Goal: Task Accomplishment & Management: Use online tool/utility

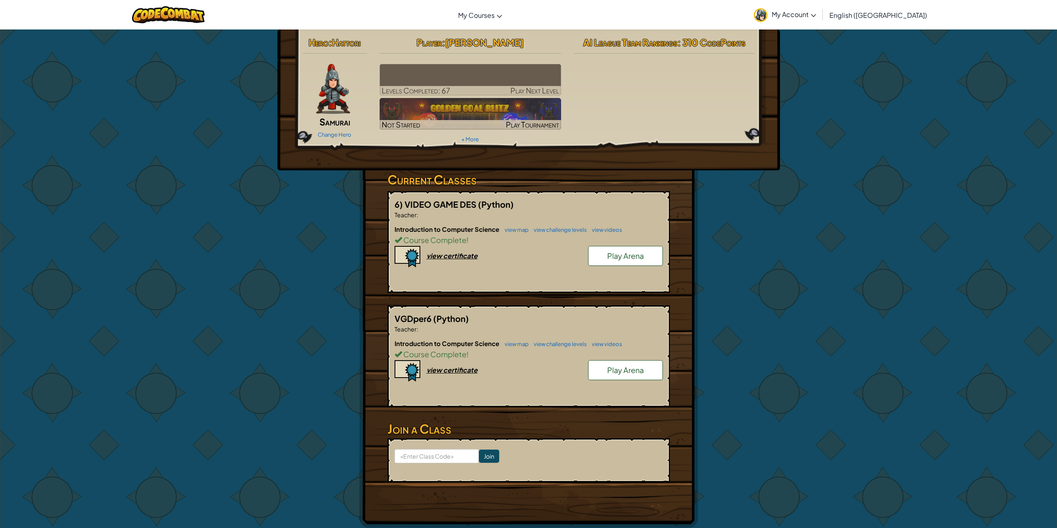
drag, startPoint x: 0, startPoint y: 0, endPoint x: 585, endPoint y: 118, distance: 596.9
click at [585, 118] on div "Hero : Hattori Samurai Change Hero Player : [PERSON_NAME] Levels Completed: 67 …" at bounding box center [528, 90] width 465 height 112
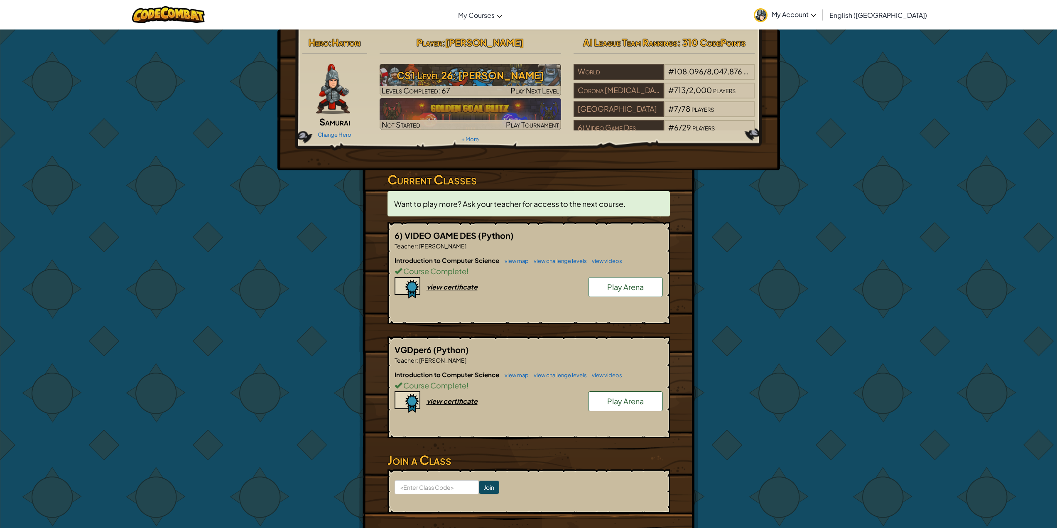
click at [600, 292] on link "Play Arena" at bounding box center [625, 287] width 75 height 20
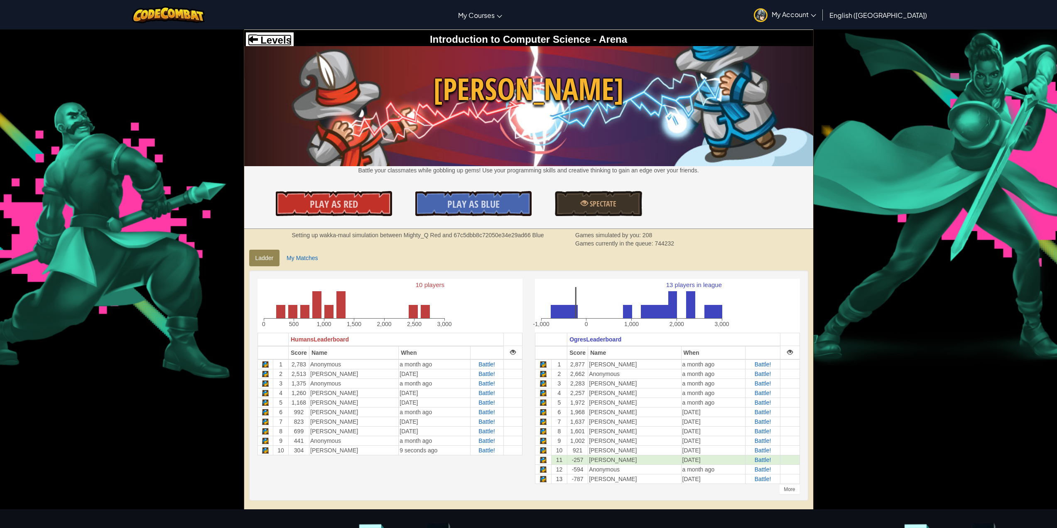
click at [268, 44] on span "Levels" at bounding box center [275, 39] width 34 height 11
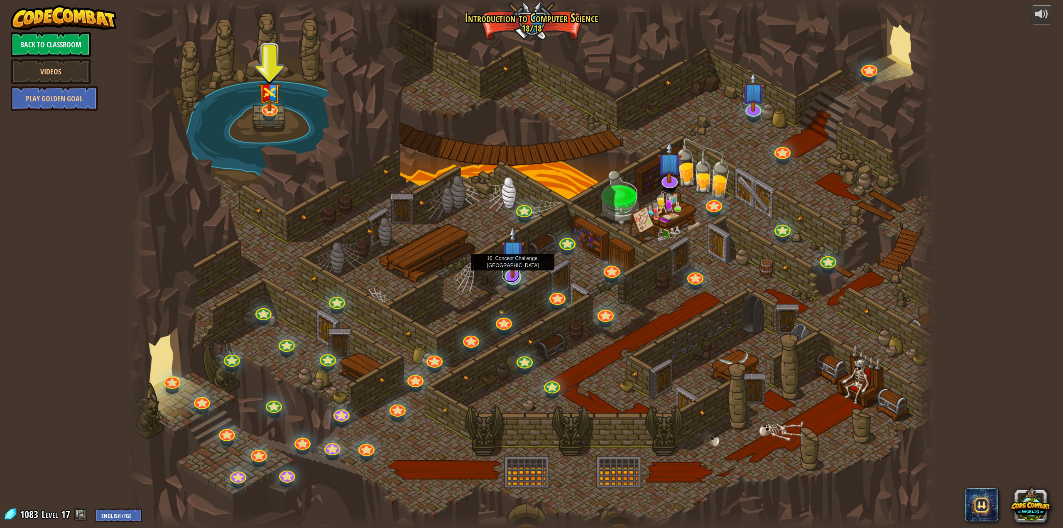
click at [507, 280] on link at bounding box center [511, 274] width 18 height 17
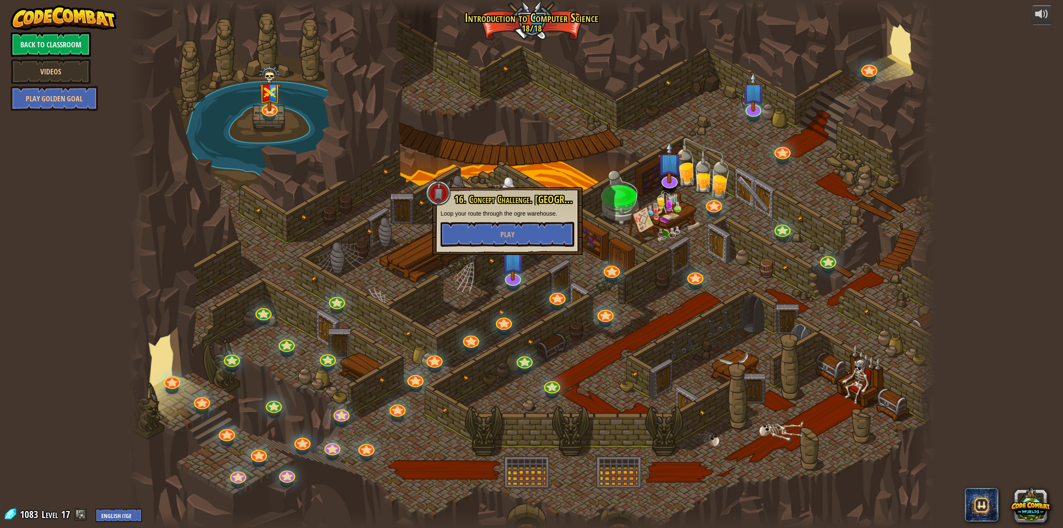
click at [500, 247] on div "16. Concept Challenge. [GEOGRAPHIC_DATA] your route through the ogre warehouse.…" at bounding box center [507, 221] width 150 height 68
click at [503, 235] on span "Play" at bounding box center [507, 234] width 14 height 10
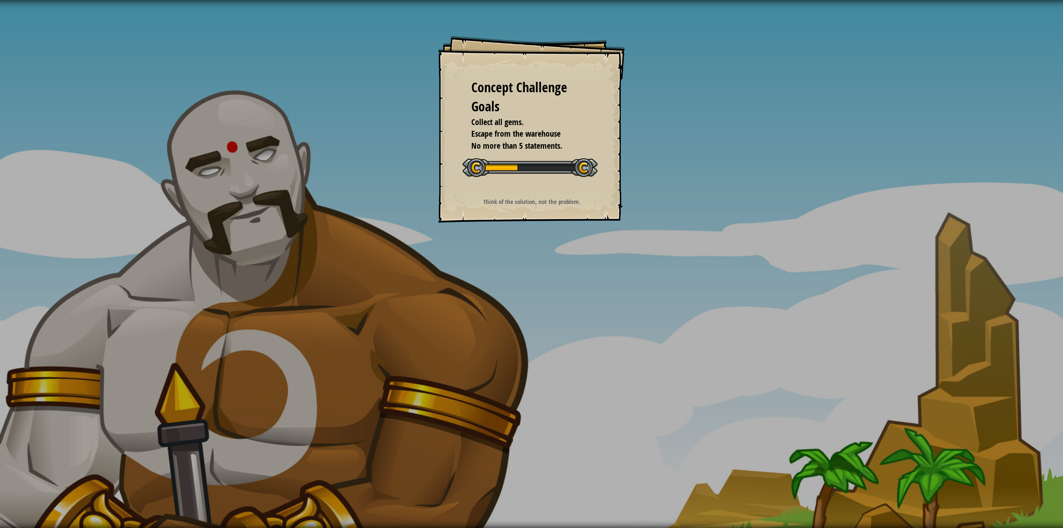
drag, startPoint x: 503, startPoint y: 235, endPoint x: 500, endPoint y: 221, distance: 13.6
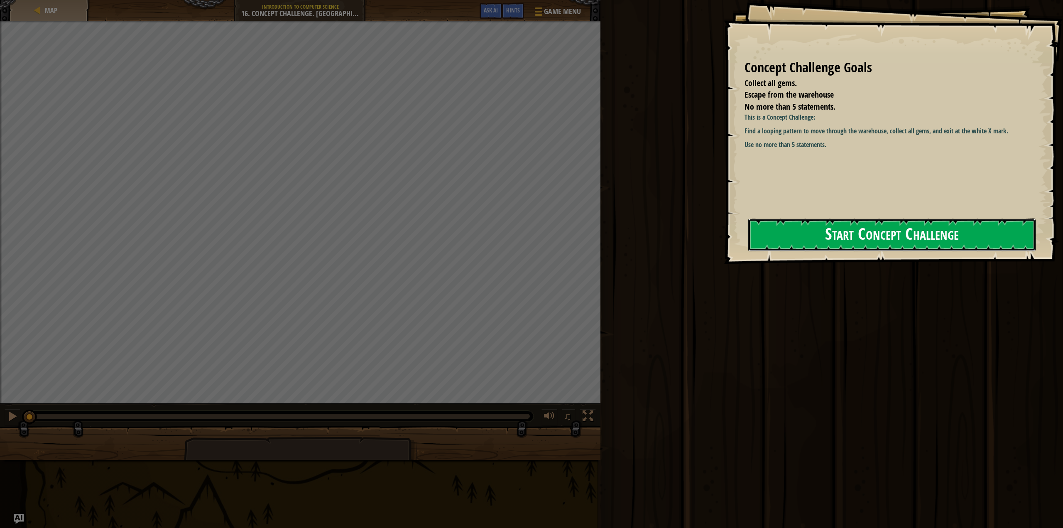
drag, startPoint x: 500, startPoint y: 221, endPoint x: 790, endPoint y: 240, distance: 290.0
click at [790, 240] on button "Start Concept Challenge" at bounding box center [892, 234] width 288 height 33
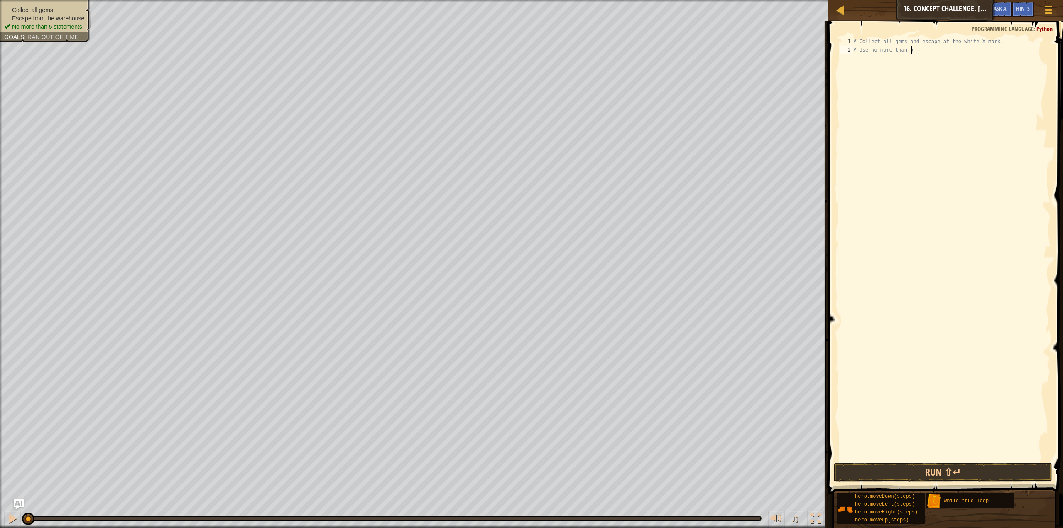
type textarea "#"
type textarea "w"
click at [979, 47] on div "w [PERSON_NAME]-true loop press enter hero.moveDo w n press enter" at bounding box center [930, 72] width 157 height 50
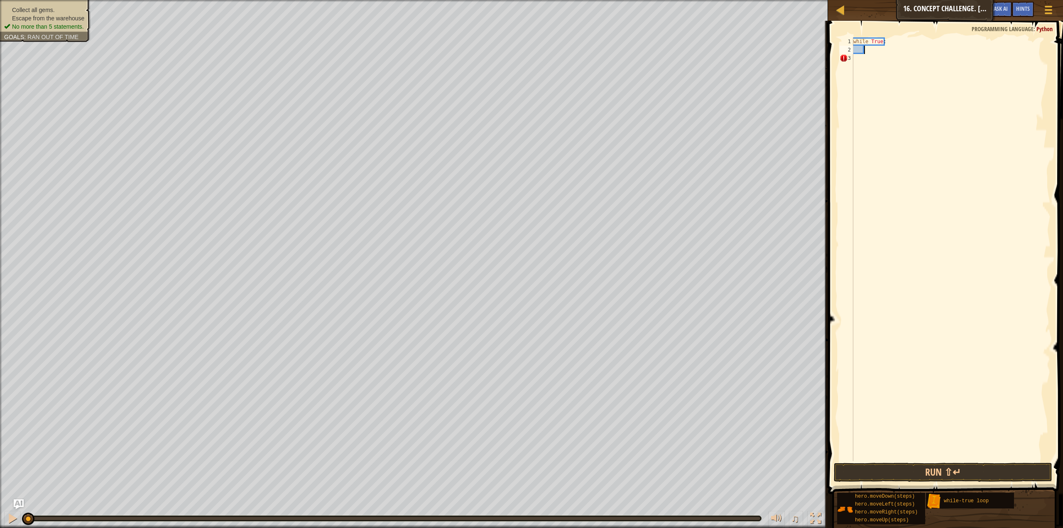
type textarea "h"
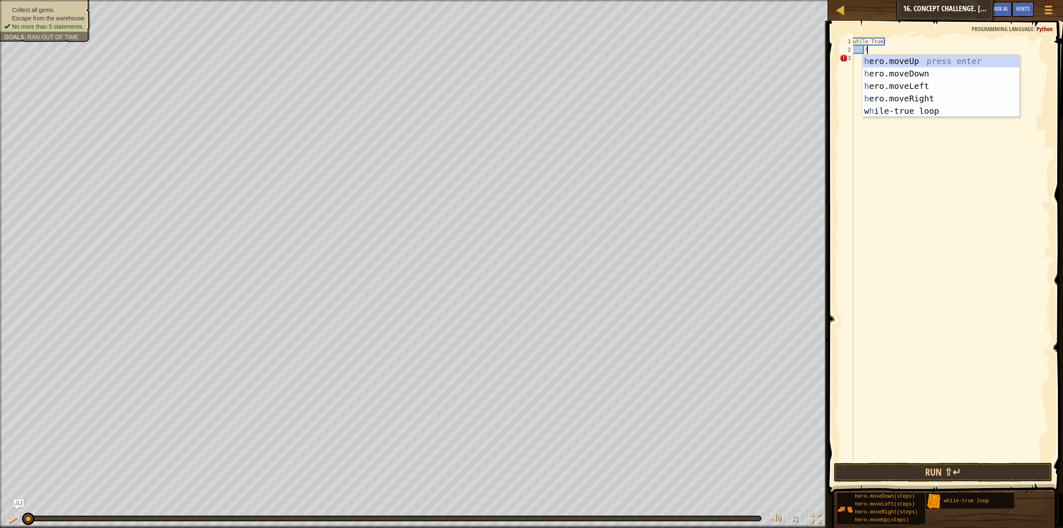
scroll to position [4, 0]
click at [938, 61] on div "h ero.moveUp press enter h ero.moveDown press enter h ero.moveLeft press enter …" at bounding box center [940, 98] width 157 height 87
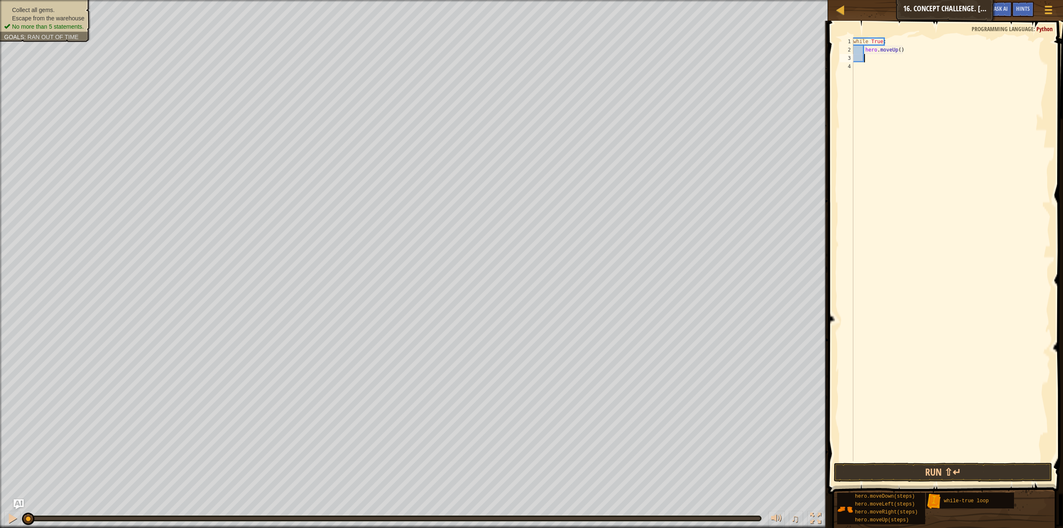
type textarea "h"
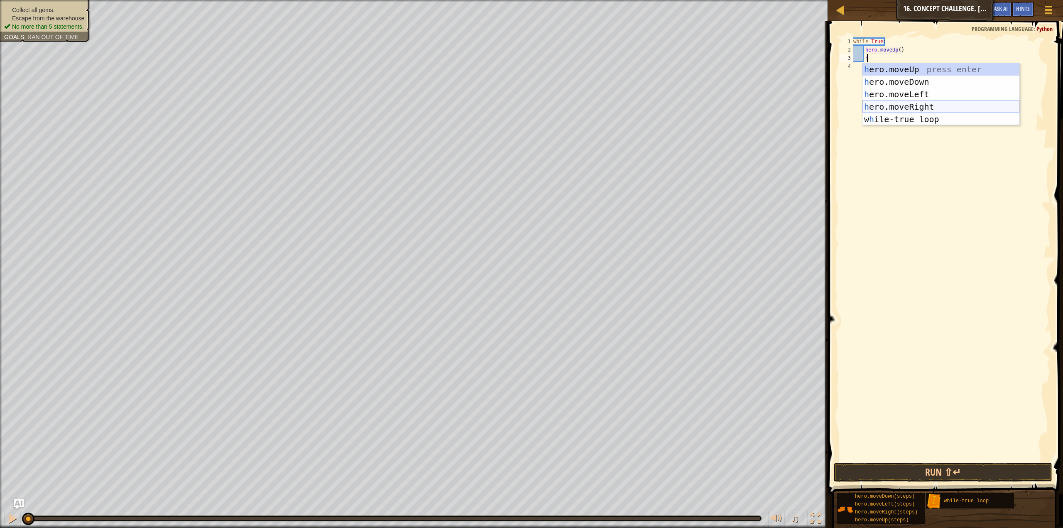
click at [911, 105] on div "h ero.moveUp press enter h ero.moveDown press enter h ero.moveLeft press enter …" at bounding box center [940, 106] width 157 height 87
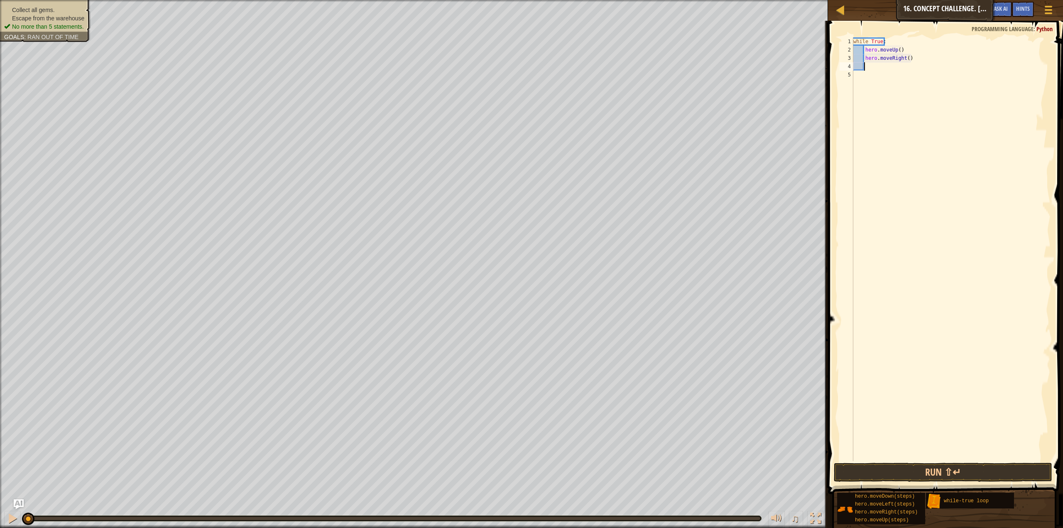
type textarea "h"
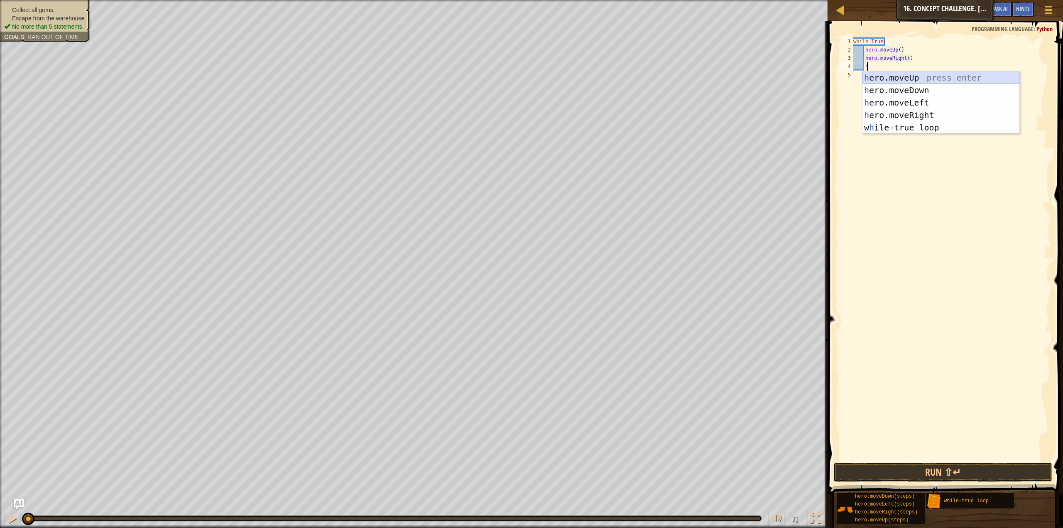
click at [894, 73] on div "h ero.moveUp press enter h ero.moveDown press enter h ero.moveLeft press enter …" at bounding box center [940, 114] width 157 height 87
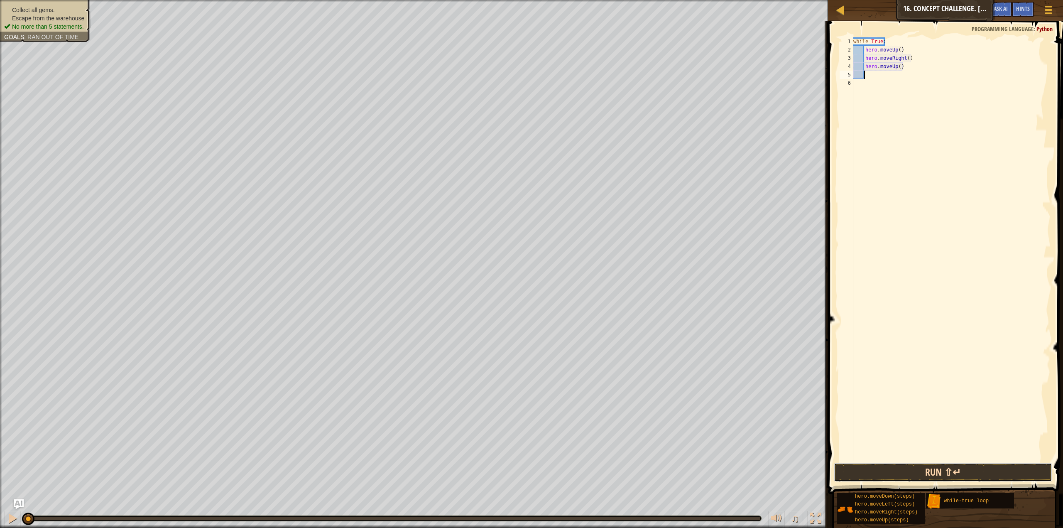
click at [929, 472] on button "Run ⇧↵" at bounding box center [943, 472] width 218 height 19
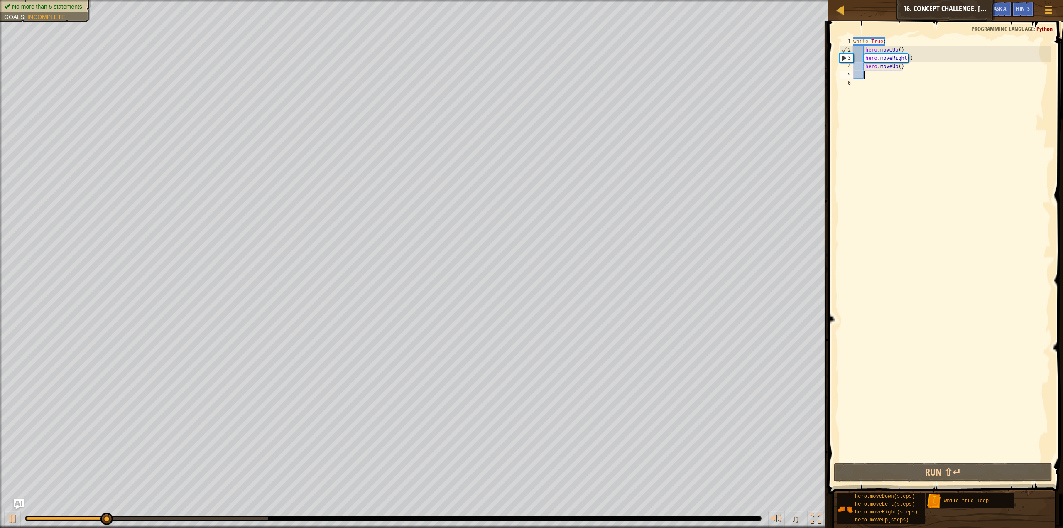
click at [898, 49] on div "while True : hero . moveUp ( ) hero . moveRight ( ) hero . moveUp ( )" at bounding box center [951, 257] width 199 height 440
click at [918, 66] on div "while True : hero . moveUp ( 2 ) hero . moveRight ( ) hero . moveUp ( )" at bounding box center [951, 257] width 199 height 440
type textarea "hero.moveUp()"
click at [844, 465] on button "Run ⇧↵" at bounding box center [943, 472] width 218 height 19
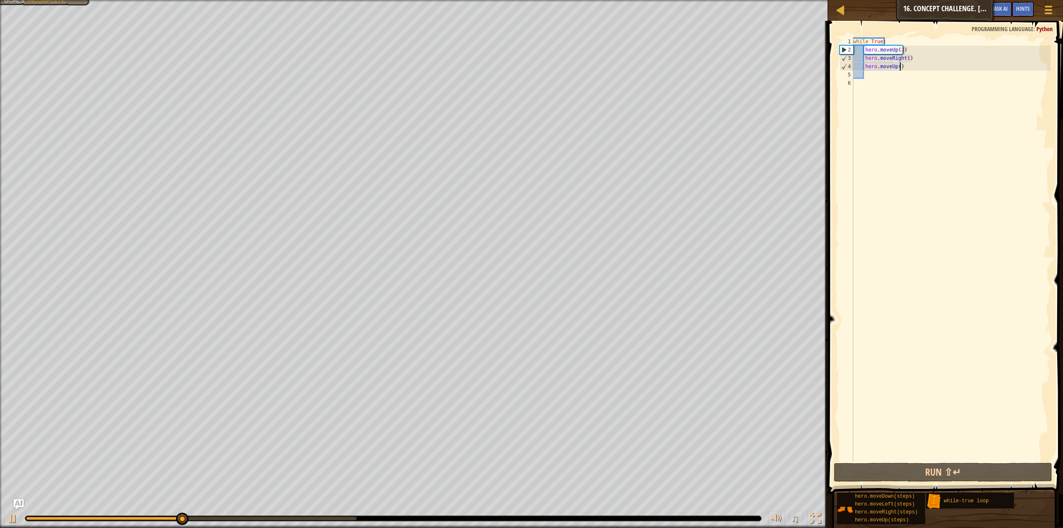
click at [871, 76] on div "while True : hero . moveUp ( 2 ) hero . moveRight ( ) hero . moveUp ( )" at bounding box center [951, 257] width 199 height 440
type textarea "h"
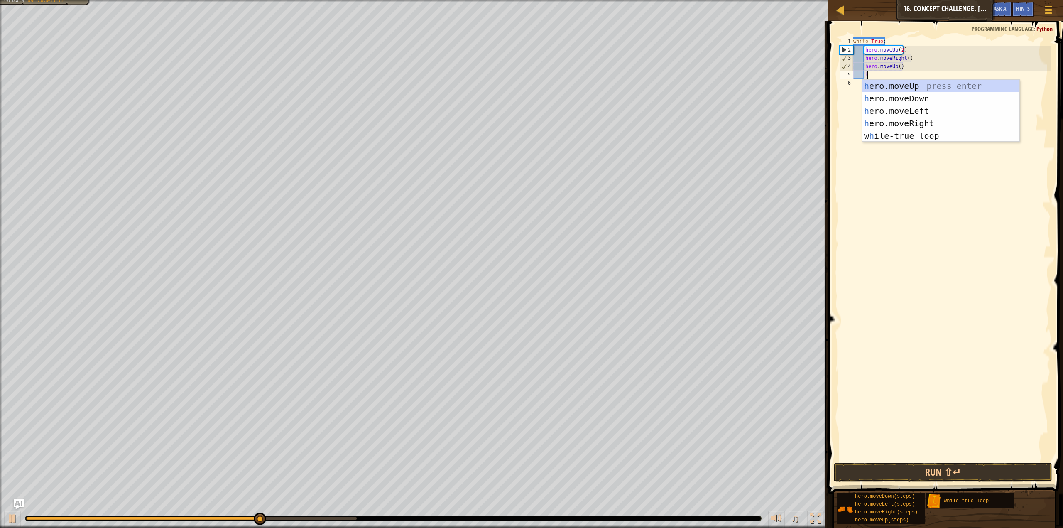
click at [898, 166] on div "while True : hero . moveUp ( 2 ) hero . moveRight ( ) hero . moveUp ( ) h" at bounding box center [951, 257] width 199 height 440
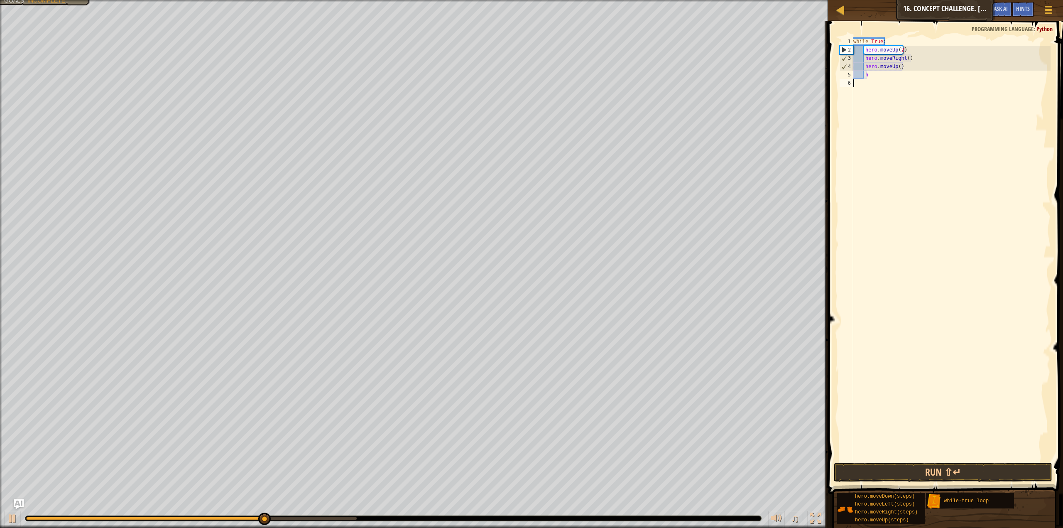
scroll to position [4, 0]
click at [876, 77] on div "while True : hero . moveUp ( 2 ) hero . moveRight ( ) hero . moveUp ( ) h" at bounding box center [951, 257] width 199 height 440
type textarea "h"
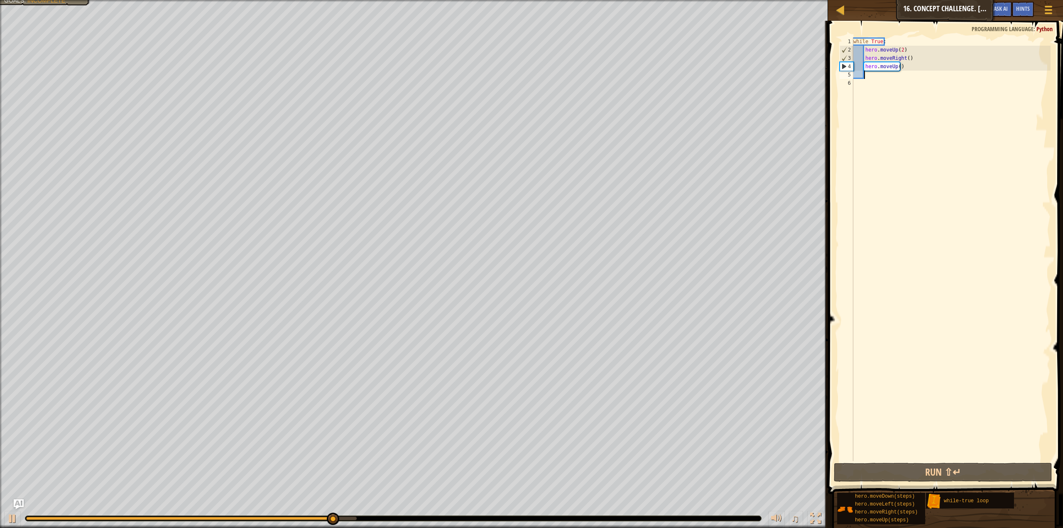
click at [908, 66] on div "while True : hero . moveUp ( 2 ) hero . moveRight ( ) hero . moveUp ( )" at bounding box center [951, 257] width 199 height 440
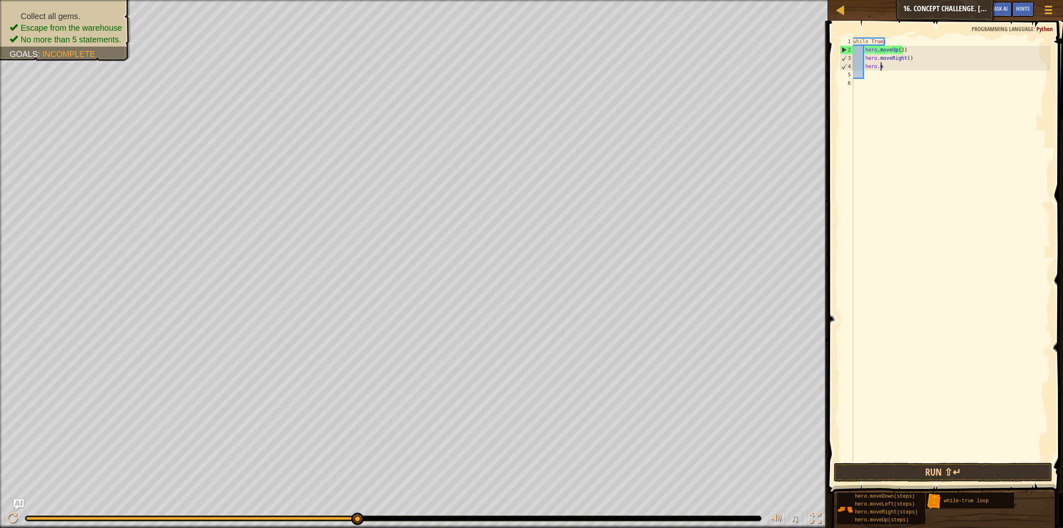
type textarea "h"
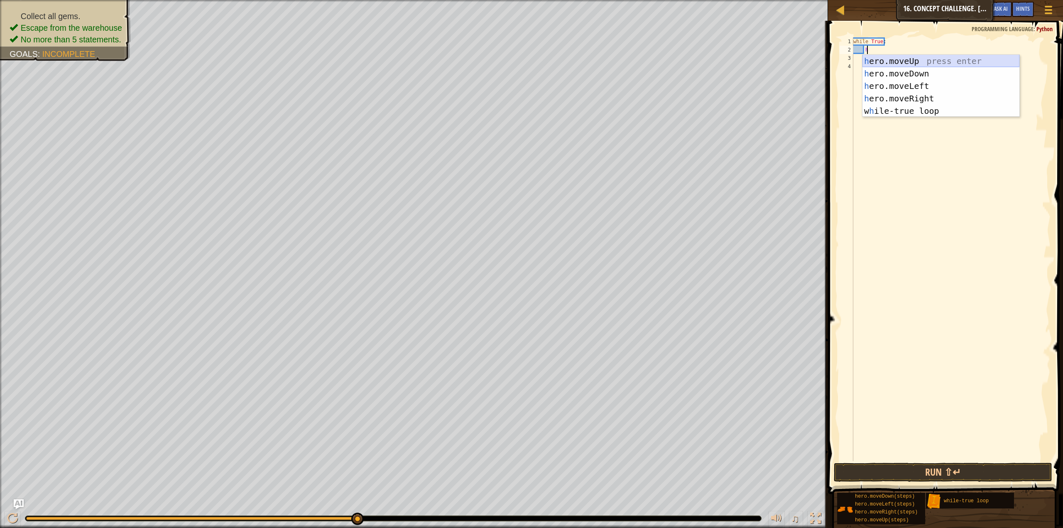
click at [907, 57] on div "h ero.moveUp press enter h ero.moveDown press enter h ero.moveLeft press enter …" at bounding box center [940, 98] width 157 height 87
type textarea "h"
click at [904, 71] on div "h ero.moveUp press enter h ero.moveDown press enter h ero.moveLeft press enter …" at bounding box center [940, 106] width 157 height 87
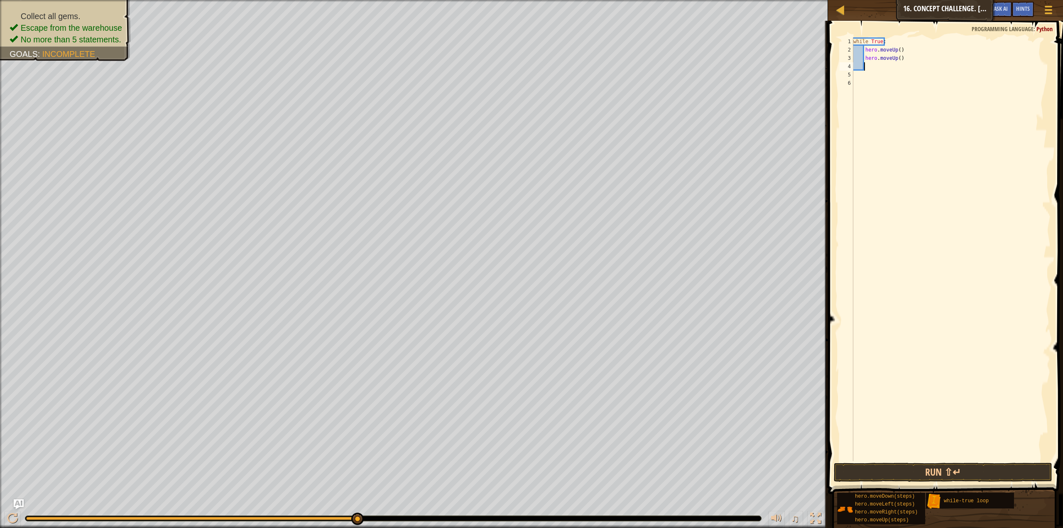
type textarea "h"
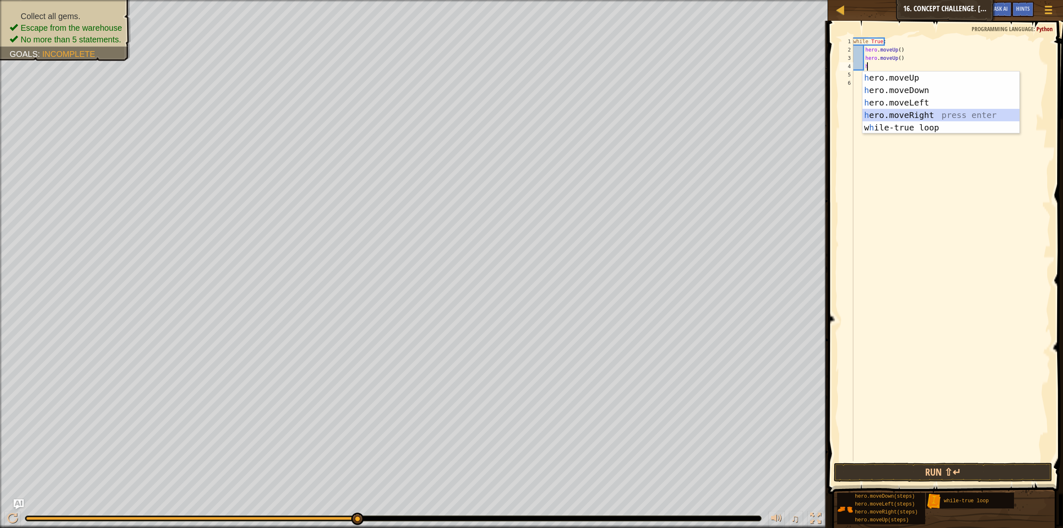
click at [920, 115] on div "h ero.moveUp press enter h ero.moveDown press enter h ero.moveLeft press enter …" at bounding box center [940, 114] width 157 height 87
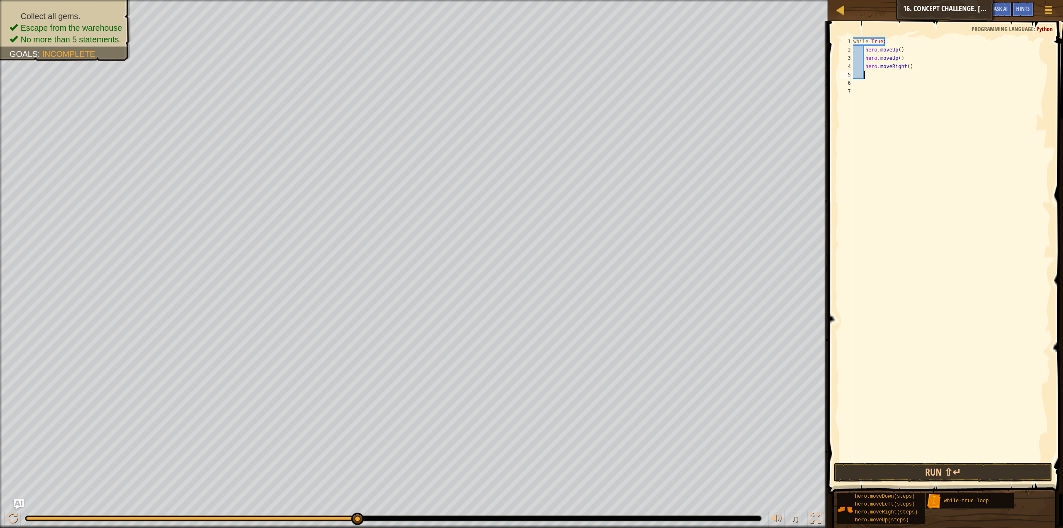
type textarea "h"
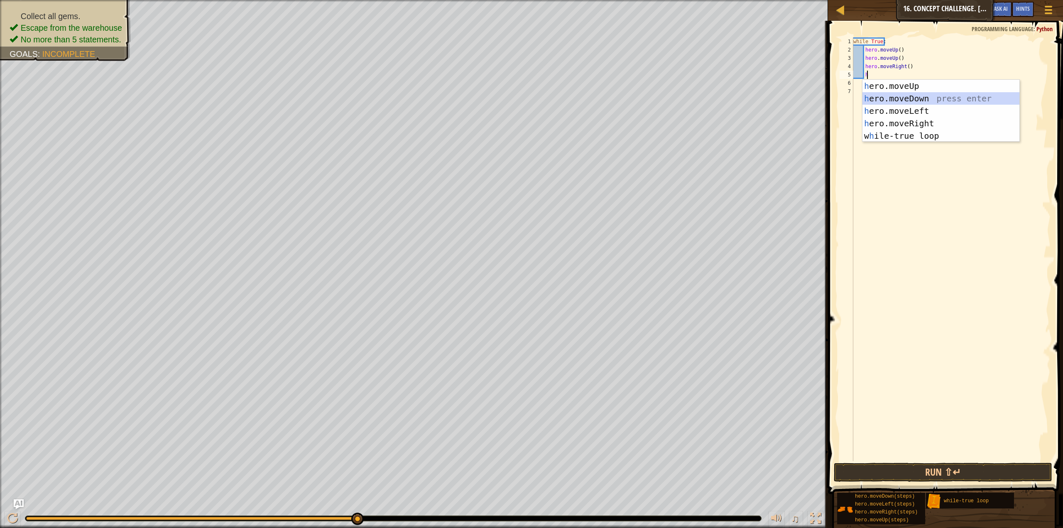
click at [909, 102] on div "h ero.moveUp press enter h ero.moveDown press enter h ero.moveLeft press enter …" at bounding box center [940, 123] width 157 height 87
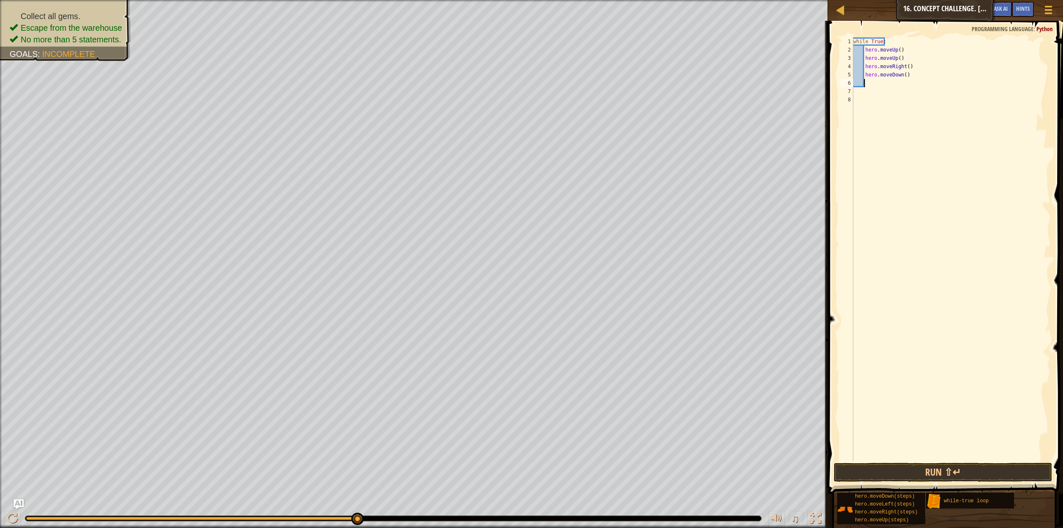
type textarea "h"
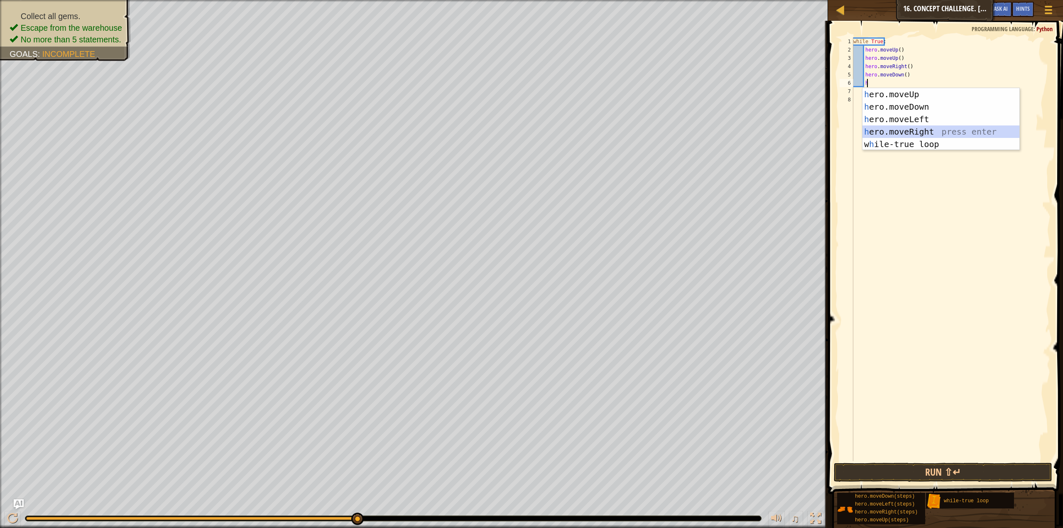
click at [901, 127] on div "h ero.moveUp press enter h ero.moveDown press enter h ero.moveLeft press enter …" at bounding box center [940, 131] width 157 height 87
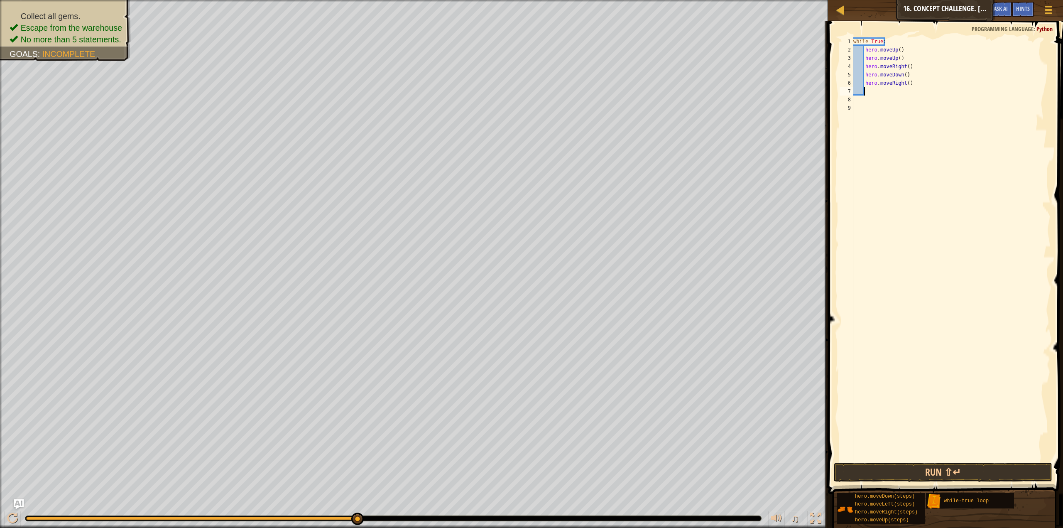
type textarea "h"
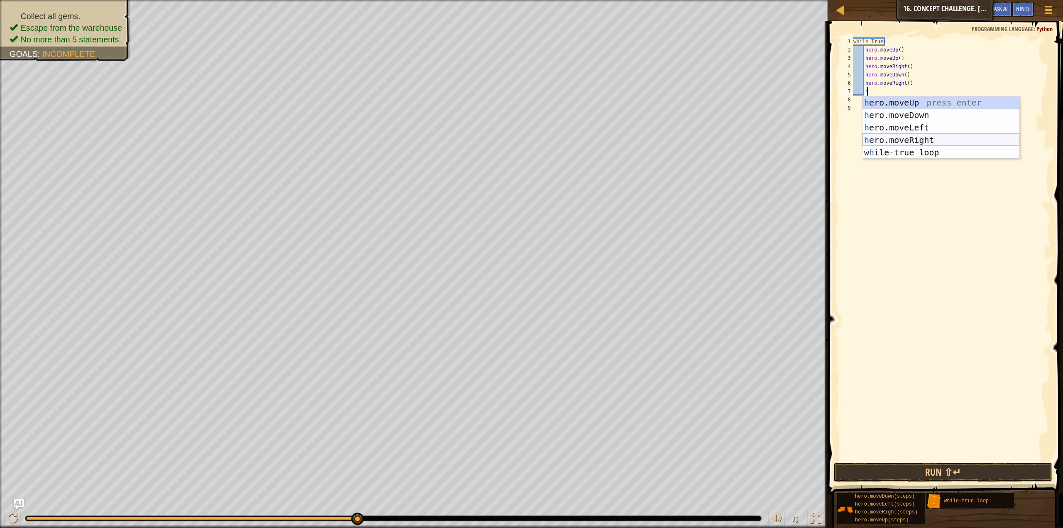
click at [901, 137] on div "h ero.moveUp press enter h ero.moveDown press enter h ero.moveLeft press enter …" at bounding box center [940, 139] width 157 height 87
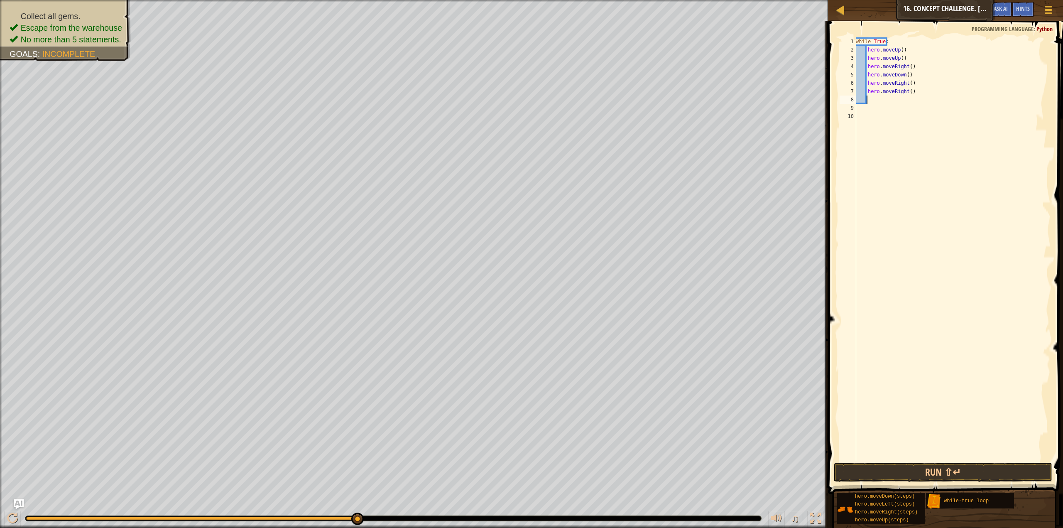
type textarea "h"
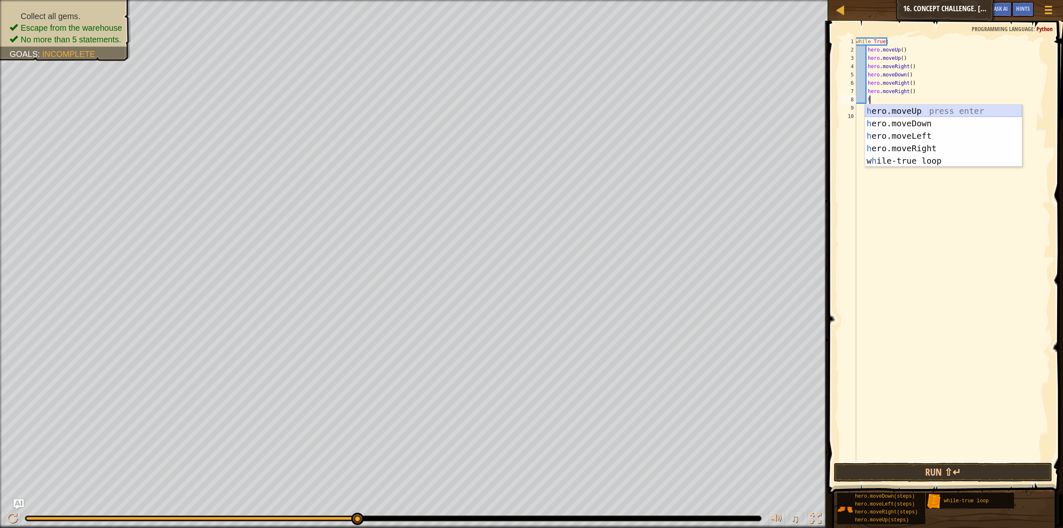
click at [900, 112] on div "h ero.moveUp press enter h ero.moveDown press enter h ero.moveLeft press enter …" at bounding box center [943, 148] width 157 height 87
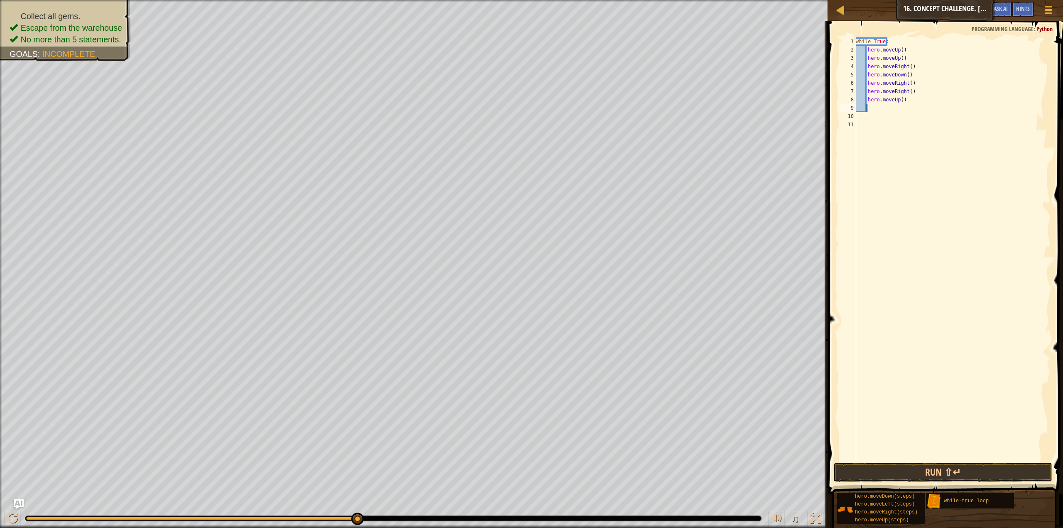
type textarea "h"
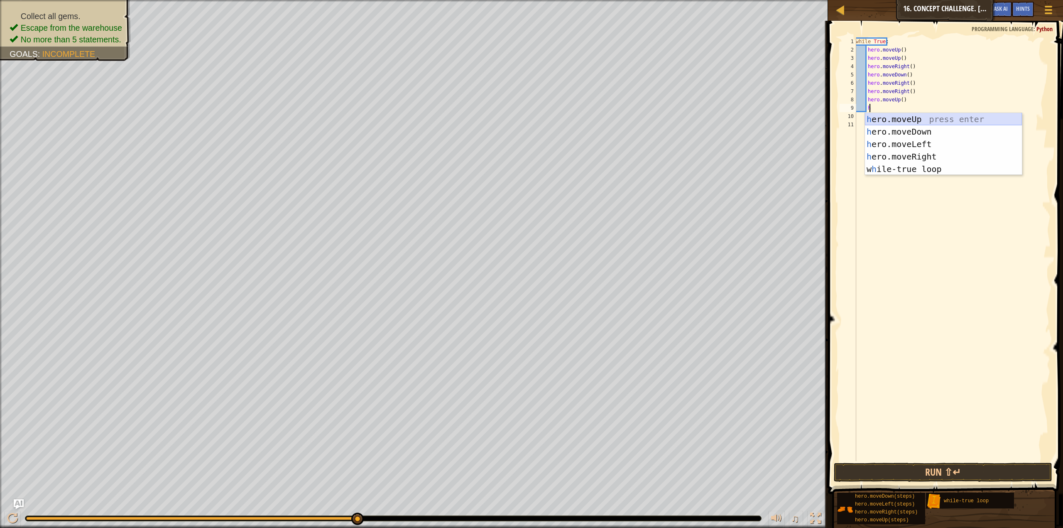
click at [896, 122] on div "h ero.moveUp press enter h ero.moveDown press enter h ero.moveLeft press enter …" at bounding box center [943, 156] width 157 height 87
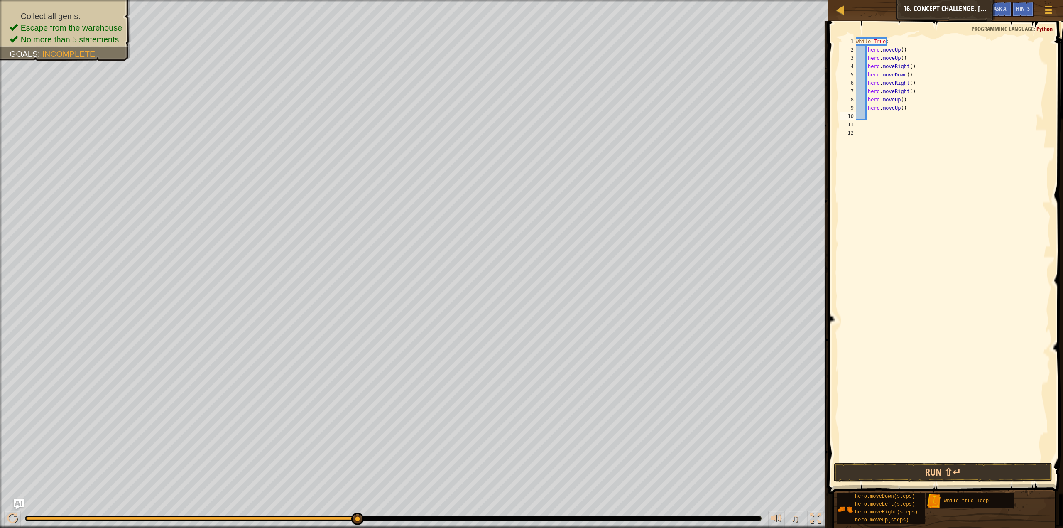
type textarea "h"
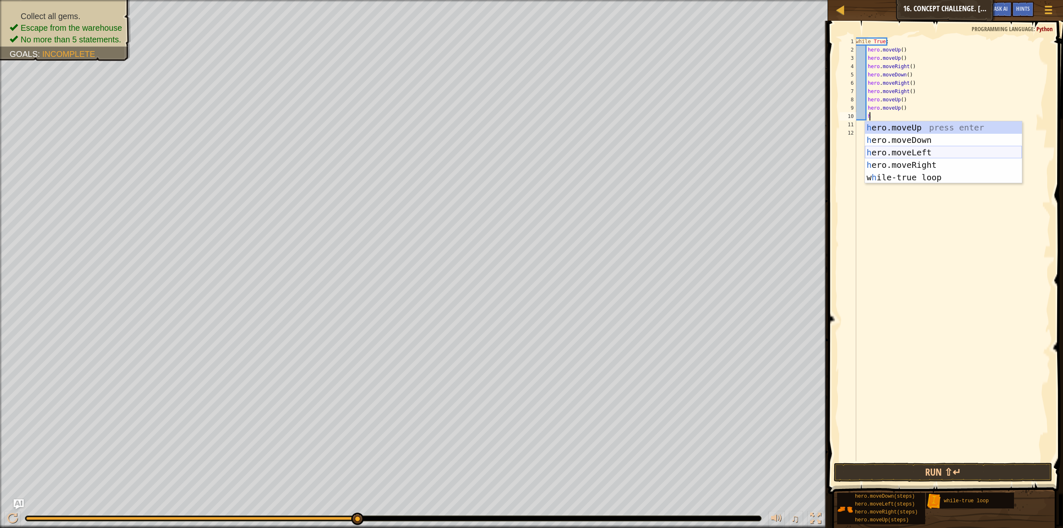
click at [901, 147] on div "h ero.moveUp press enter h ero.moveDown press enter h ero.moveLeft press enter …" at bounding box center [943, 164] width 157 height 87
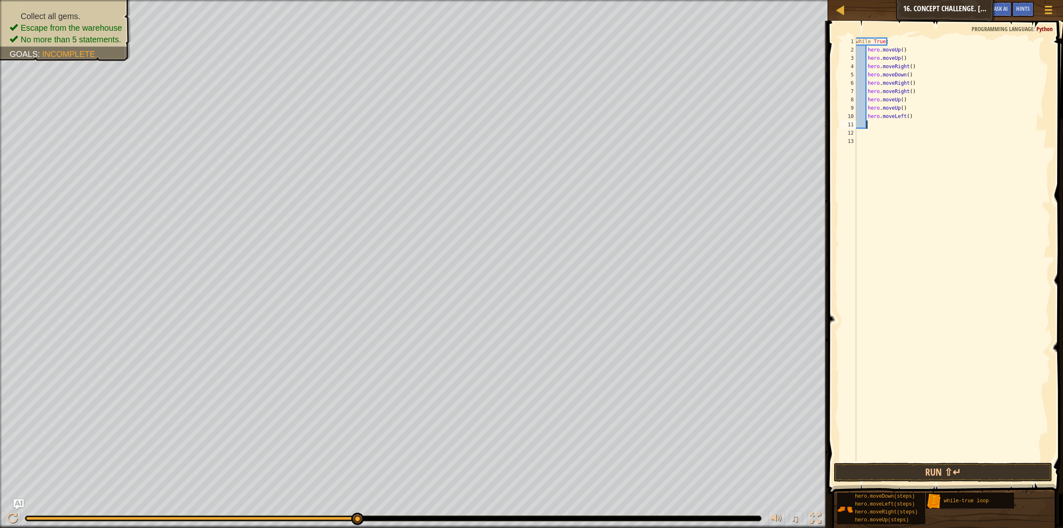
type textarea "h"
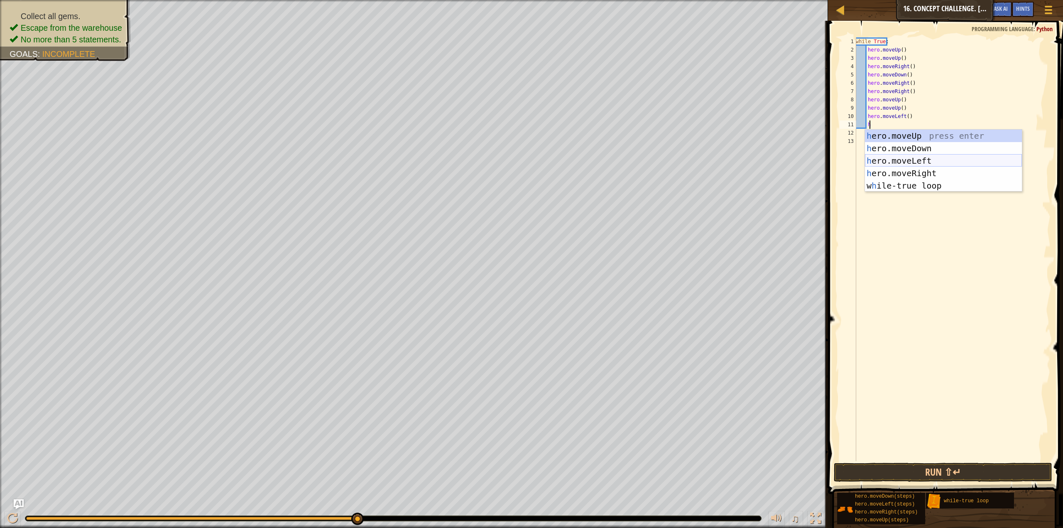
click at [922, 156] on div "h ero.moveUp press enter h ero.moveDown press enter h ero.moveLeft press enter …" at bounding box center [943, 173] width 157 height 87
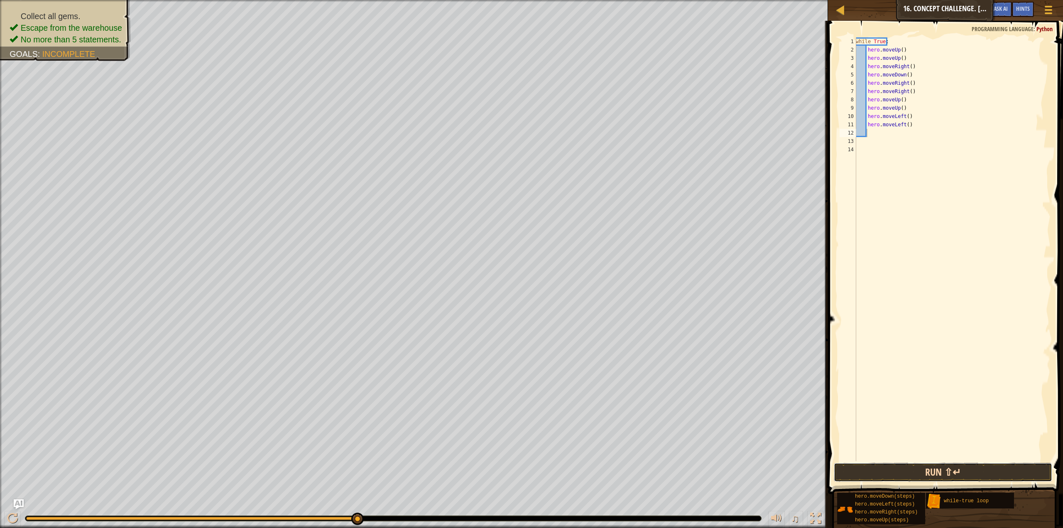
click at [870, 465] on button "Run ⇧↵" at bounding box center [943, 472] width 218 height 19
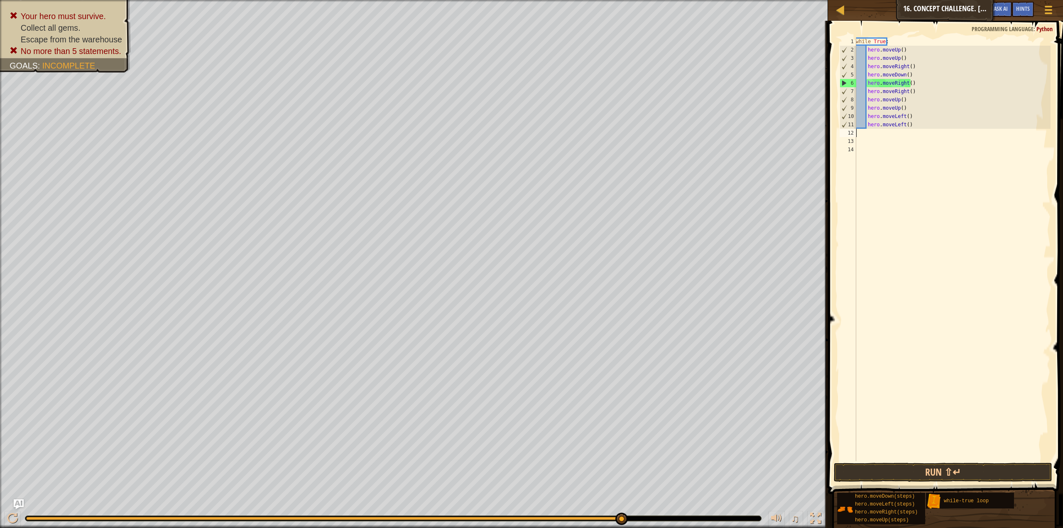
scroll to position [4, 0]
type textarea "h"
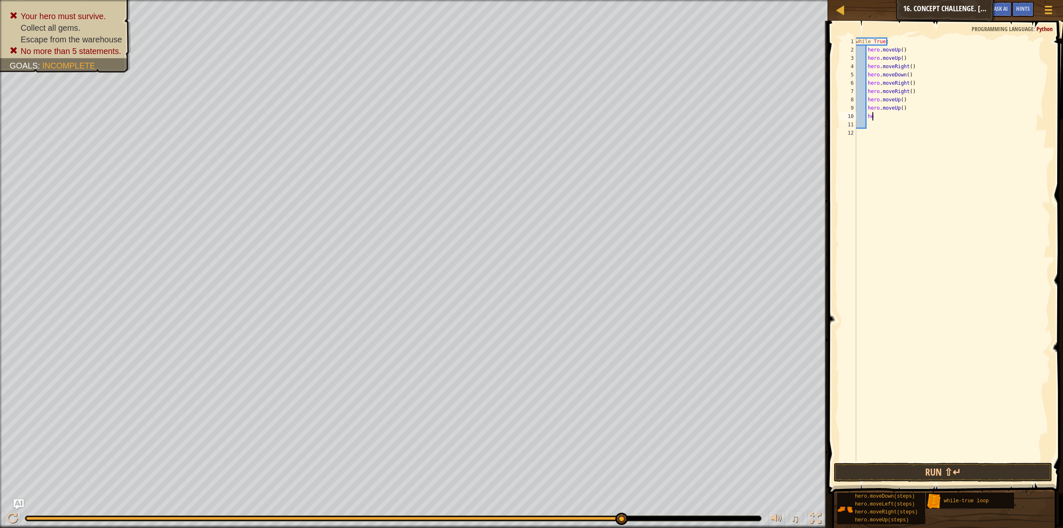
type textarea "h"
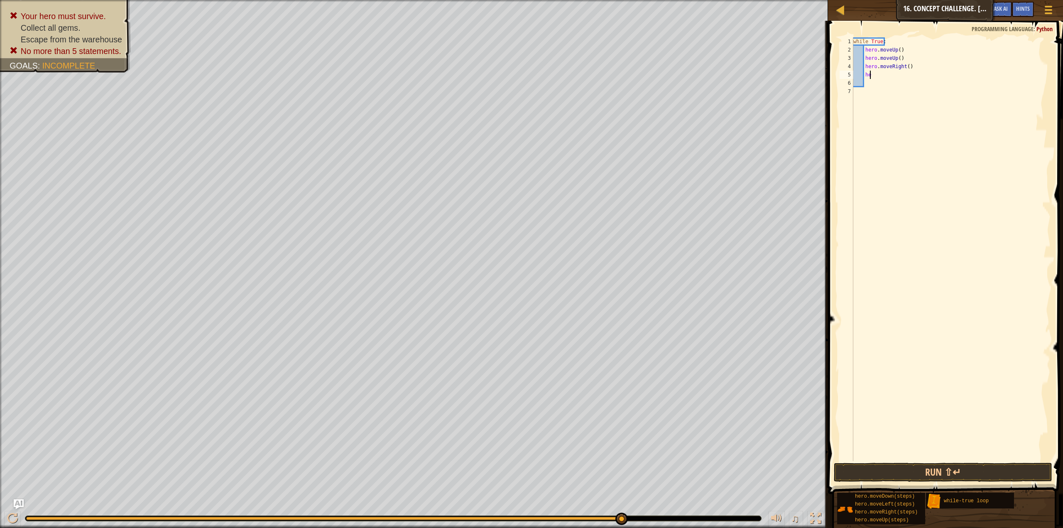
type textarea "h"
type textarea "w"
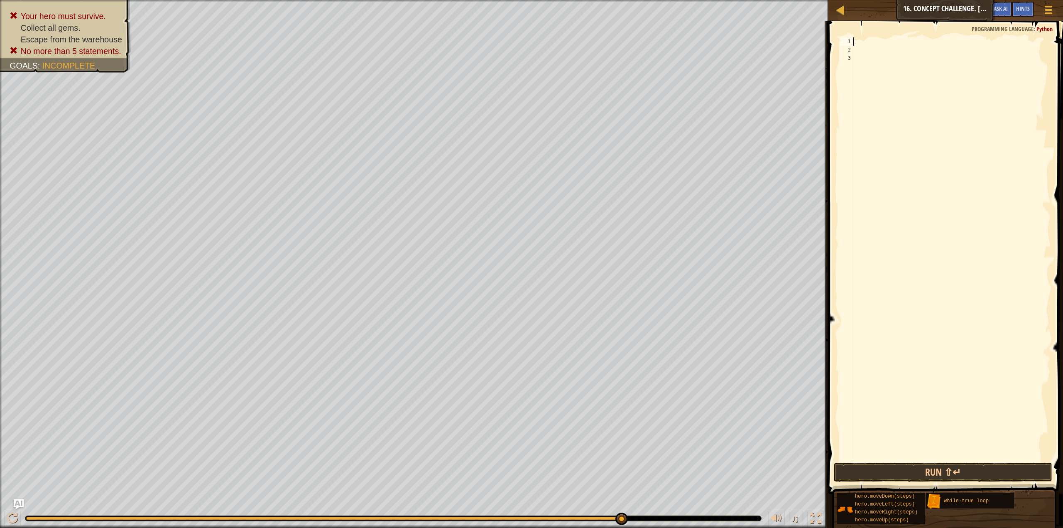
type textarea "h"
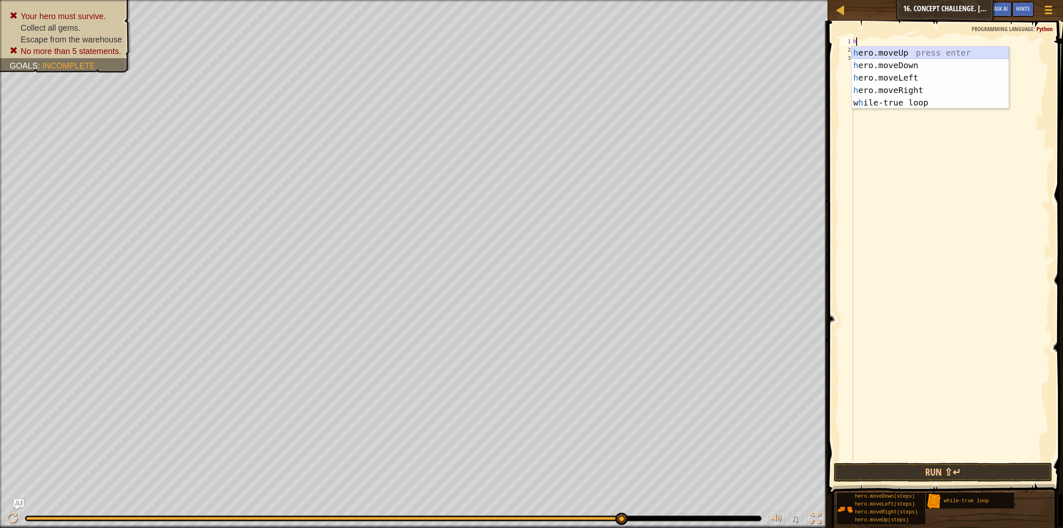
click at [885, 47] on div "h ero.moveUp press enter h ero.moveDown press enter h ero.moveLeft press enter …" at bounding box center [930, 90] width 157 height 87
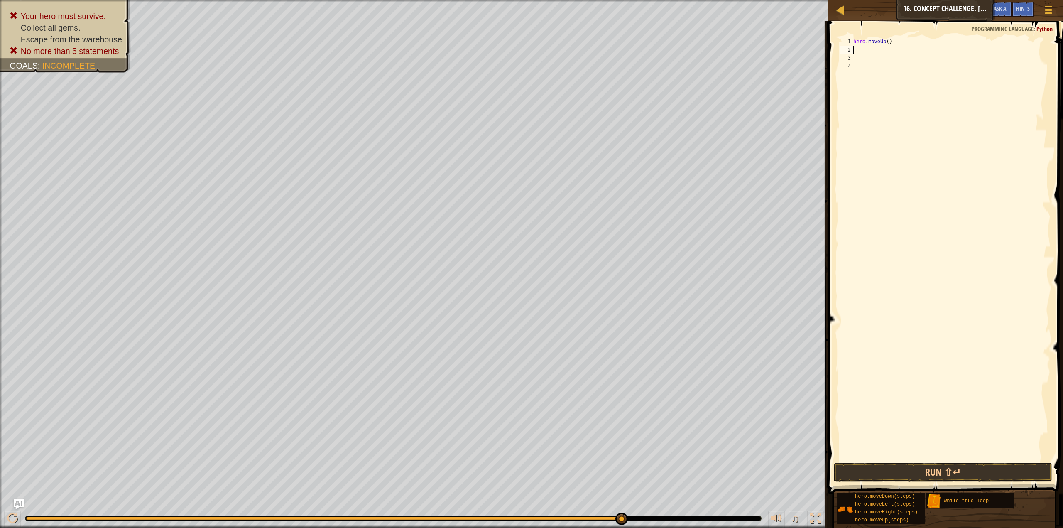
click at [887, 39] on div "hero . moveUp ( )" at bounding box center [951, 257] width 199 height 440
click at [882, 40] on div "hero . moveUp ( )" at bounding box center [951, 257] width 199 height 440
click at [884, 40] on div "hero . moveUp ( )" at bounding box center [951, 257] width 199 height 440
click at [884, 39] on div "hero . moveUp ( )" at bounding box center [951, 257] width 199 height 440
click at [886, 39] on div "hero . moveUp ( )" at bounding box center [951, 257] width 199 height 440
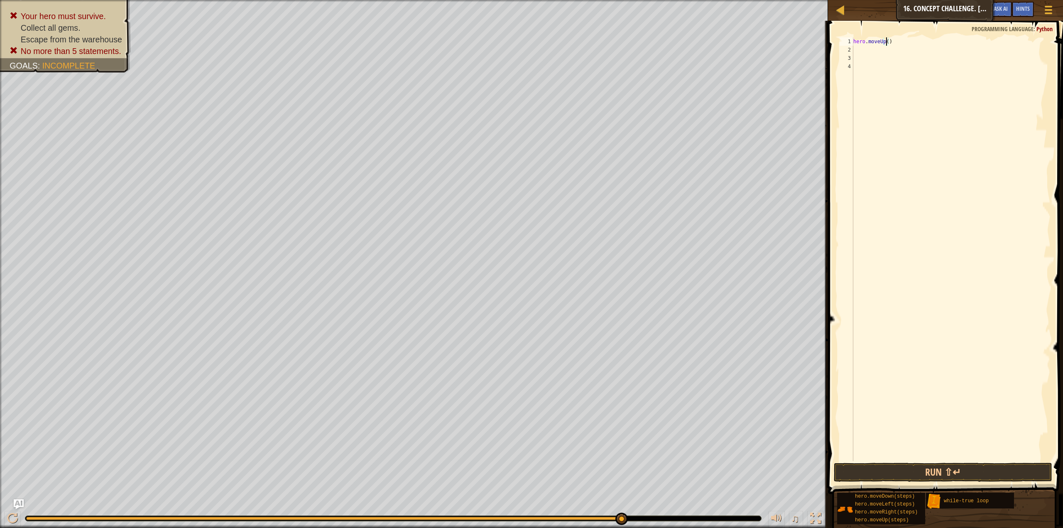
scroll to position [4, 2]
type textarea "hero.moveUp(2)"
click at [869, 51] on div "hero . moveUp ( 2 )" at bounding box center [951, 257] width 199 height 440
type textarea "h"
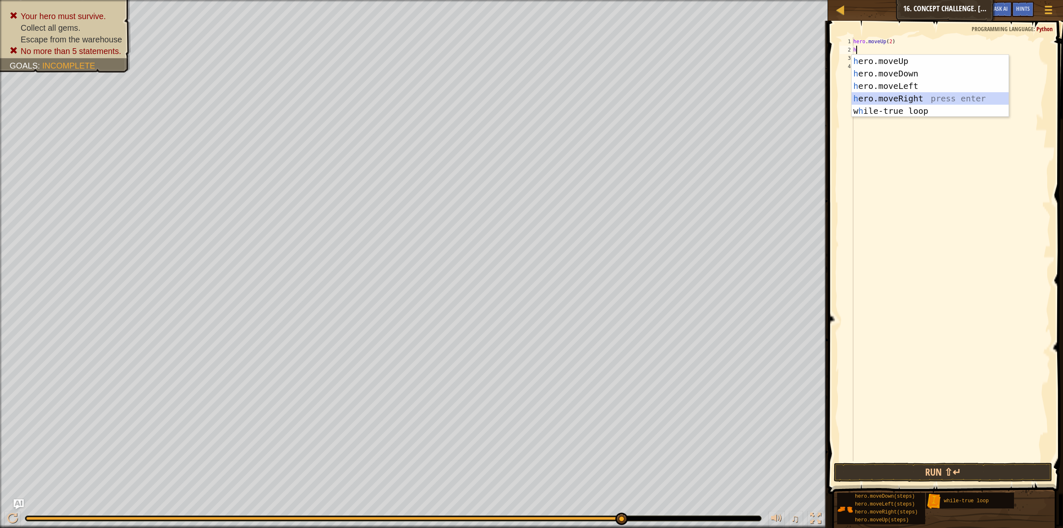
click at [885, 95] on div "h ero.moveUp press enter h ero.moveDown press enter h ero.moveLeft press enter …" at bounding box center [930, 98] width 157 height 87
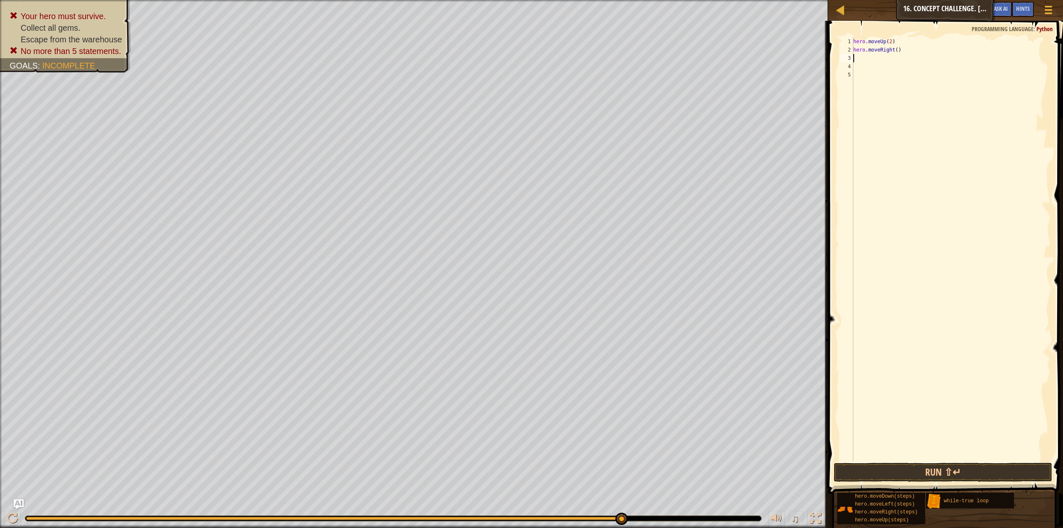
click at [893, 50] on div "hero . moveUp ( 2 ) hero . moveRight ( )" at bounding box center [951, 257] width 199 height 440
type textarea "hero.moveRight(2)"
click at [879, 60] on div "hero . moveUp ( 2 ) hero . moveRight ( 2 )" at bounding box center [951, 257] width 199 height 440
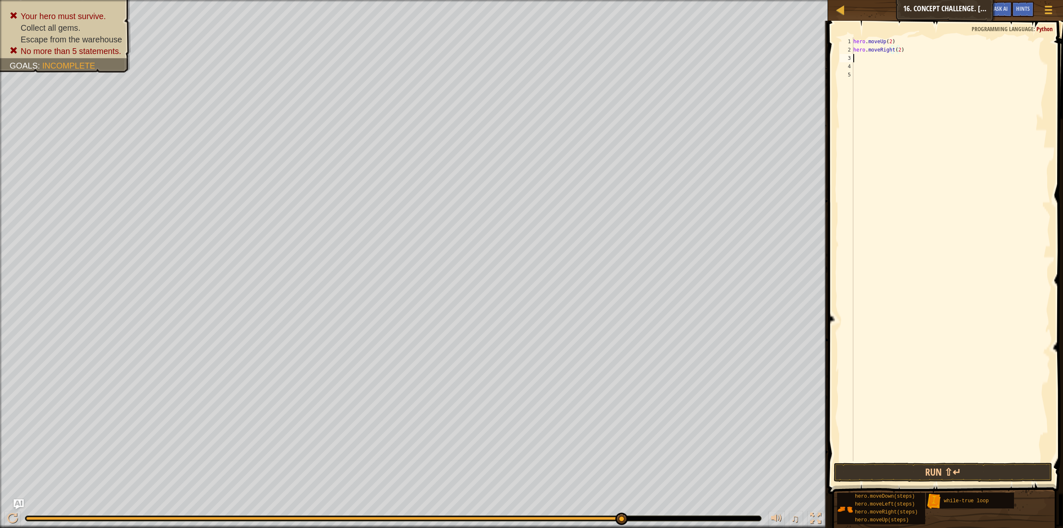
scroll to position [4, 0]
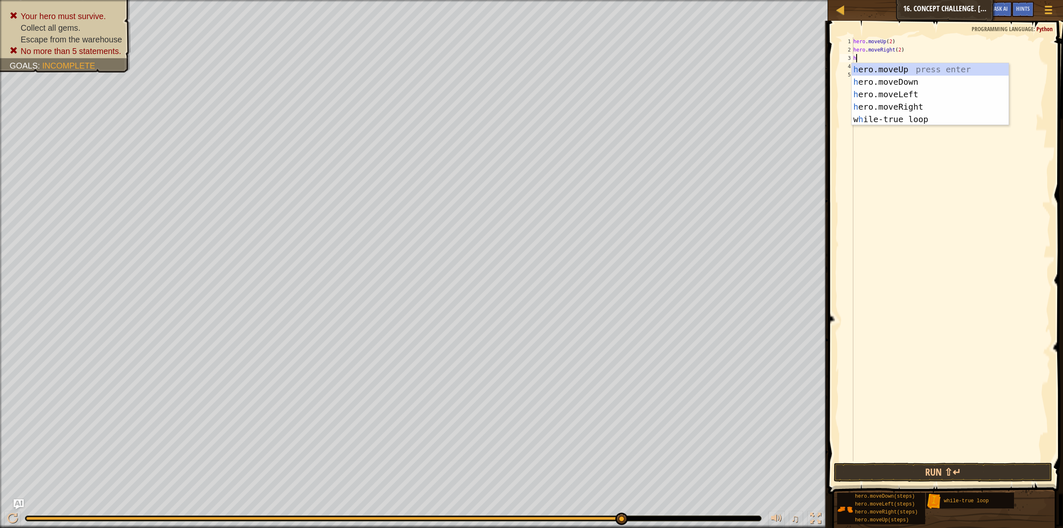
click at [897, 48] on div "hero . moveUp ( 2 ) hero . moveRight ( 2 ) h" at bounding box center [951, 257] width 199 height 440
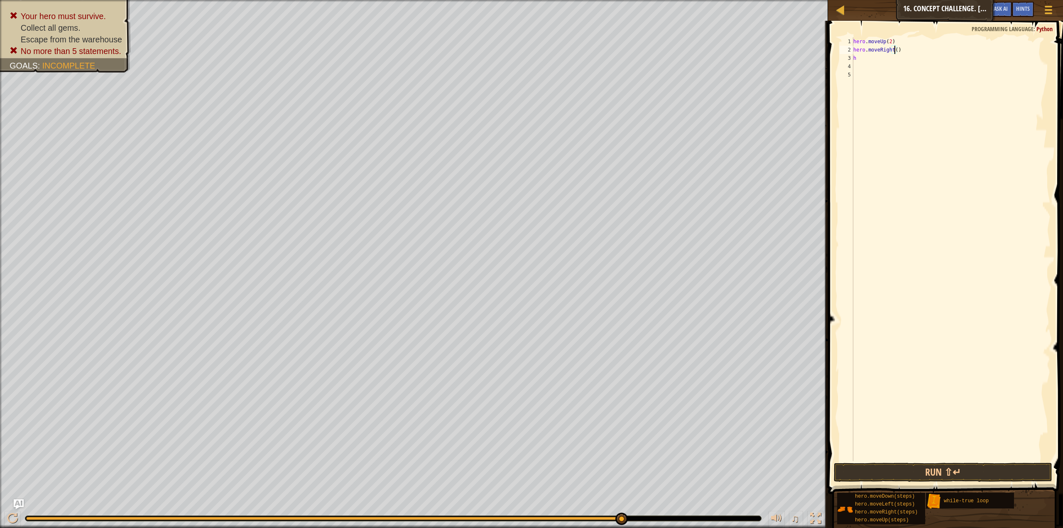
scroll to position [4, 3]
click at [880, 54] on div "hero . moveUp ( 2 ) hero . moveRight ( 3 ) h" at bounding box center [951, 257] width 199 height 440
type textarea "he"
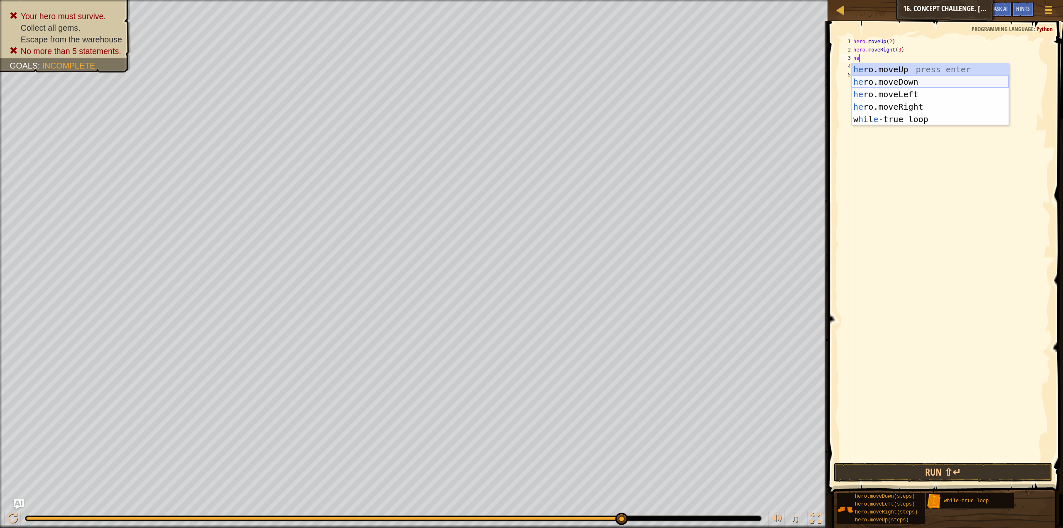
click at [891, 81] on div "he ro.moveUp press enter he ro.moveDown press enter he ro.moveLeft press enter …" at bounding box center [930, 106] width 157 height 87
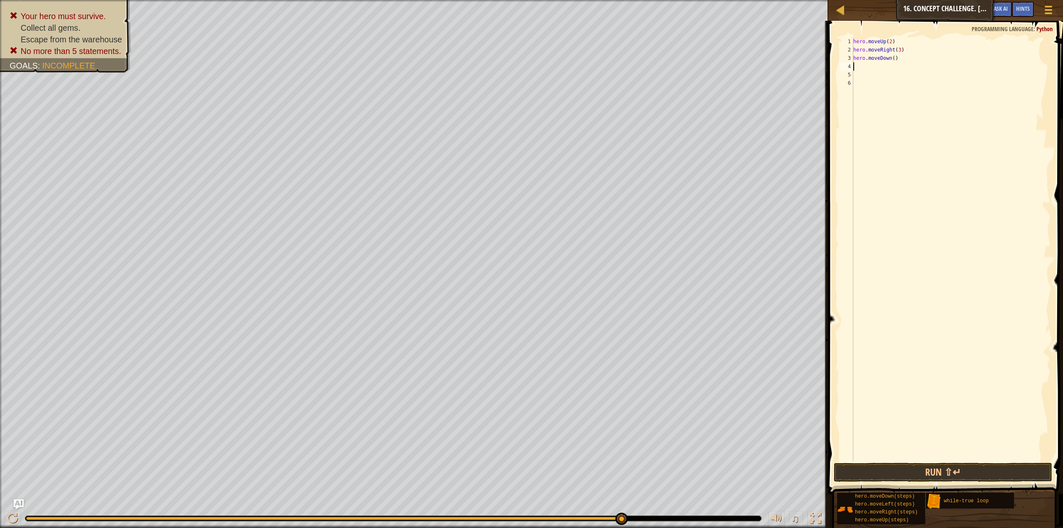
type textarea "h"
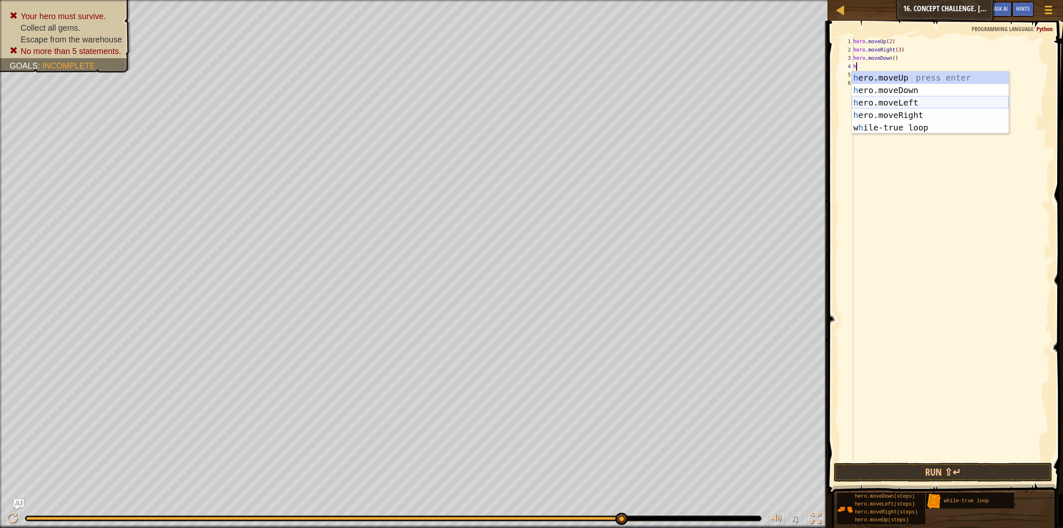
click at [888, 100] on div "h ero.moveUp press enter h ero.moveDown press enter h ero.moveLeft press enter …" at bounding box center [930, 114] width 157 height 87
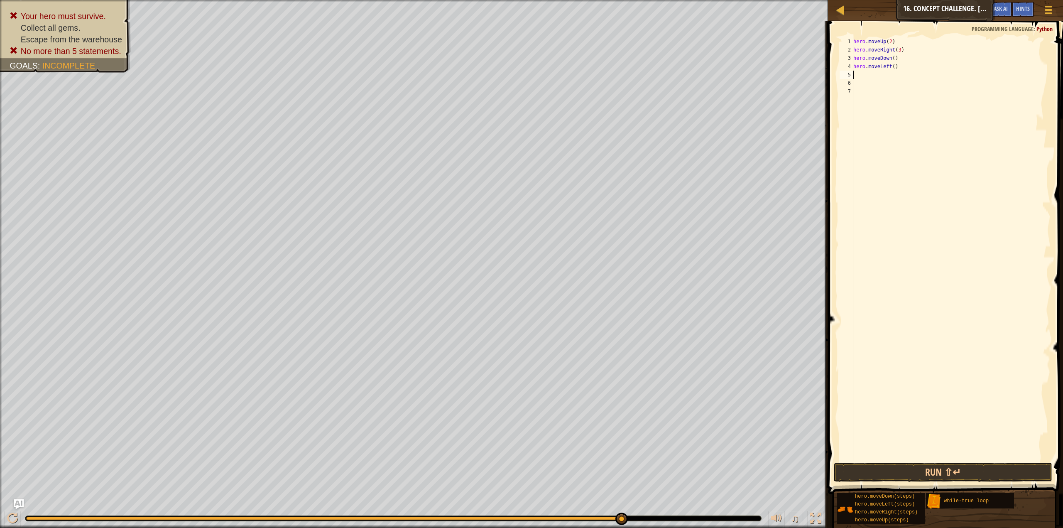
click at [891, 64] on div "hero . moveUp ( 2 ) hero . moveRight ( 3 ) hero . moveDown ( ) hero . moveLeft …" at bounding box center [951, 257] width 199 height 440
click at [948, 474] on button "Run ⇧↵" at bounding box center [943, 472] width 218 height 19
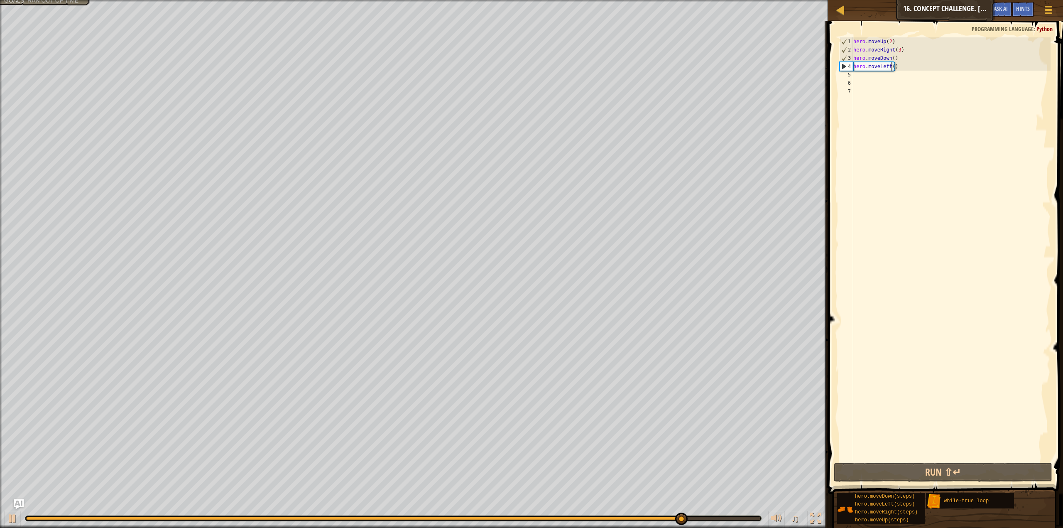
click at [898, 46] on div "hero . moveUp ( 2 ) hero . moveRight ( 3 ) hero . moveDown ( ) hero . moveLeft …" at bounding box center [951, 257] width 199 height 440
click at [906, 465] on button "Run ⇧↵" at bounding box center [943, 472] width 218 height 19
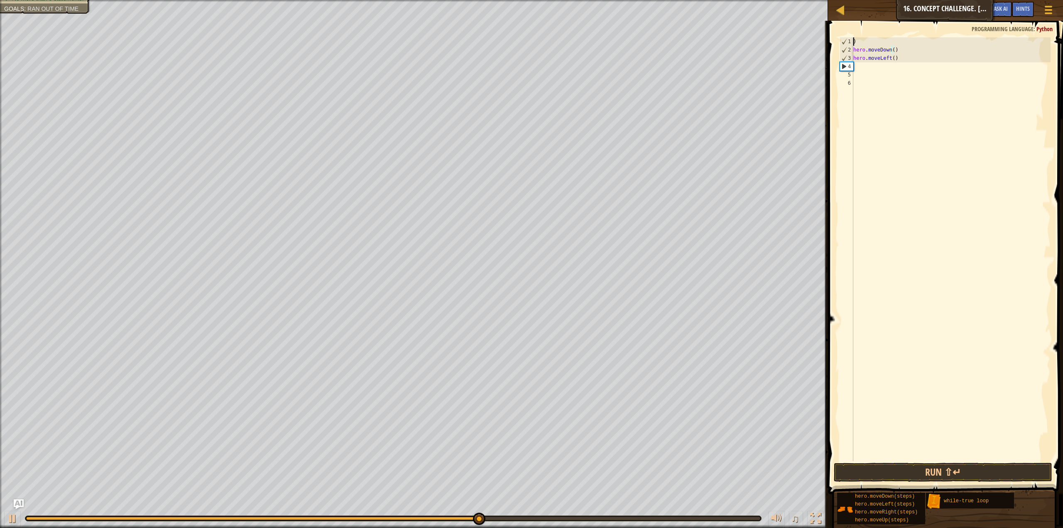
click at [895, 64] on div ") hero . moveDown ( ) hero . moveLeft ( )" at bounding box center [951, 257] width 199 height 440
type textarea "h"
drag, startPoint x: 895, startPoint y: 64, endPoint x: 870, endPoint y: 196, distance: 133.9
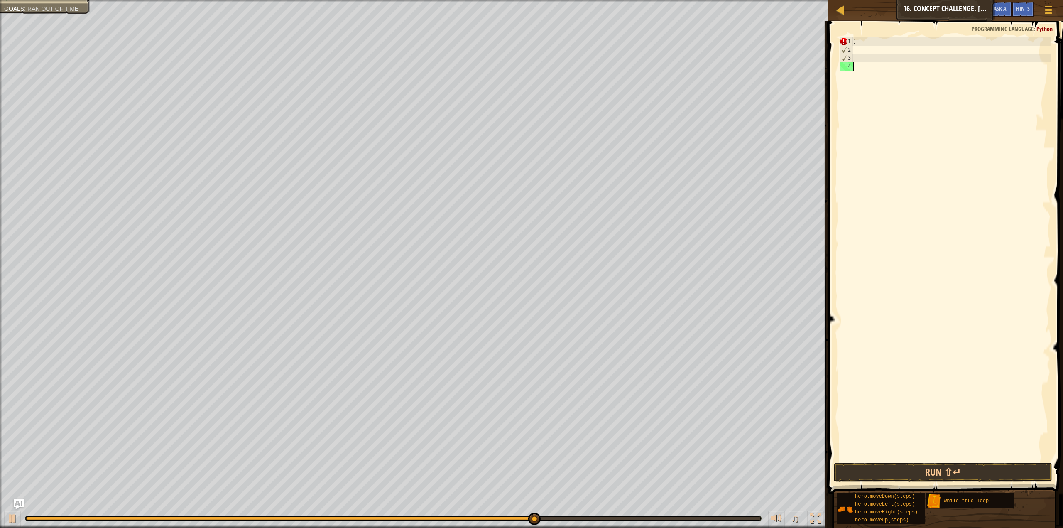
click at [870, 196] on div ")" at bounding box center [951, 257] width 199 height 440
type textarea ")"
click at [835, 7] on div at bounding box center [840, 10] width 10 height 10
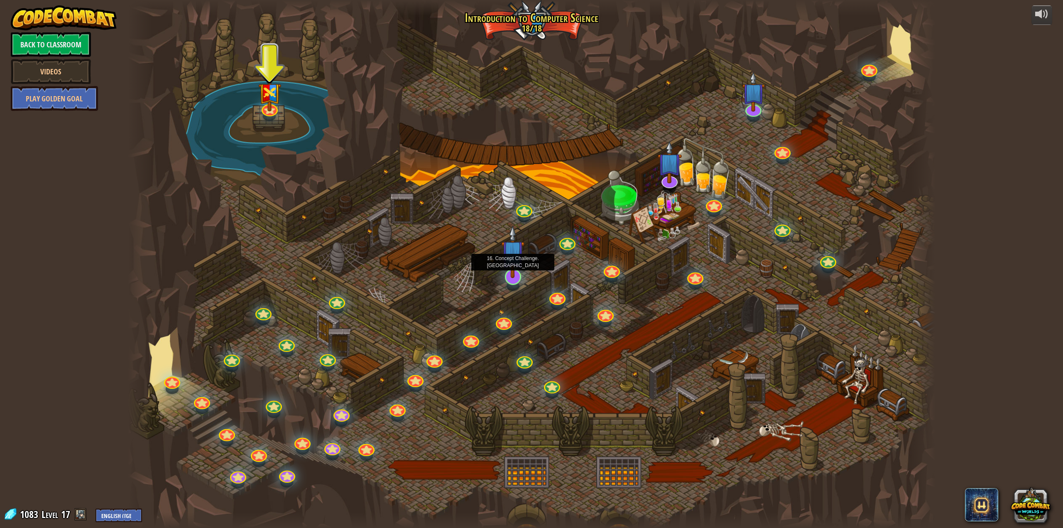
click at [512, 263] on img at bounding box center [512, 251] width 23 height 53
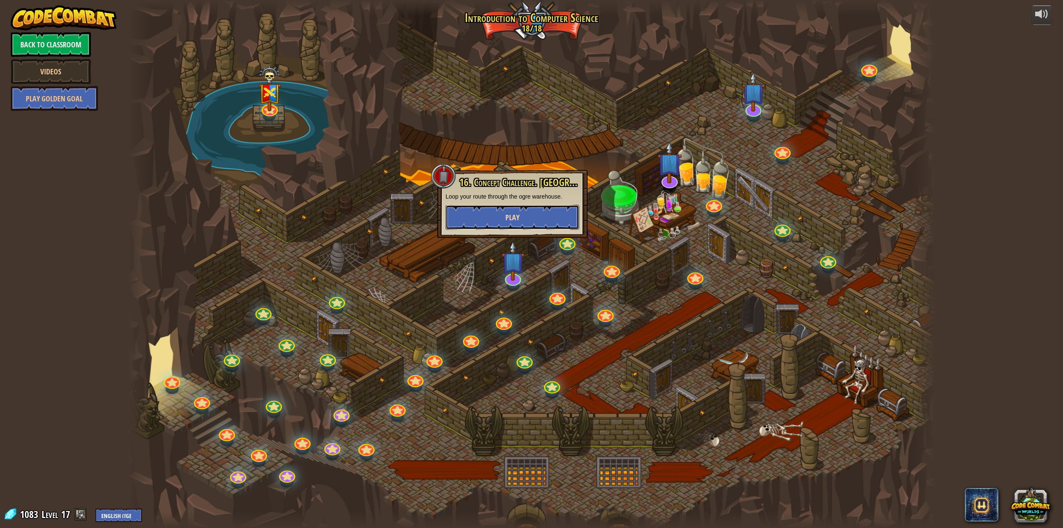
click at [534, 212] on button "Play" at bounding box center [513, 217] width 134 height 25
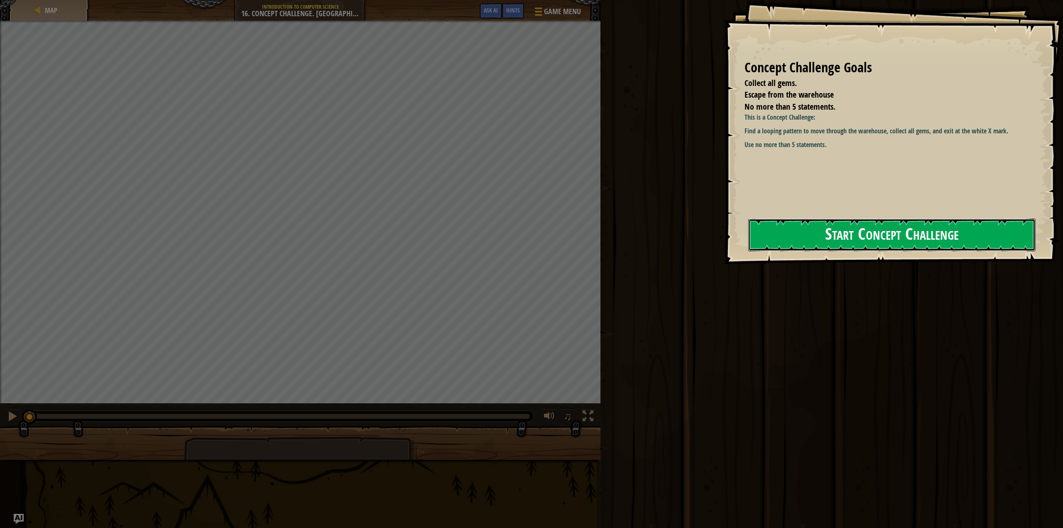
click at [944, 242] on button "Start Concept Challenge" at bounding box center [892, 234] width 288 height 33
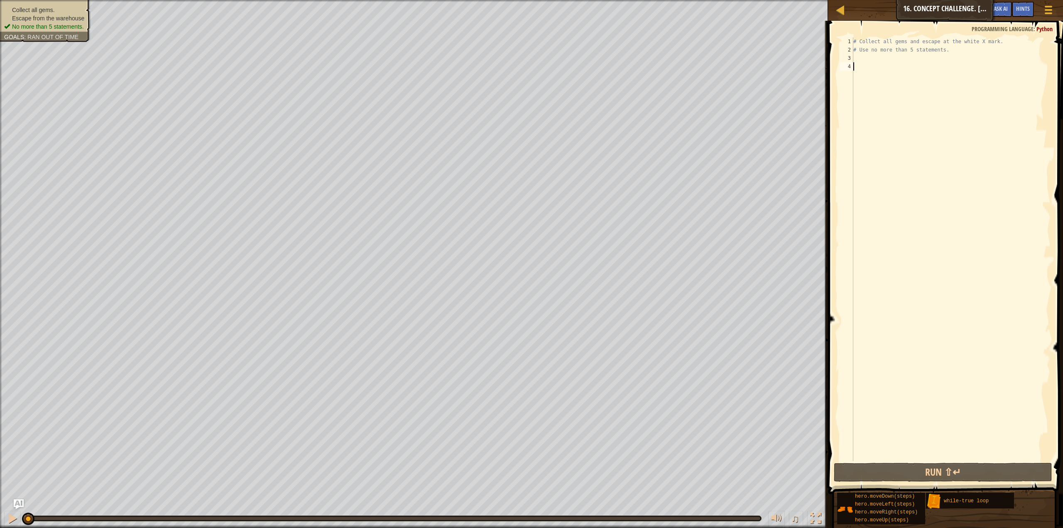
type textarea "h"
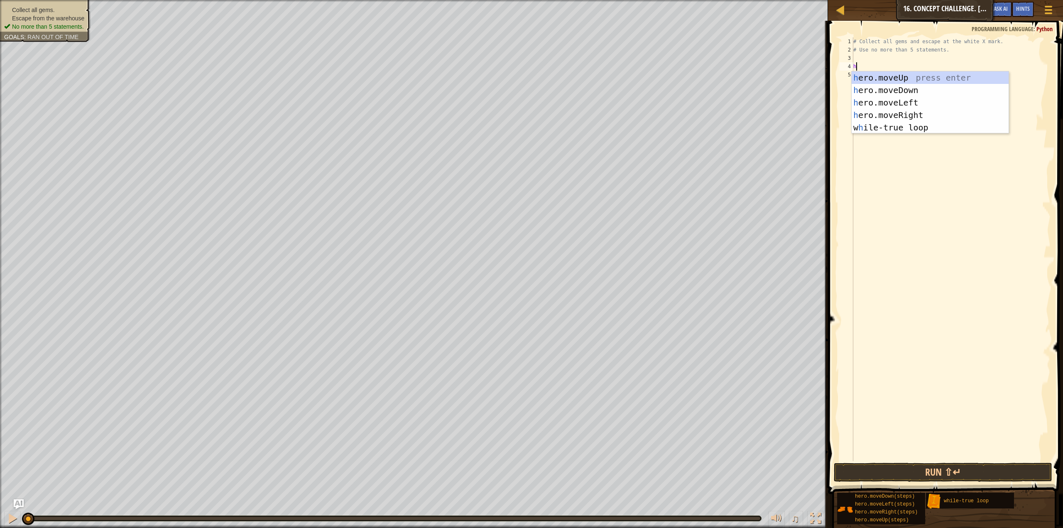
scroll to position [4, 0]
click at [895, 128] on div "h ero.moveUp press enter h ero.moveDown press enter h ero.moveLeft press enter …" at bounding box center [930, 114] width 157 height 87
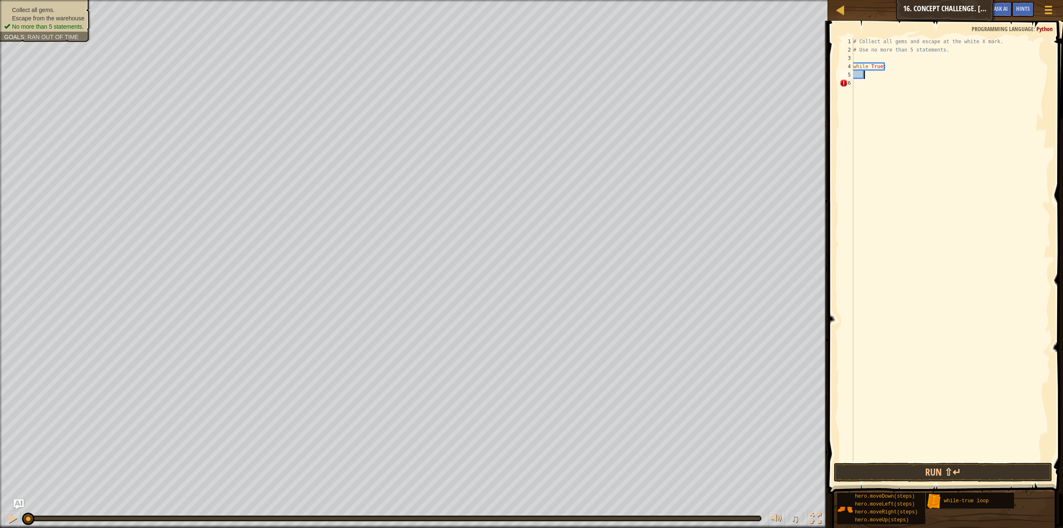
type textarea "h"
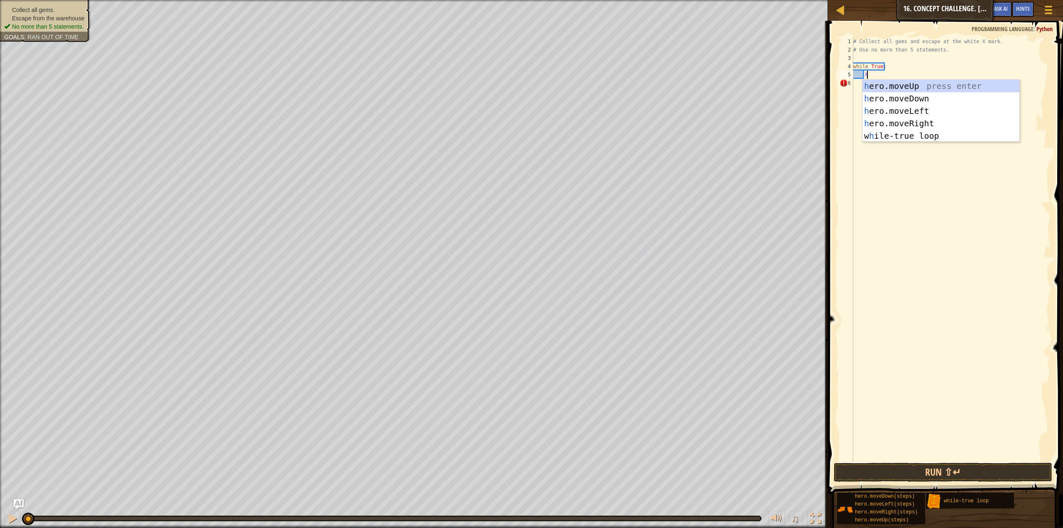
scroll to position [4, 0]
click at [943, 84] on div "h ero.moveUp press enter h ero.moveDown press enter h ero.moveLeft press enter …" at bounding box center [940, 123] width 157 height 87
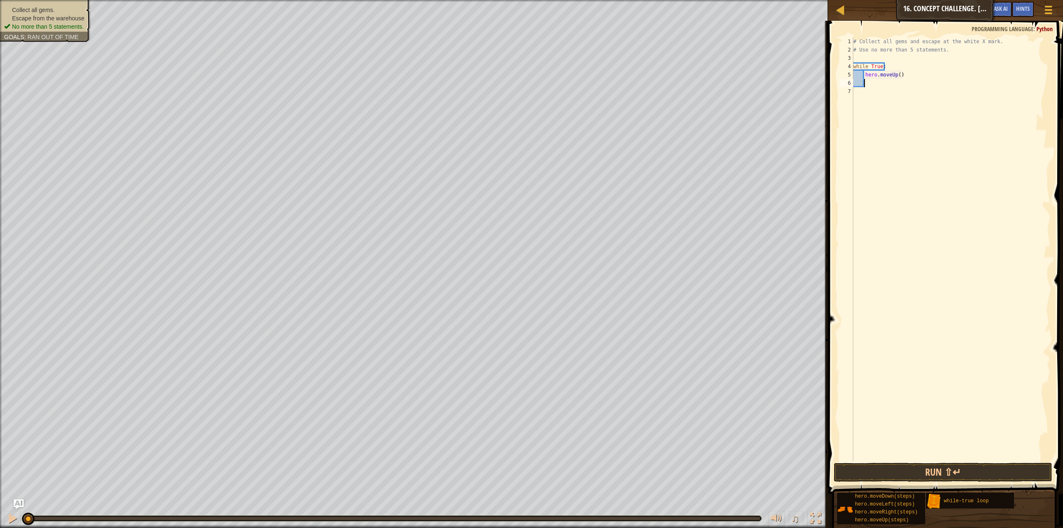
click at [897, 76] on div "# Collect all gems and escape at the white X mark. # Use no more than 5 stateme…" at bounding box center [951, 257] width 199 height 440
type textarea "hero.moveUp(2)"
click at [918, 91] on div "# Collect all gems and escape at the white X mark. # Use no more than 5 stateme…" at bounding box center [951, 257] width 199 height 440
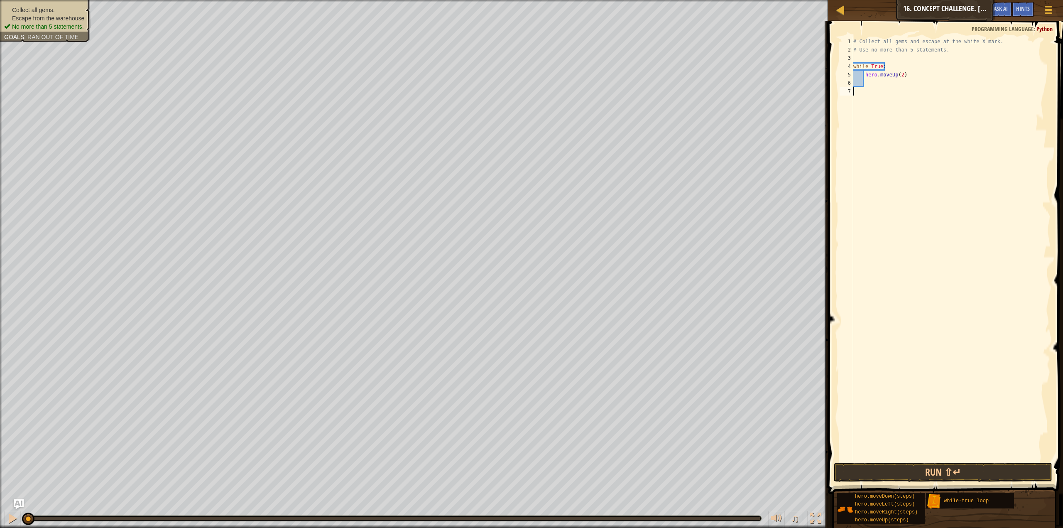
click at [919, 71] on div "# Collect all gems and escape at the white X mark. # Use no more than 5 stateme…" at bounding box center [951, 257] width 199 height 440
type textarea "hero.moveUp(2)"
click at [876, 87] on div "# Collect all gems and escape at the white X mark. # Use no more than 5 stateme…" at bounding box center [951, 257] width 199 height 440
click at [874, 77] on div "# Collect all gems and escape at the white X mark. # Use no more than 5 stateme…" at bounding box center [951, 257] width 199 height 440
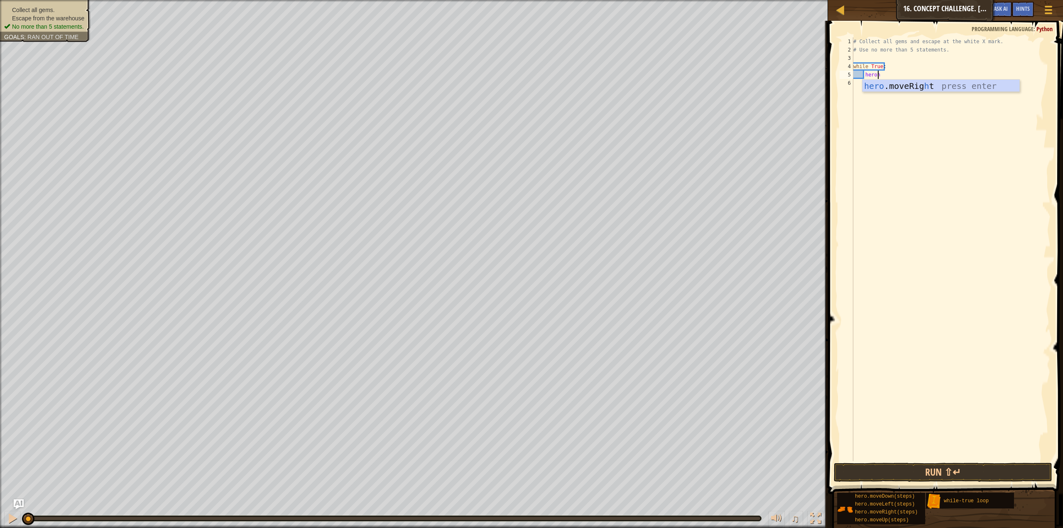
click at [923, 67] on div "# Collect all gems and escape at the white X mark. # Use no more than 5 stateme…" at bounding box center [951, 257] width 199 height 440
type textarea "while True:"
click at [928, 87] on div "# Collect all gems and escape at the white X mark. # Use no more than 5 stateme…" at bounding box center [951, 257] width 199 height 440
click at [928, 78] on div "# Collect all gems and escape at the white X mark. # Use no more than 5 stateme…" at bounding box center [951, 257] width 199 height 440
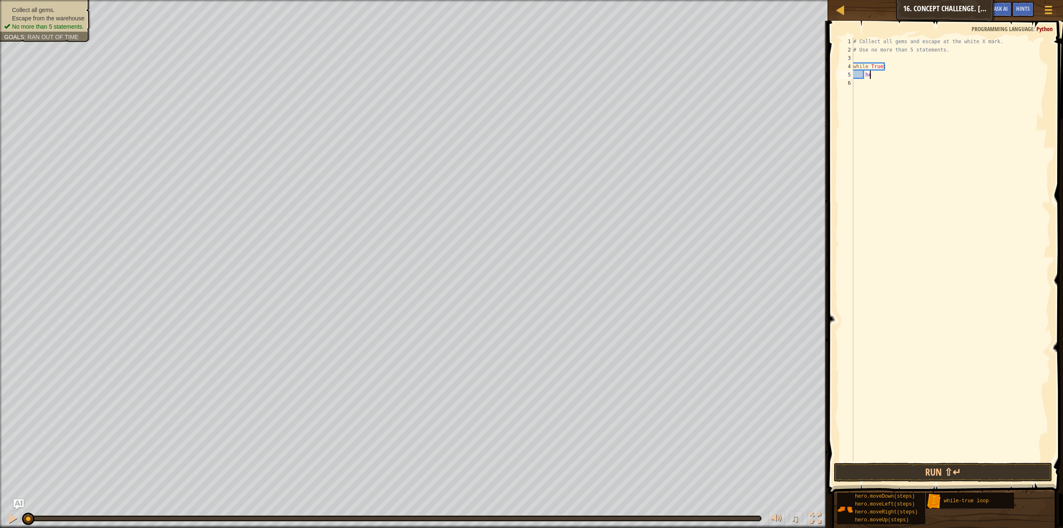
type textarea "h"
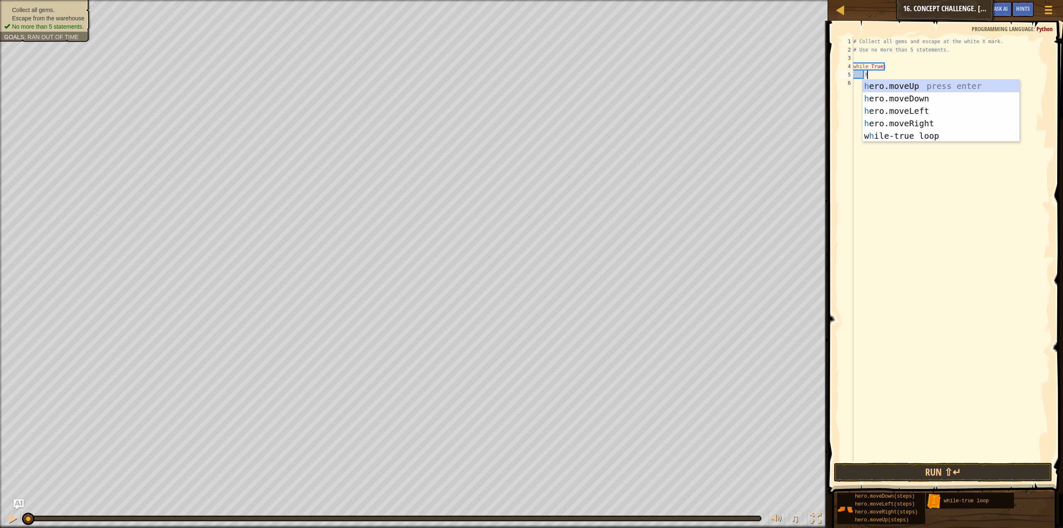
scroll to position [4, 0]
click at [912, 83] on div "h ero.moveUp press enter h ero.moveDown press enter h ero.moveLeft press enter …" at bounding box center [940, 123] width 157 height 87
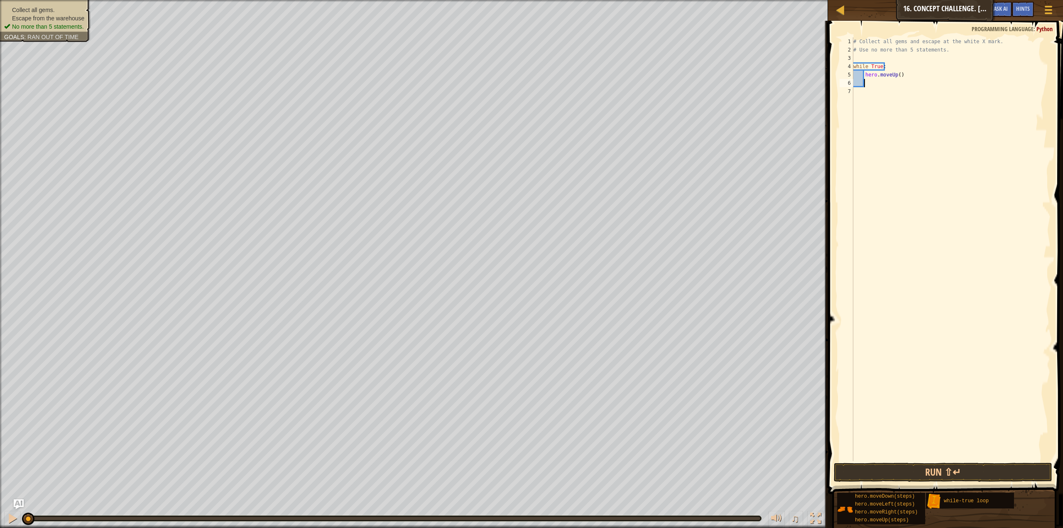
click at [896, 73] on div "# Collect all gems and escape at the white X mark. # Use no more than 5 stateme…" at bounding box center [951, 257] width 199 height 440
click at [893, 72] on div "# Collect all gems and escape at the white X mark. # Use no more than 5 stateme…" at bounding box center [951, 257] width 199 height 440
click at [898, 71] on div "# Collect all gems and escape at the white X mark. # Use no more than 5 stateme…" at bounding box center [951, 257] width 199 height 440
type textarea "hero.moveUp(2)"
click at [901, 83] on div "# Collect all gems and escape at the white X mark. # Use no more than 5 stateme…" at bounding box center [951, 257] width 199 height 440
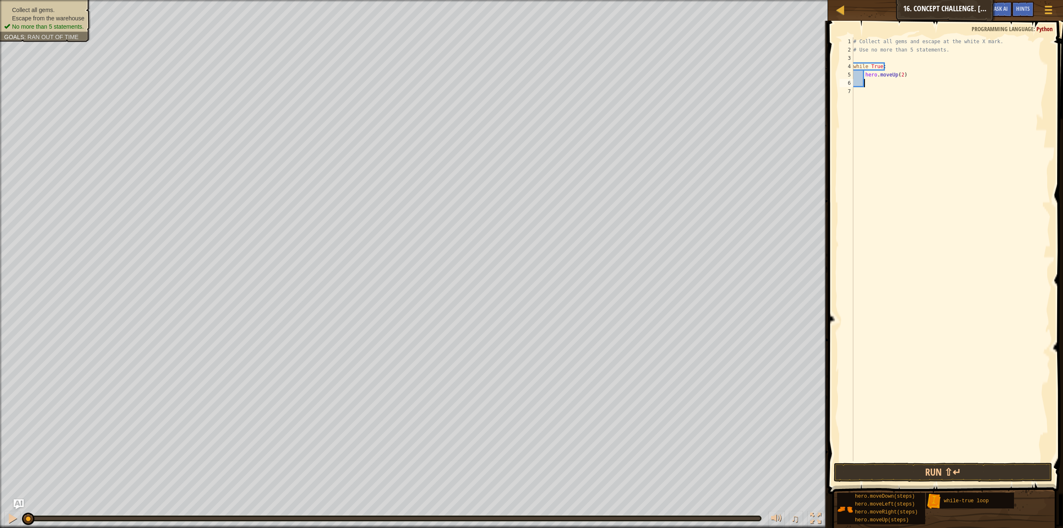
type textarea "h"
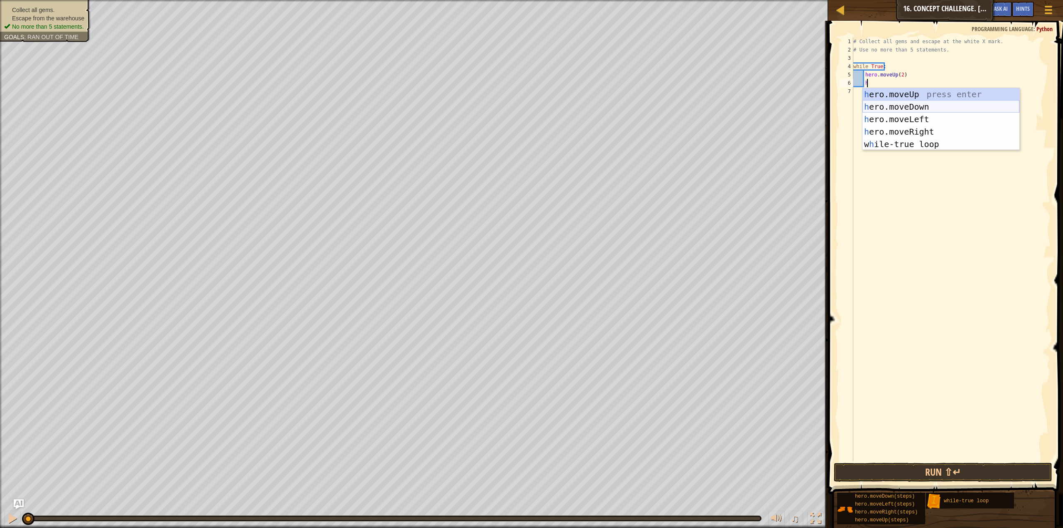
click at [898, 104] on div "h ero.moveUp press enter h ero.moveDown press enter h ero.moveLeft press enter …" at bounding box center [940, 131] width 157 height 87
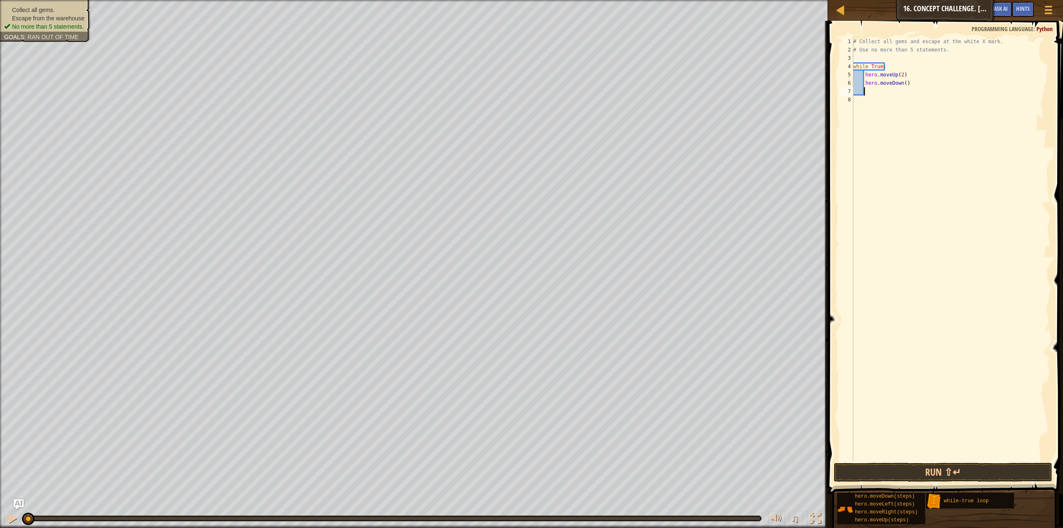
type textarea "h"
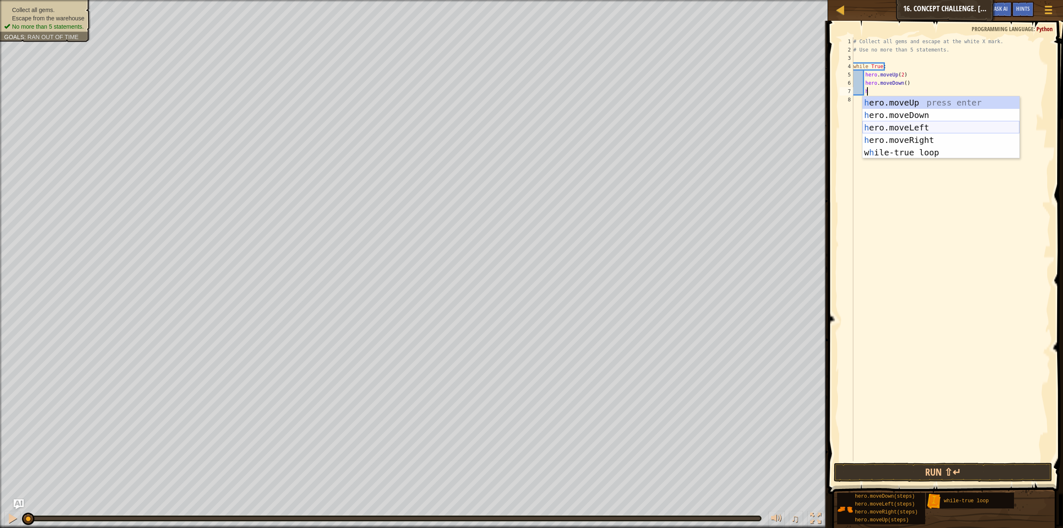
click at [896, 130] on div "h ero.moveUp press enter h ero.moveDown press enter h ero.moveLeft press enter …" at bounding box center [940, 139] width 157 height 87
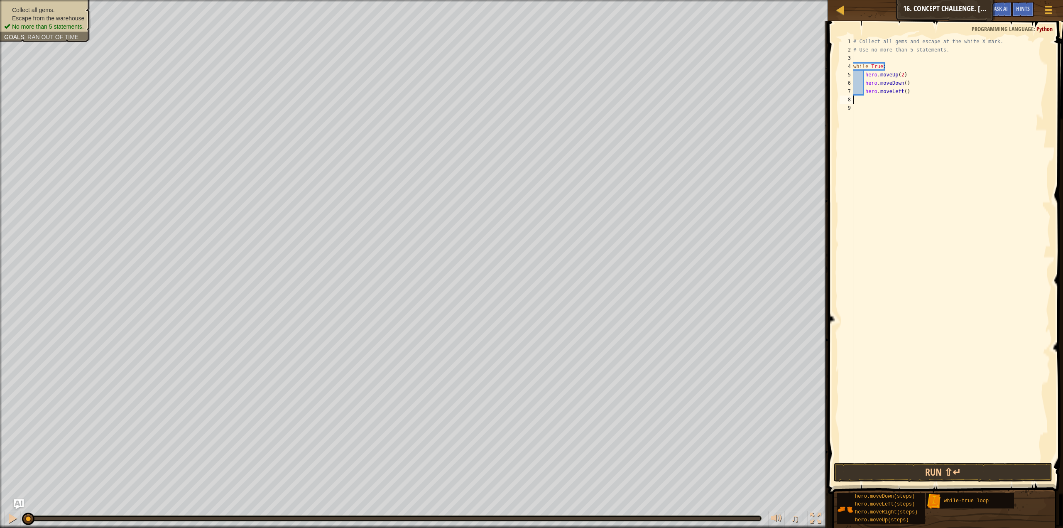
type textarea "h"
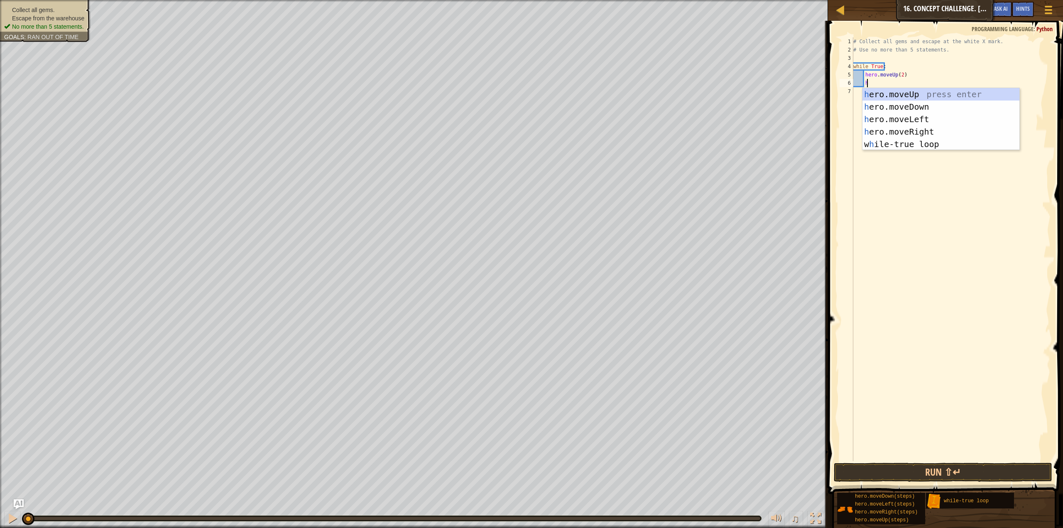
scroll to position [4, 0]
click at [916, 128] on div "h ero.moveUp press enter h ero.moveDown press enter h ero.moveLeft press enter …" at bounding box center [940, 131] width 157 height 87
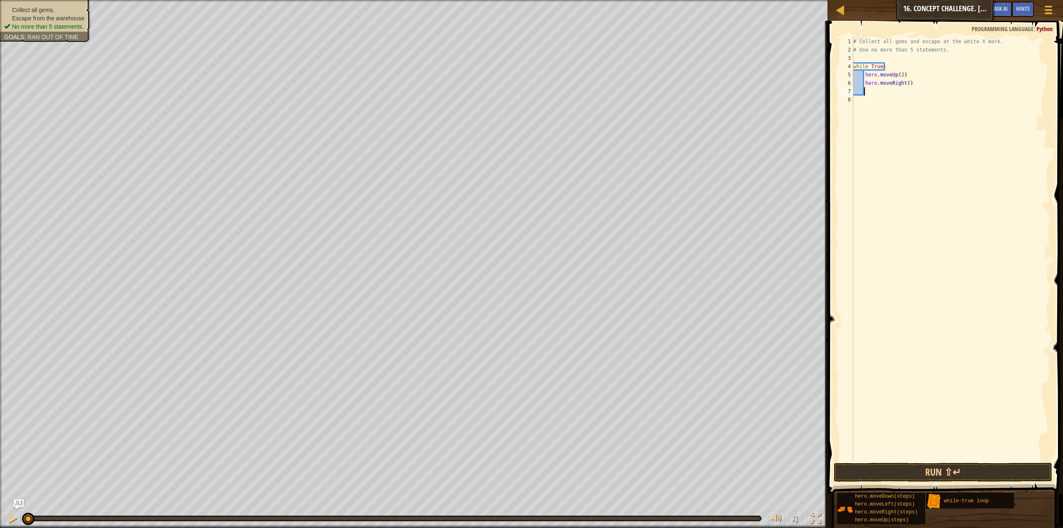
click at [907, 82] on div "# Collect all gems and escape at the white X mark. # Use no more than 5 stateme…" at bounding box center [951, 257] width 199 height 440
click at [903, 82] on div "# Collect all gems and escape at the white X mark. # Use no more than 5 stateme…" at bounding box center [951, 257] width 199 height 440
click at [905, 81] on div "# Collect all gems and escape at the white X mark. # Use no more than 5 stateme…" at bounding box center [951, 257] width 199 height 440
type textarea "hero.moveRight(2)"
click at [912, 100] on div "# Collect all gems and escape at the white X mark. # Use no more than 5 stateme…" at bounding box center [951, 257] width 199 height 440
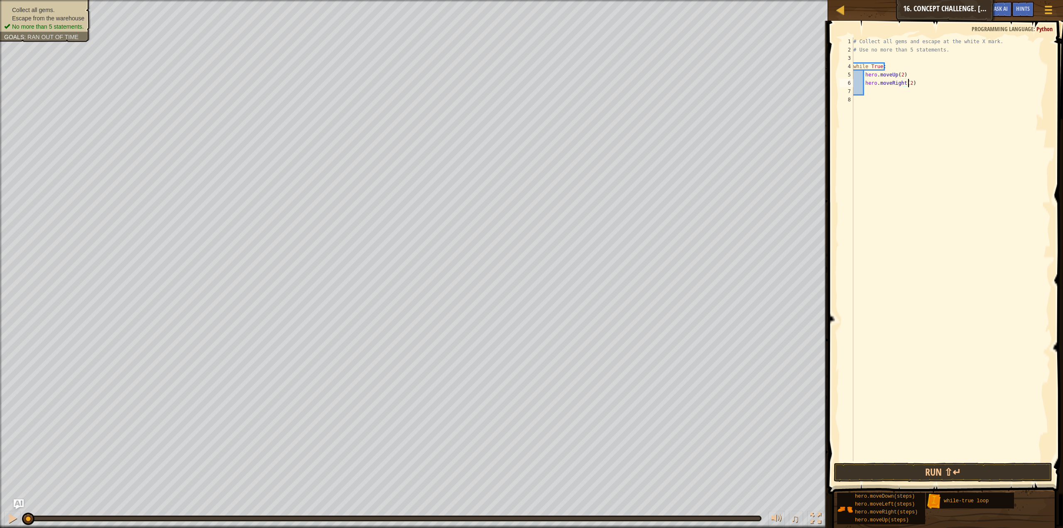
scroll to position [4, 0]
click at [911, 87] on div "# Collect all gems and escape at the white X mark. # Use no more than 5 stateme…" at bounding box center [951, 257] width 199 height 440
type textarea "hero.moveRight(2)"
click at [889, 91] on div "# Collect all gems and escape at the white X mark. # Use no more than 5 stateme…" at bounding box center [951, 257] width 199 height 440
type textarea "h"
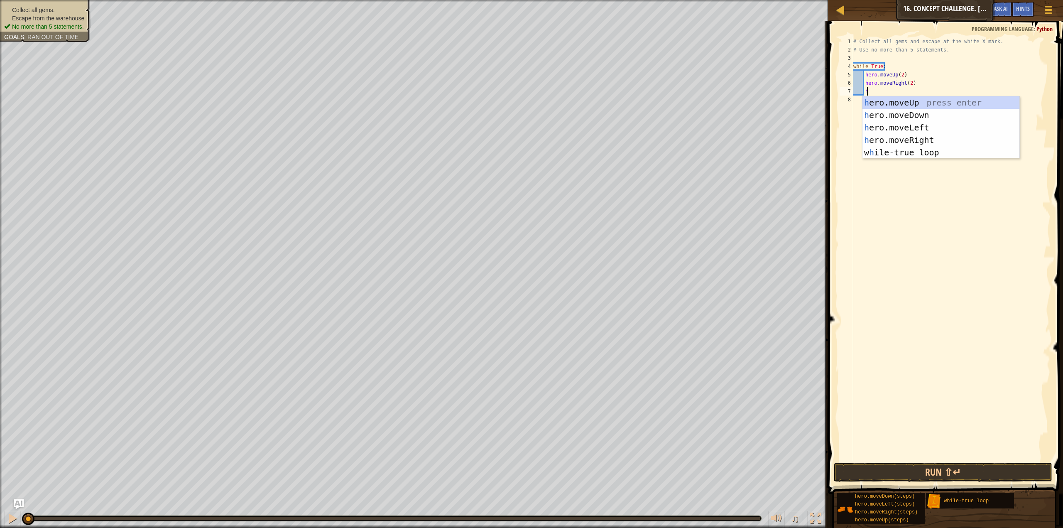
scroll to position [4, 0]
click at [925, 113] on div "h ero.moveUp press enter h ero.moveDown press enter h ero.moveLeft press enter …" at bounding box center [940, 139] width 157 height 87
type textarea "h"
click at [938, 132] on div "h ero.moveUp press enter h ero.moveDown press enter h ero.moveLeft press enter …" at bounding box center [940, 148] width 157 height 87
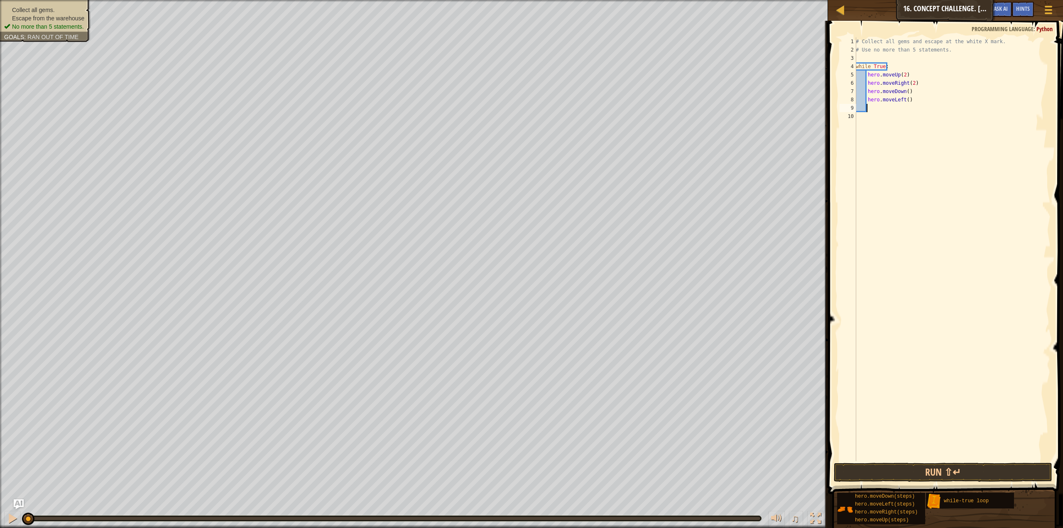
click at [945, 458] on div "# Collect all gems and escape at the white X mark. # Use no more than 5 stateme…" at bounding box center [952, 257] width 196 height 440
click at [952, 467] on button "Run ⇧↵" at bounding box center [943, 472] width 218 height 19
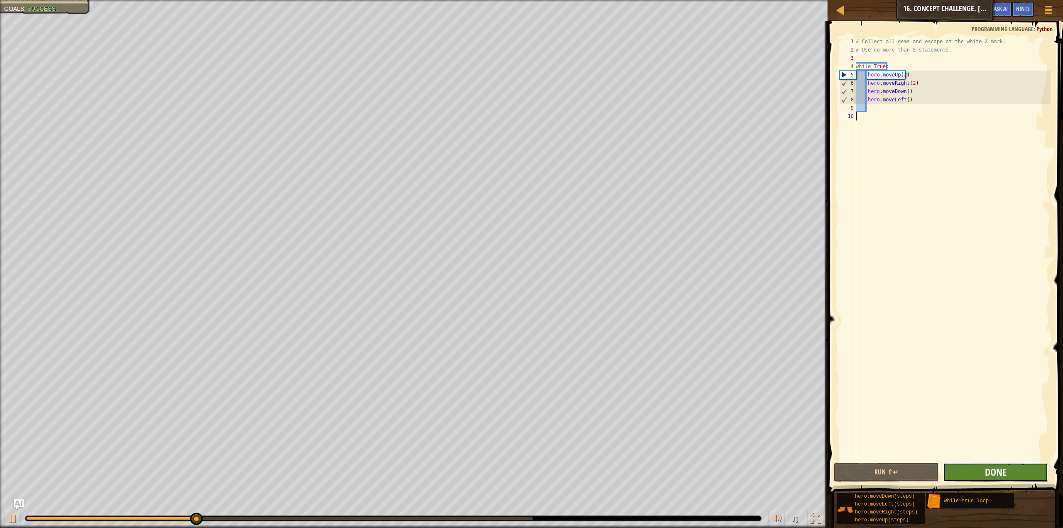
click at [998, 467] on span "Done" at bounding box center [996, 471] width 22 height 13
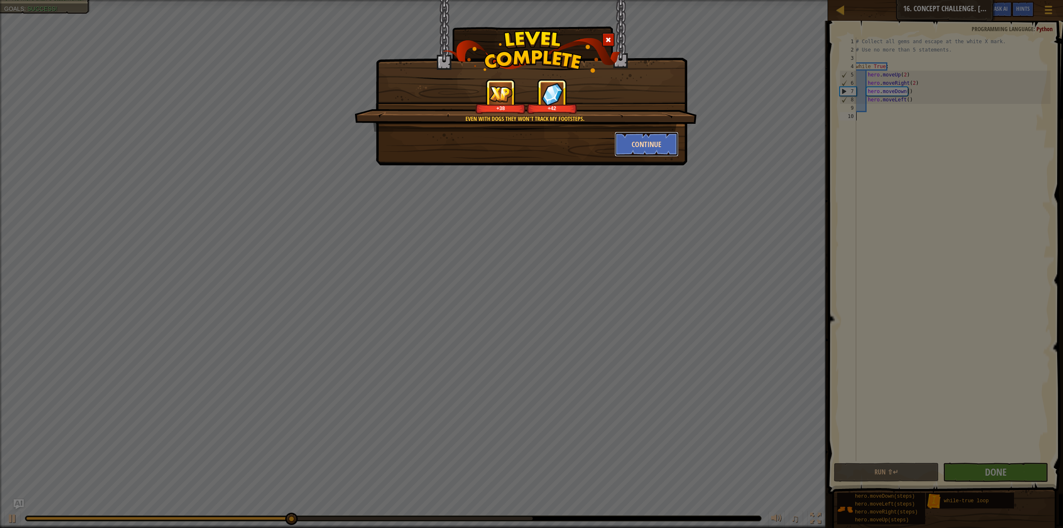
click at [645, 156] on button "Continue" at bounding box center [647, 144] width 64 height 25
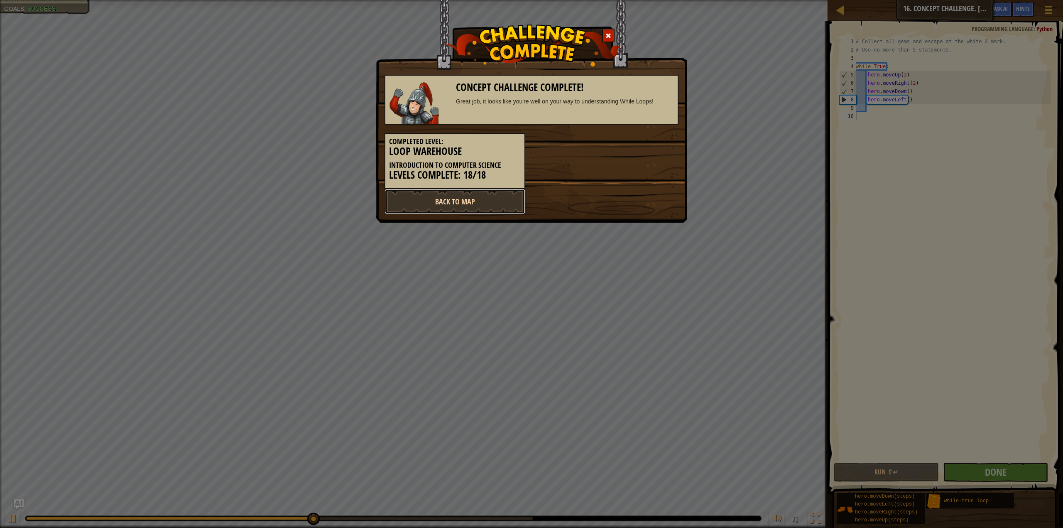
click at [446, 196] on link "Back to Map" at bounding box center [454, 201] width 141 height 25
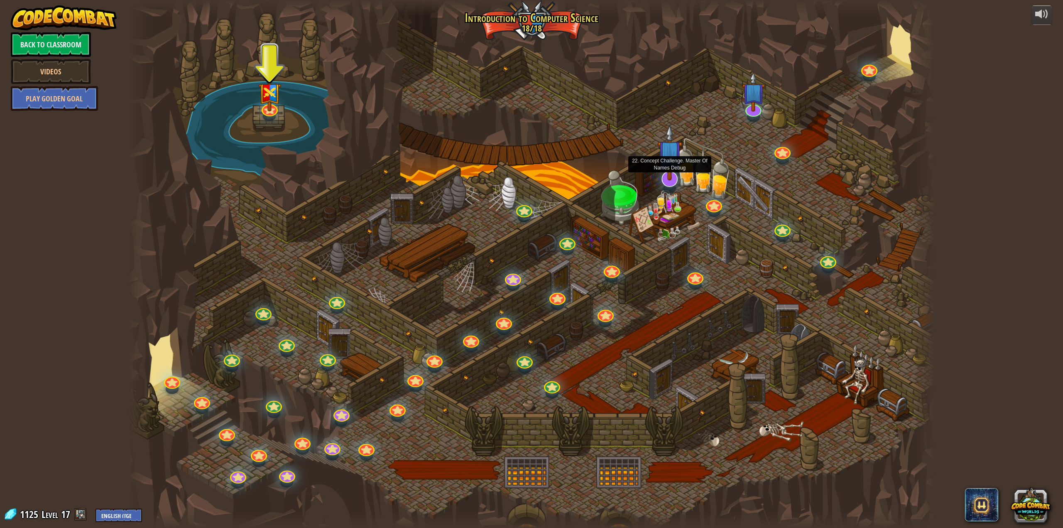
click at [675, 148] on img at bounding box center [669, 152] width 24 height 56
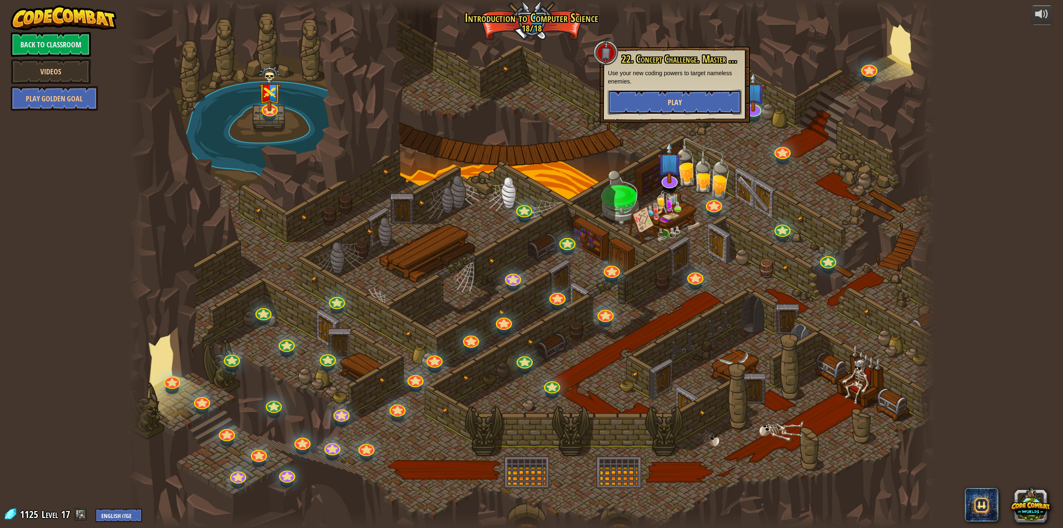
click at [664, 95] on button "Play" at bounding box center [675, 102] width 134 height 25
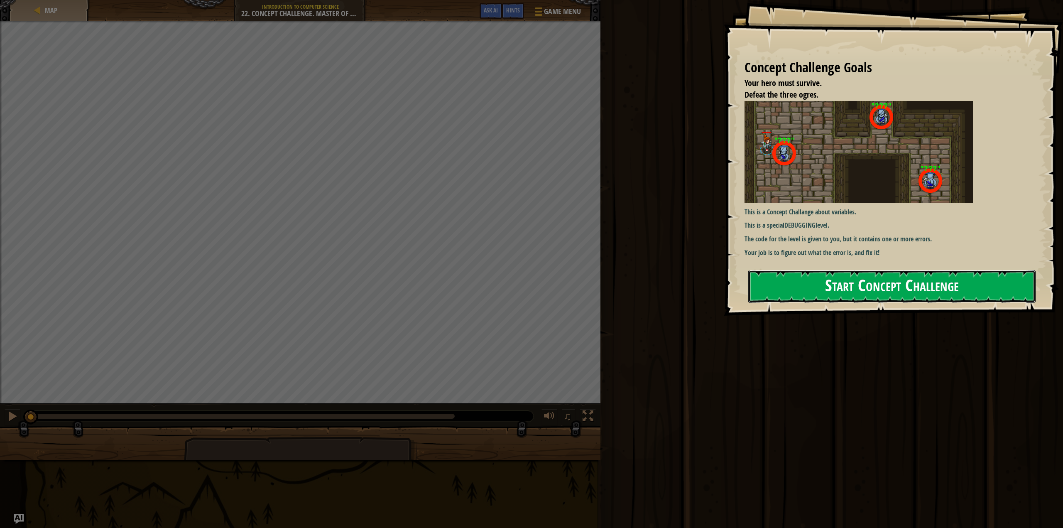
click at [980, 275] on button "Start Concept Challenge" at bounding box center [892, 286] width 288 height 33
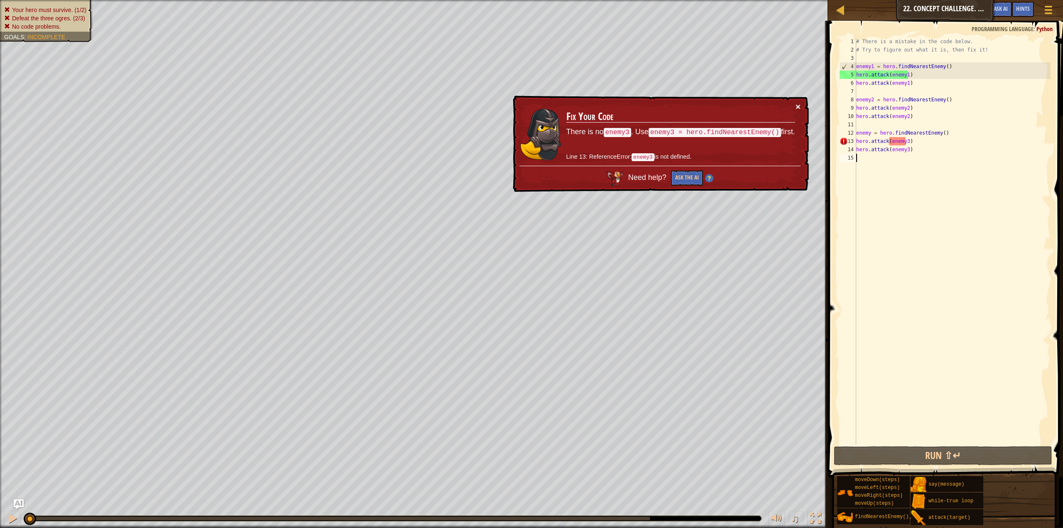
click at [798, 104] on button "×" at bounding box center [798, 106] width 5 height 9
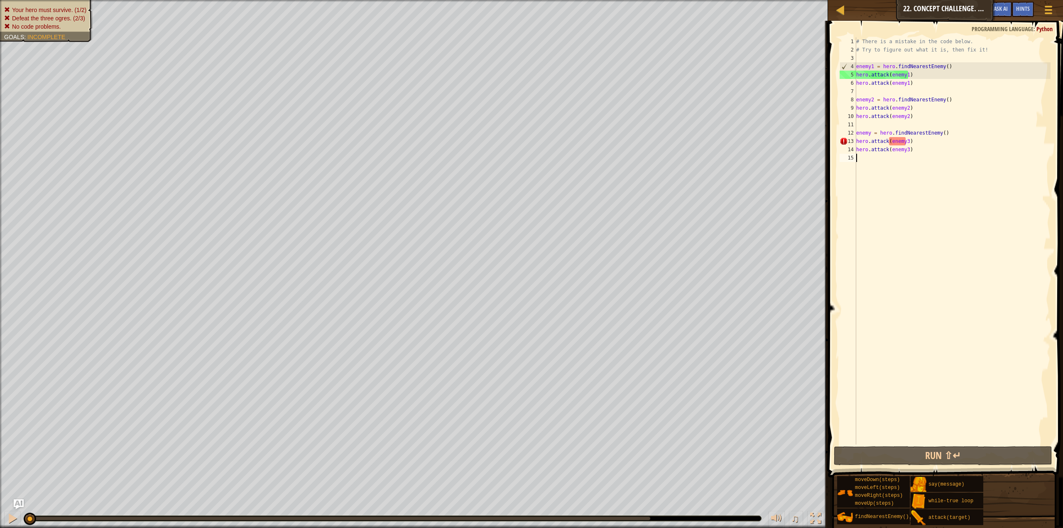
click at [913, 184] on div "# There is a mistake in the code below. # Try to figure out what it is, then fi…" at bounding box center [953, 249] width 196 height 424
type textarea "h"
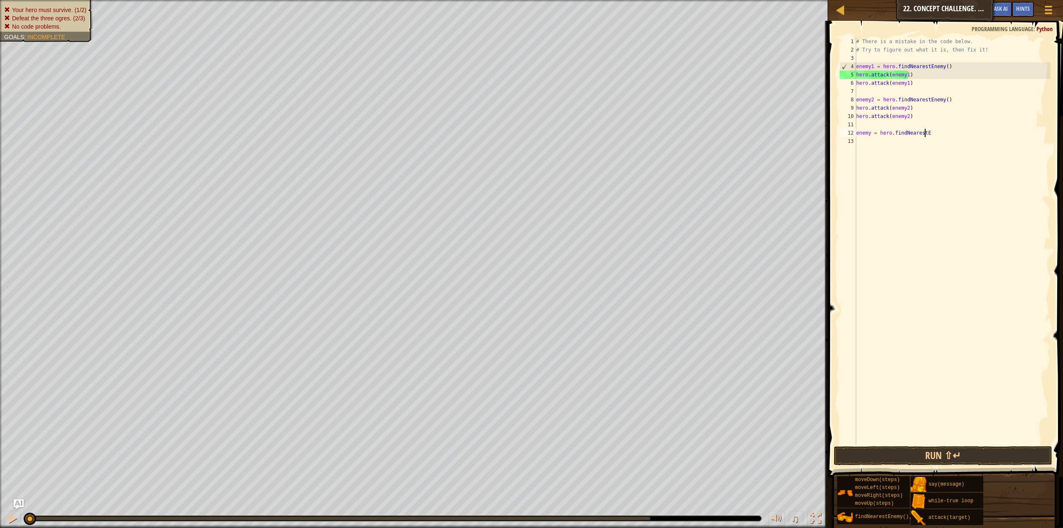
type textarea "e"
type textarea "h"
type textarea "e"
type textarea "h"
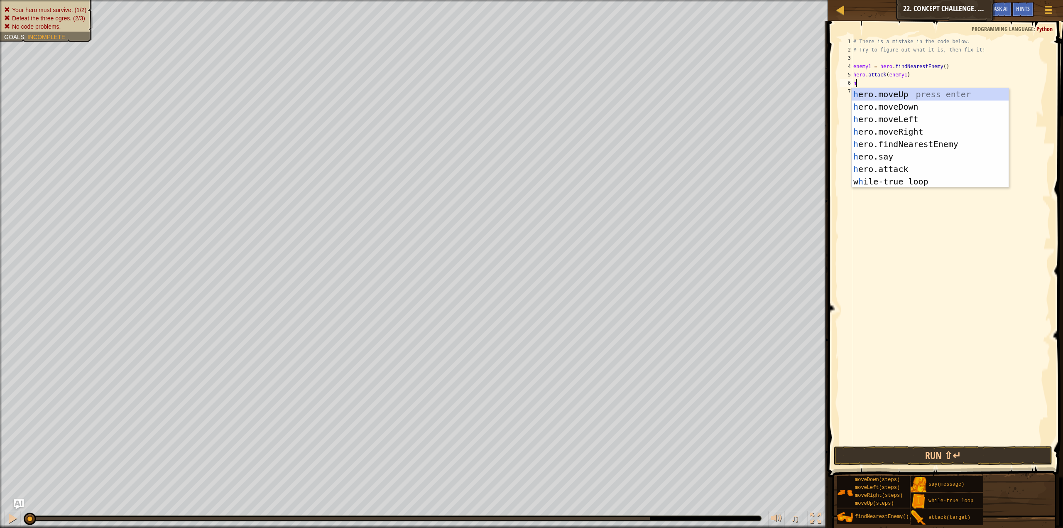
scroll to position [4, 0]
click at [904, 166] on div "h ero.moveUp press enter h ero.moveDown press enter h ero.moveLeft press enter …" at bounding box center [930, 150] width 157 height 125
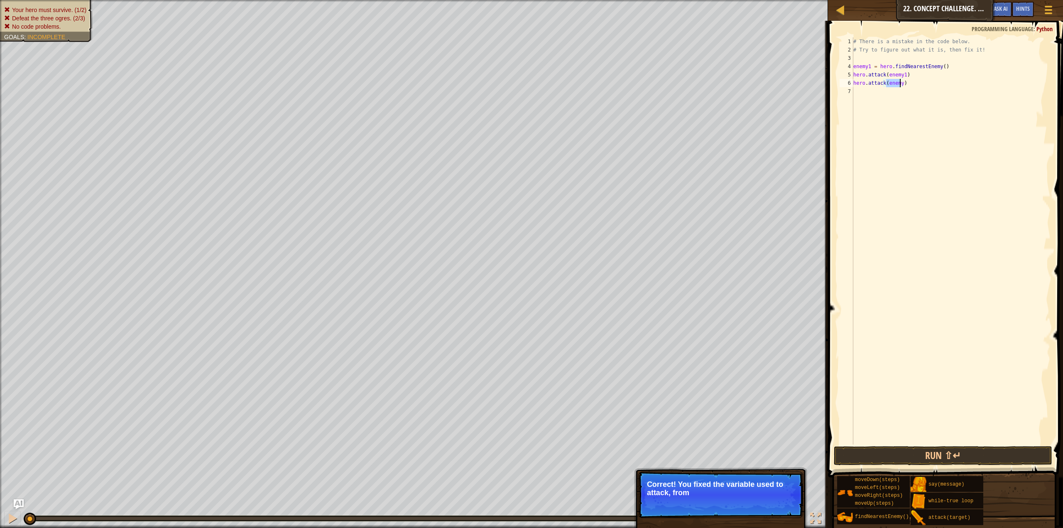
click at [899, 83] on div "# There is a mistake in the code below. # Try to figure out what it is, then fi…" at bounding box center [951, 240] width 199 height 407
type textarea "hero.attack(enemy1)"
click at [855, 92] on div "# There is a mistake in the code below. # Try to figure out what it is, then fi…" at bounding box center [951, 249] width 199 height 424
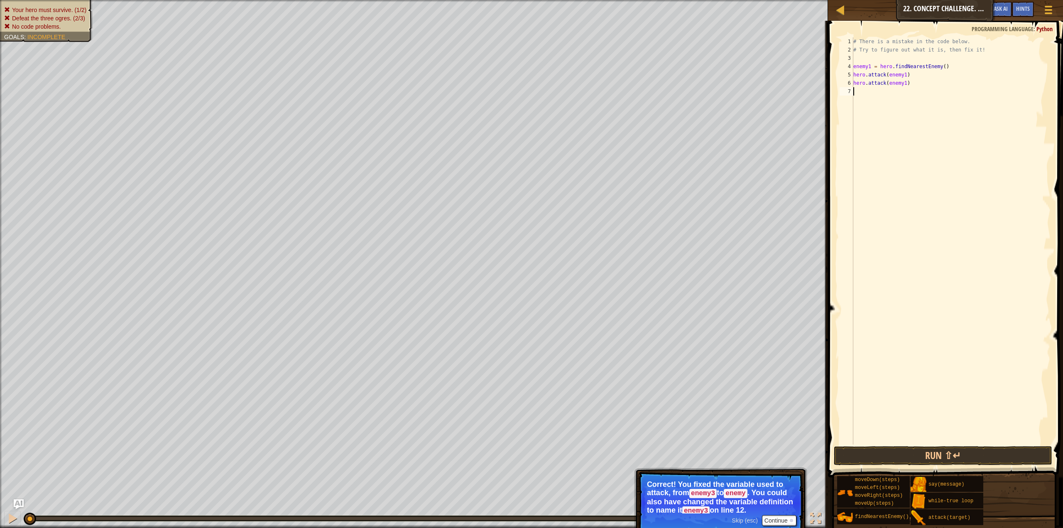
type textarea "h"
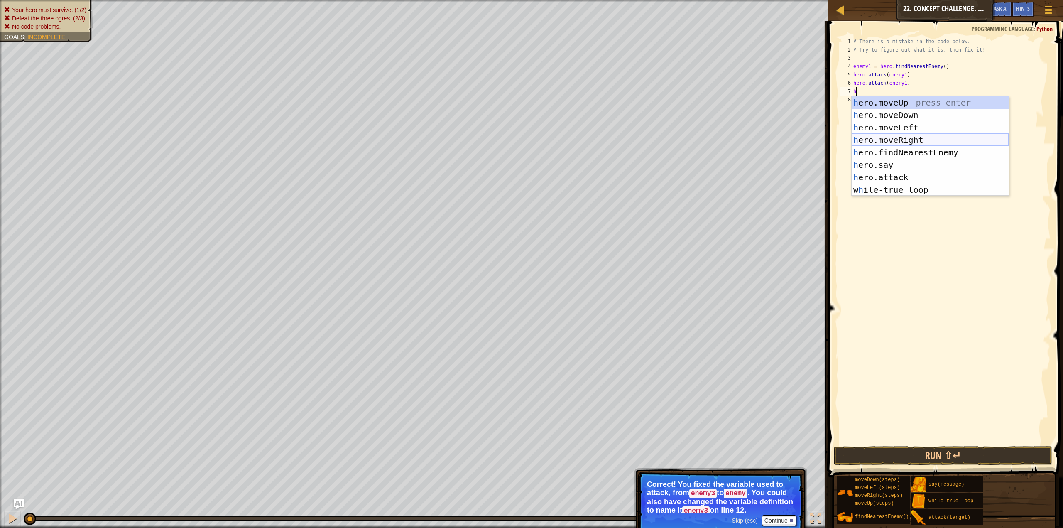
click at [899, 149] on div "h ero.moveUp press enter h ero.moveDown press enter h ero.moveLeft press enter …" at bounding box center [930, 158] width 157 height 125
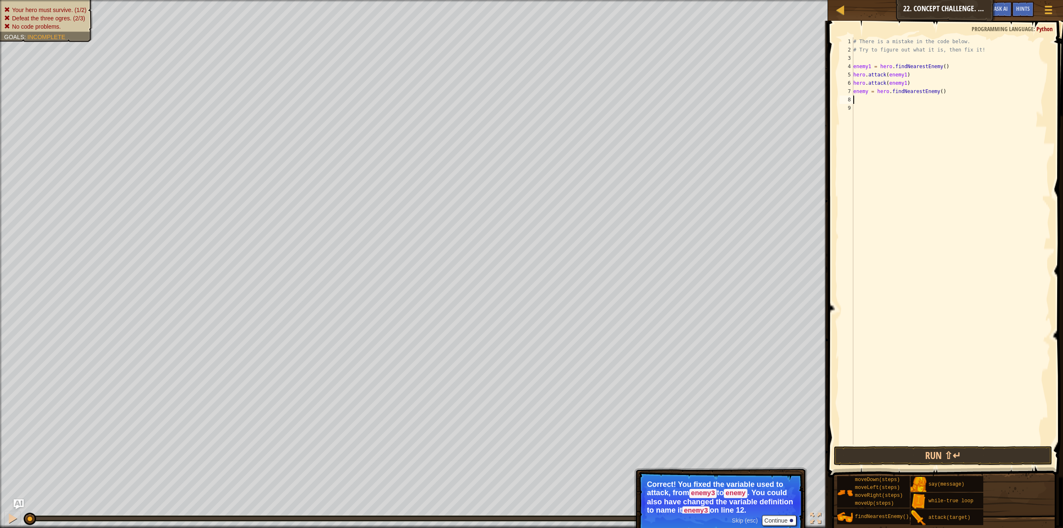
click at [865, 92] on div "# There is a mistake in the code below. # Try to figure out what it is, then fi…" at bounding box center [951, 249] width 199 height 424
click at [867, 91] on div "# There is a mistake in the code below. # Try to figure out what it is, then fi…" at bounding box center [951, 249] width 199 height 424
type textarea "enemy2 = hero.findNearestEnemy()"
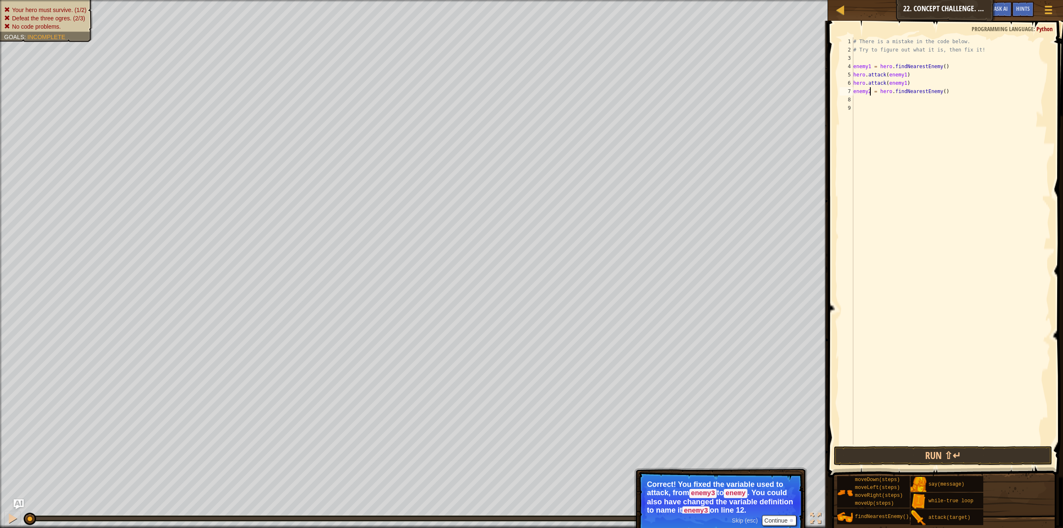
click at [872, 116] on div "# There is a mistake in the code below. # Try to figure out what it is, then fi…" at bounding box center [951, 249] width 199 height 424
click at [866, 94] on div "# There is a mistake in the code below. # Try to figure out what it is, then fi…" at bounding box center [951, 249] width 199 height 424
click at [867, 95] on div "# There is a mistake in the code below. # Try to figure out what it is, then fi…" at bounding box center [951, 249] width 199 height 424
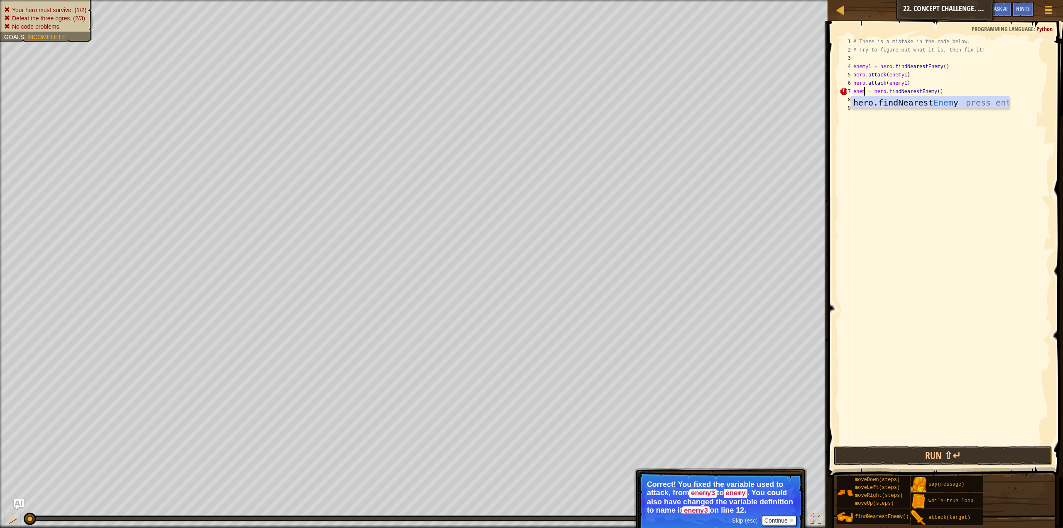
scroll to position [4, 1]
type textarea "enemy2 = hero.findNearestEnemy()"
click at [868, 105] on div "# There is a mistake in the code below. # Try to figure out what it is, then fi…" at bounding box center [951, 249] width 199 height 424
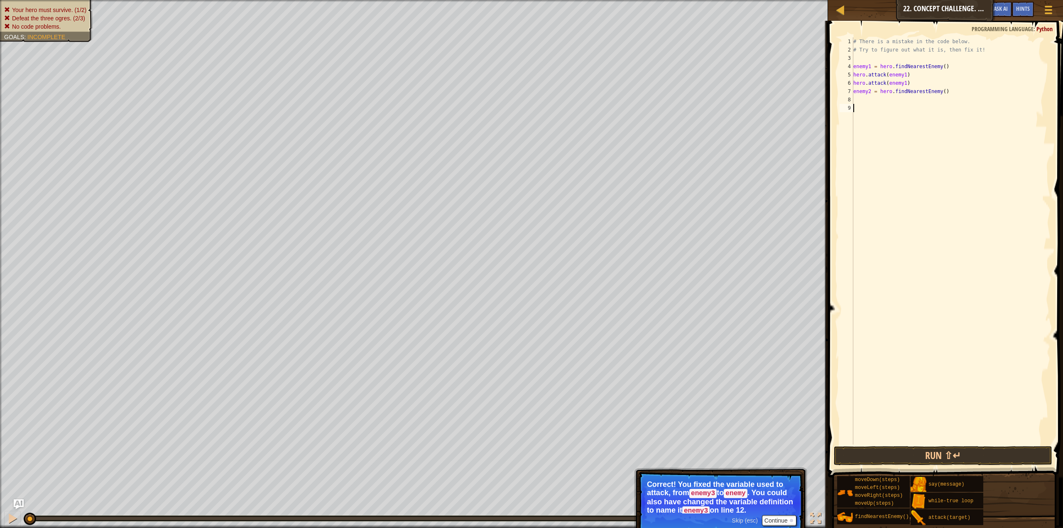
click at [862, 100] on div "# There is a mistake in the code below. # Try to figure out what it is, then fi…" at bounding box center [951, 249] width 199 height 424
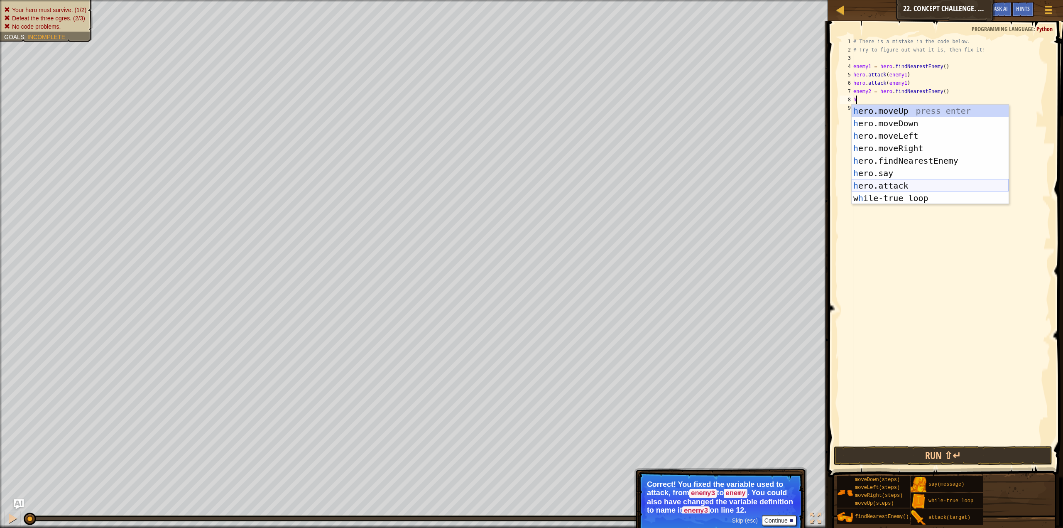
click at [887, 189] on div "h ero.moveUp press enter h ero.moveDown press enter h ero.moveLeft press enter …" at bounding box center [930, 167] width 157 height 125
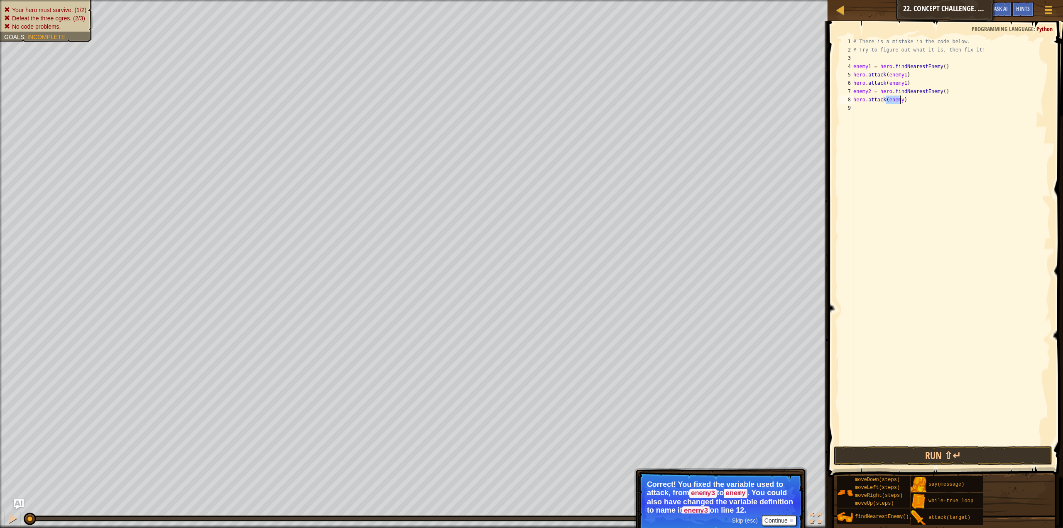
click at [900, 95] on div "# There is a mistake in the code below. # Try to figure out what it is, then fi…" at bounding box center [951, 249] width 199 height 424
click at [900, 100] on div "# There is a mistake in the code below. # Try to figure out what it is, then fi…" at bounding box center [951, 249] width 199 height 424
type textarea "hero.attack(enemy2)"
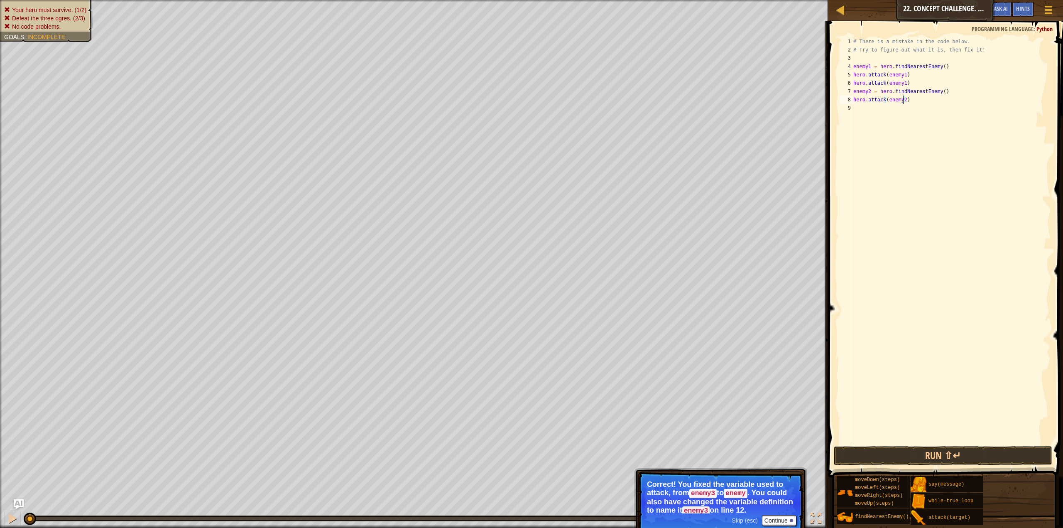
click at [903, 114] on div "# There is a mistake in the code below. # Try to figure out what it is, then fi…" at bounding box center [951, 249] width 199 height 424
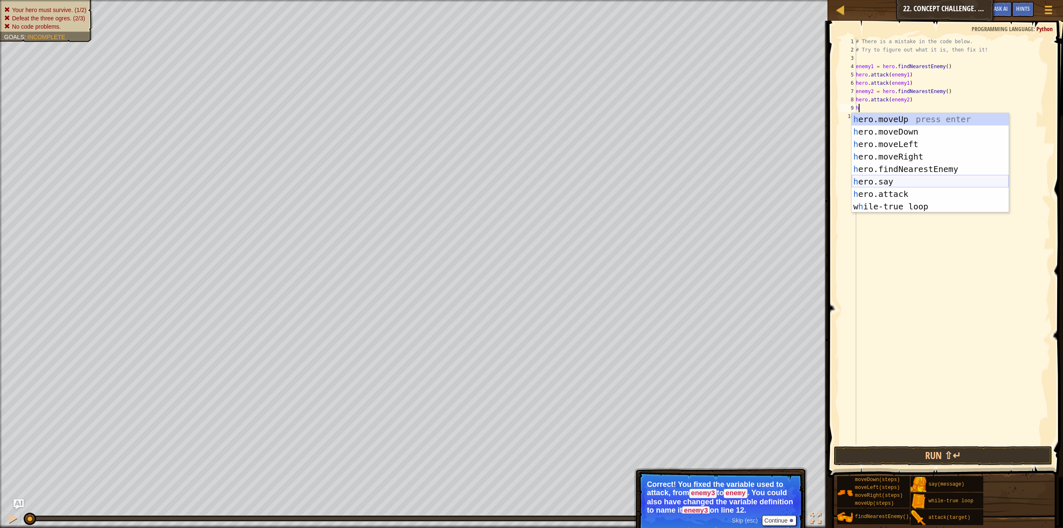
click at [887, 190] on div "h ero.moveUp press enter h ero.moveDown press enter h ero.moveLeft press enter …" at bounding box center [930, 175] width 157 height 125
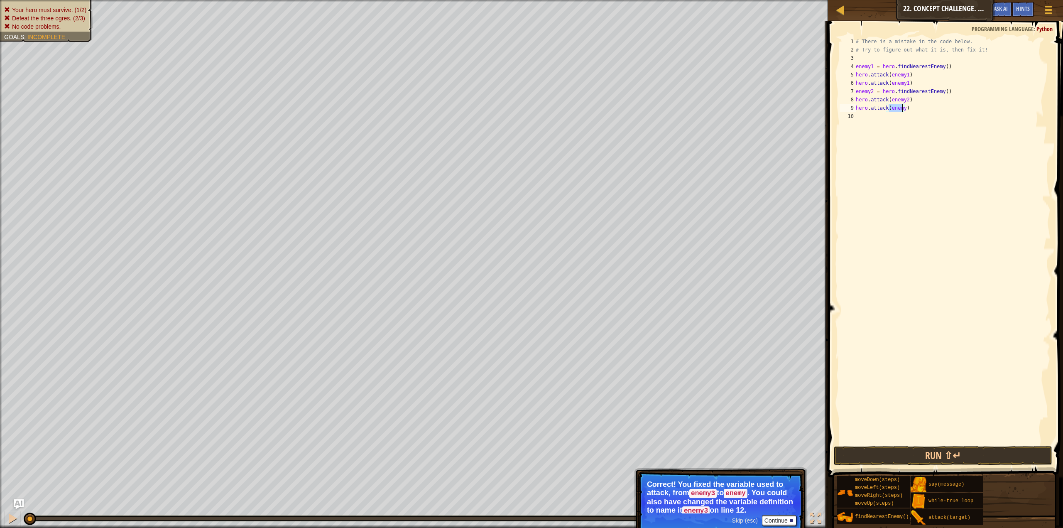
click at [897, 109] on div "# There is a mistake in the code below. # Try to figure out what it is, then fi…" at bounding box center [952, 240] width 196 height 407
click at [899, 105] on div "# There is a mistake in the code below. # Try to figure out what it is, then fi…" at bounding box center [952, 249] width 196 height 424
click at [901, 105] on div "# There is a mistake in the code below. # Try to figure out what it is, then fi…" at bounding box center [952, 249] width 196 height 424
type textarea "hero.attack(enemy2)"
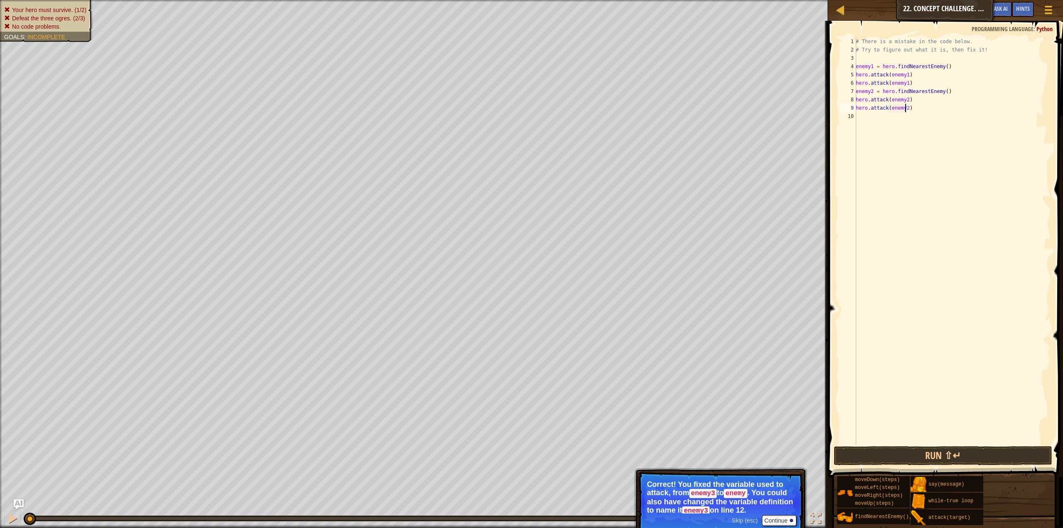
click at [862, 116] on div "# There is a mistake in the code below. # Try to figure out what it is, then fi…" at bounding box center [952, 249] width 196 height 424
type textarea "h"
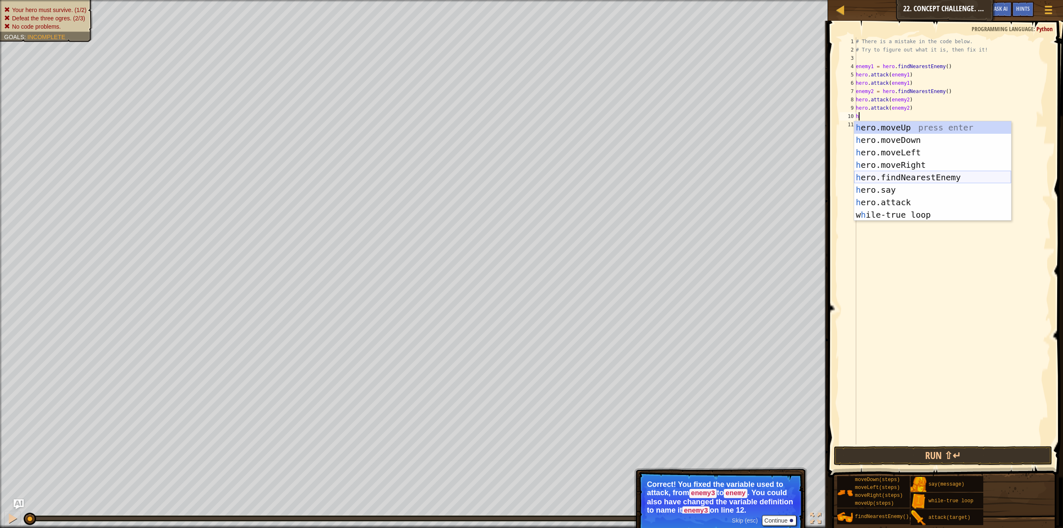
click at [909, 173] on div "h ero.moveUp press enter h ero.moveDown press enter h ero.moveLeft press enter …" at bounding box center [932, 183] width 157 height 125
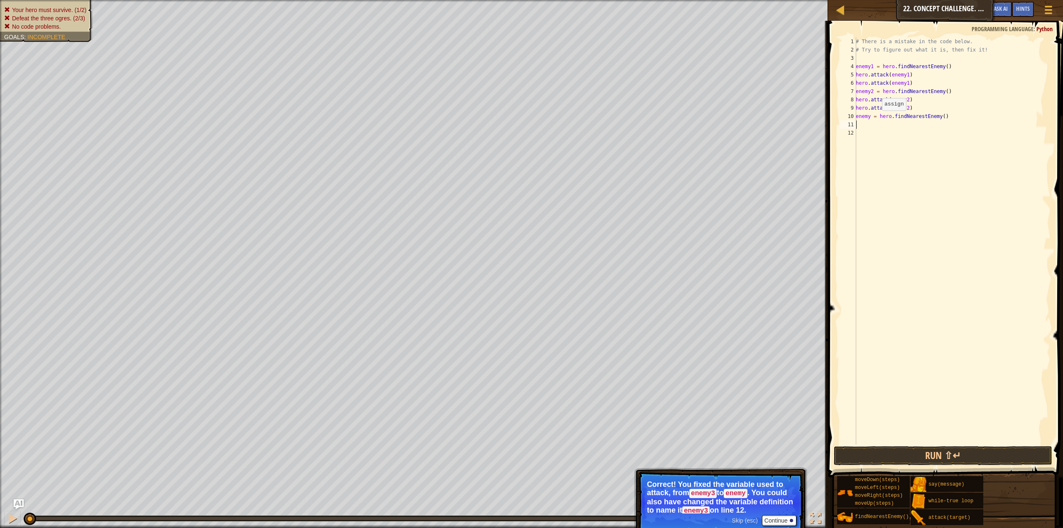
click at [870, 119] on div "# There is a mistake in the code below. # Try to figure out what it is, then fi…" at bounding box center [952, 249] width 196 height 424
type textarea "enemy3 = hero.findNearestEnemy()"
click at [889, 119] on div "# There is a mistake in the code below. # Try to figure out what it is, then fi…" at bounding box center [952, 249] width 196 height 424
click at [883, 120] on div "# There is a mistake in the code below. # Try to figure out what it is, then fi…" at bounding box center [952, 249] width 196 height 424
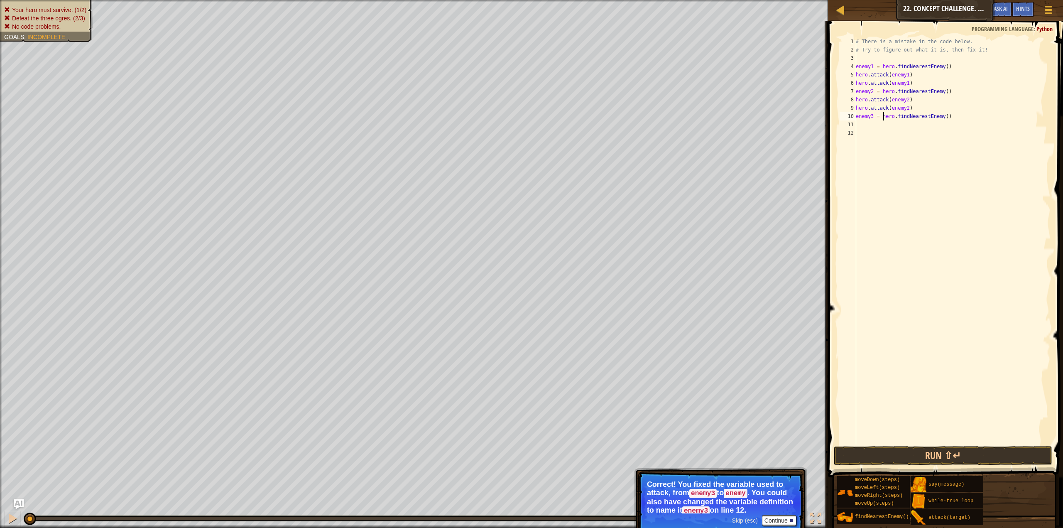
click at [868, 125] on div "# There is a mistake in the code below. # Try to figure out what it is, then fi…" at bounding box center [952, 249] width 196 height 424
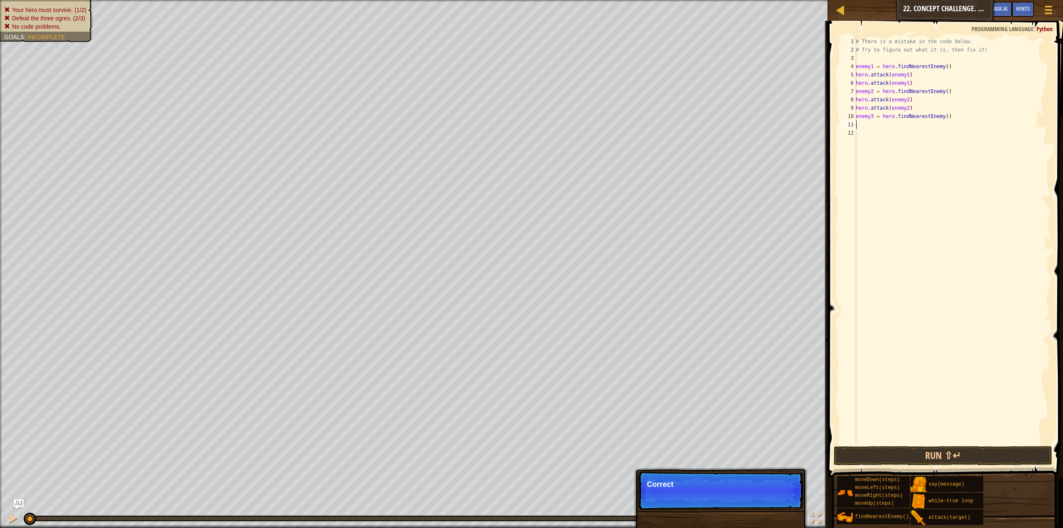
scroll to position [4, 0]
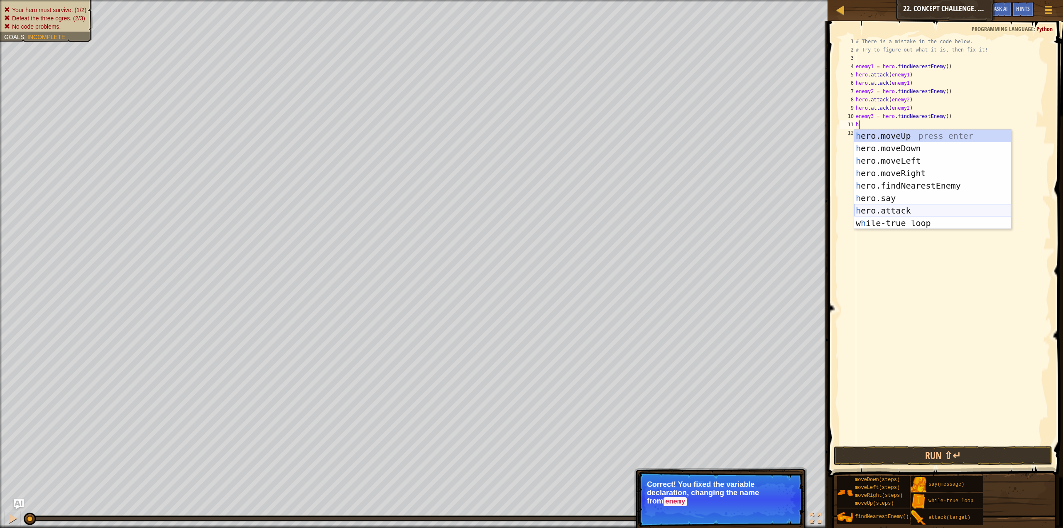
click at [867, 208] on div "h ero.moveUp press enter h ero.moveDown press enter h ero.moveLeft press enter …" at bounding box center [932, 192] width 157 height 125
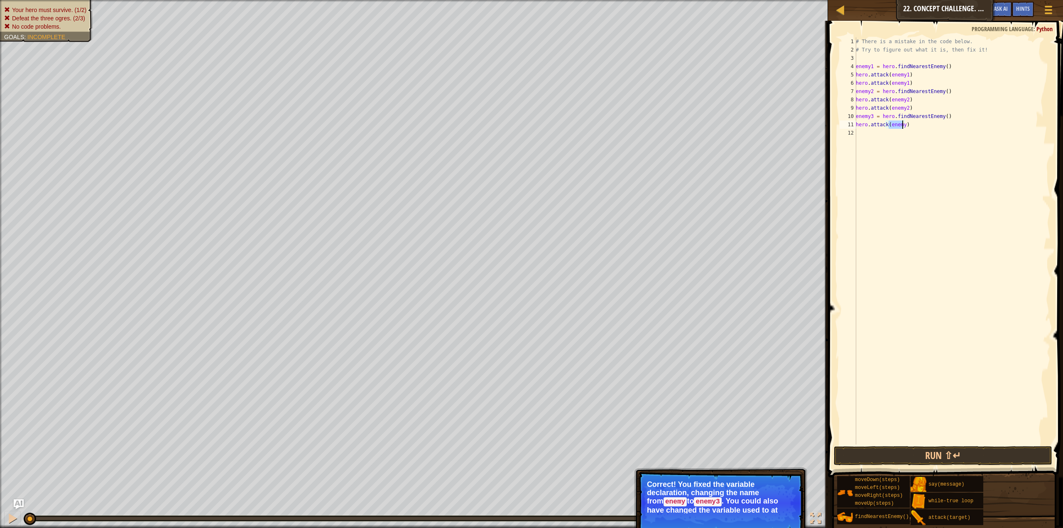
click at [899, 125] on div "# There is a mistake in the code below. # Try to figure out what it is, then fi…" at bounding box center [952, 240] width 196 height 407
click at [901, 122] on div "# There is a mistake in the code below. # Try to figure out what it is, then fi…" at bounding box center [952, 249] width 196 height 424
type textarea "hero.attack(enemy3)"
click at [891, 129] on div "# There is a mistake in the code below. # Try to figure out what it is, then fi…" at bounding box center [952, 249] width 196 height 424
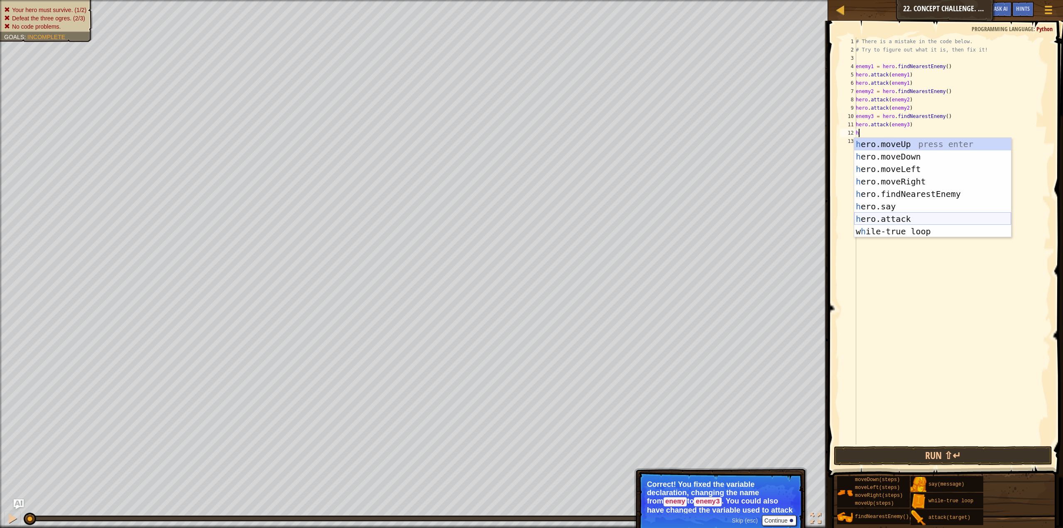
click at [892, 216] on div "h ero.moveUp press enter h ero.moveDown press enter h ero.moveLeft press enter …" at bounding box center [932, 200] width 157 height 125
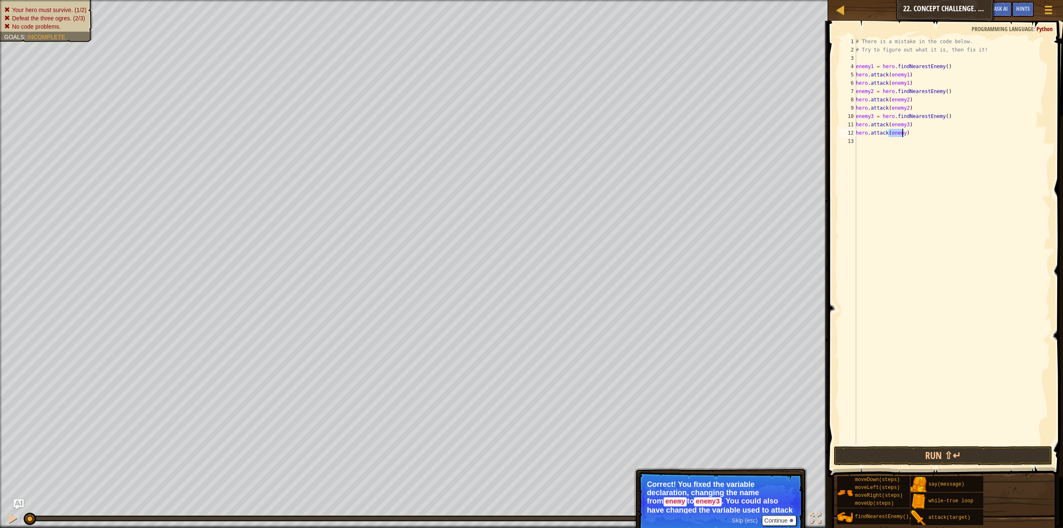
click at [902, 136] on div "# There is a mistake in the code below. # Try to figure out what it is, then fi…" at bounding box center [952, 240] width 196 height 407
type textarea "hero.attack(enemy3)"
click at [1002, 456] on button "Run ⇧↵" at bounding box center [943, 455] width 218 height 19
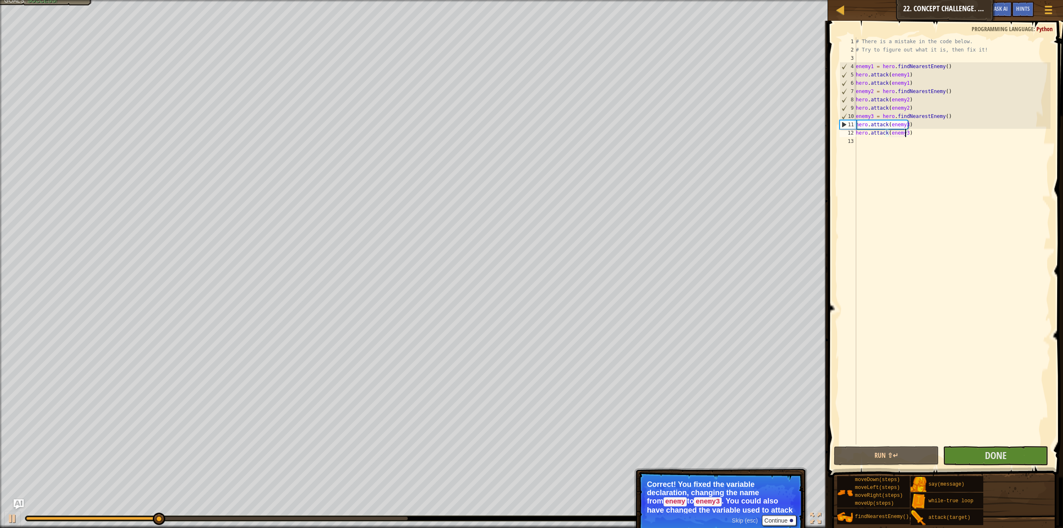
click at [1009, 438] on div "# There is a mistake in the code below. # Try to figure out what it is, then fi…" at bounding box center [952, 249] width 196 height 424
click at [1011, 445] on span at bounding box center [946, 237] width 242 height 481
click at [1014, 446] on span at bounding box center [946, 237] width 242 height 481
click at [1009, 451] on button "Done" at bounding box center [995, 455] width 105 height 19
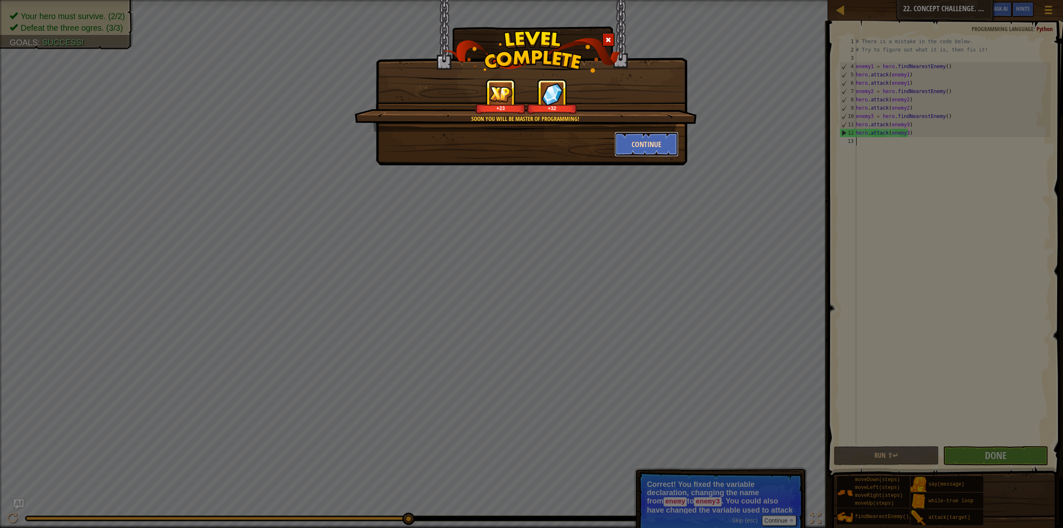
click at [632, 143] on button "Continue" at bounding box center [647, 144] width 64 height 25
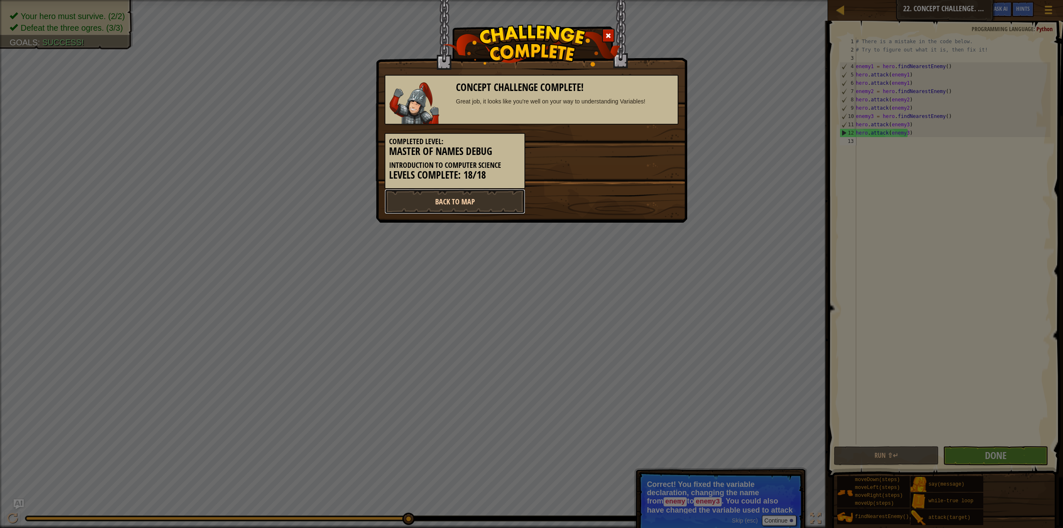
click at [510, 202] on link "Back to Map" at bounding box center [454, 201] width 141 height 25
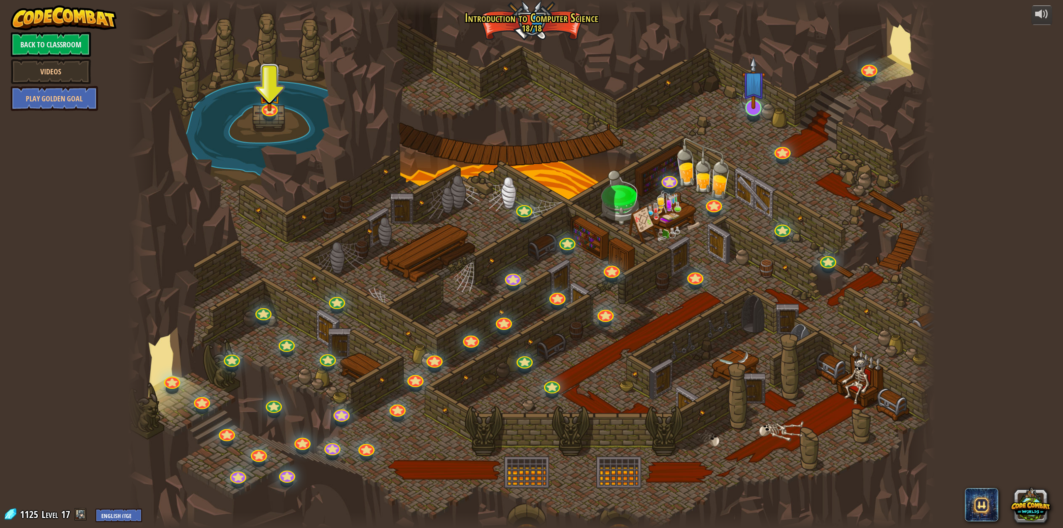
click at [762, 91] on img at bounding box center [753, 82] width 23 height 53
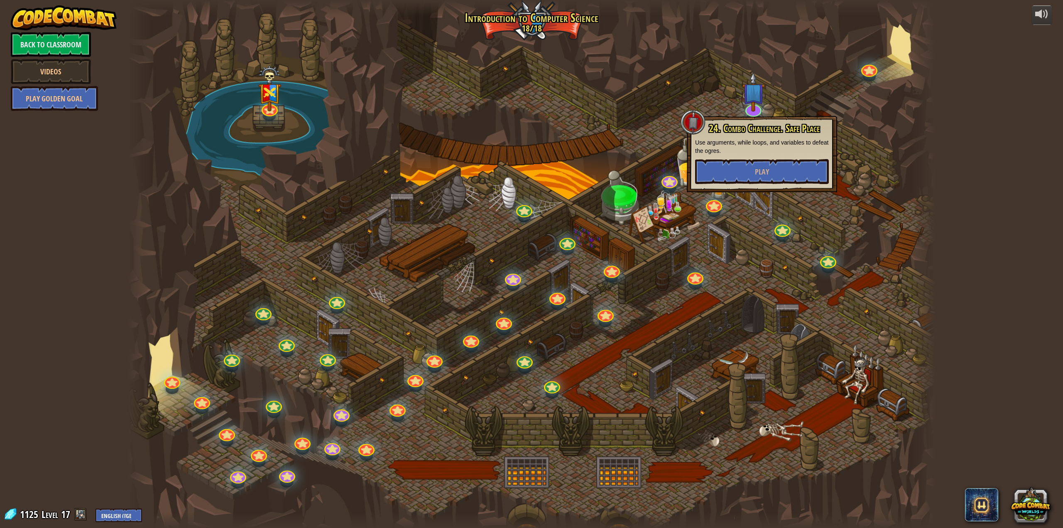
click at [720, 184] on div "24. Combo Challenge. Safe Place Use arguments, while loops, and variables to de…" at bounding box center [762, 154] width 150 height 76
click at [724, 160] on button "Play" at bounding box center [762, 171] width 134 height 25
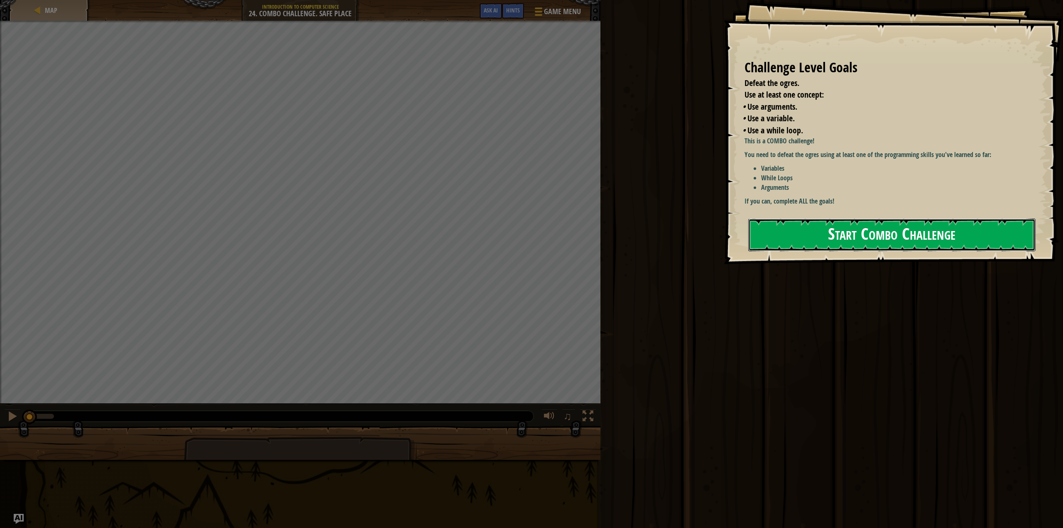
click at [942, 240] on button "Start Combo Challenge" at bounding box center [892, 234] width 288 height 33
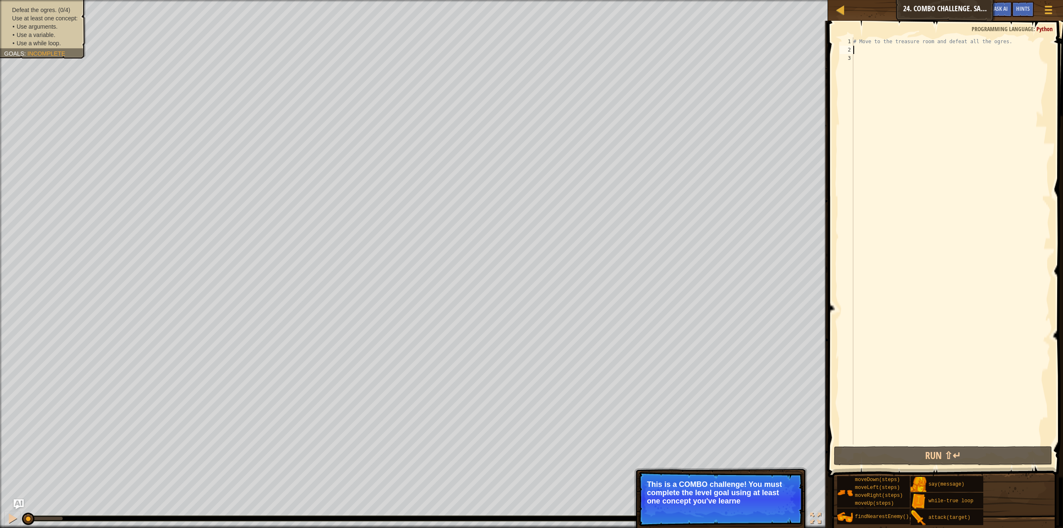
click at [890, 46] on div "# Move to the treasure room and defeat all the ogres." at bounding box center [951, 249] width 199 height 424
type textarea "h"
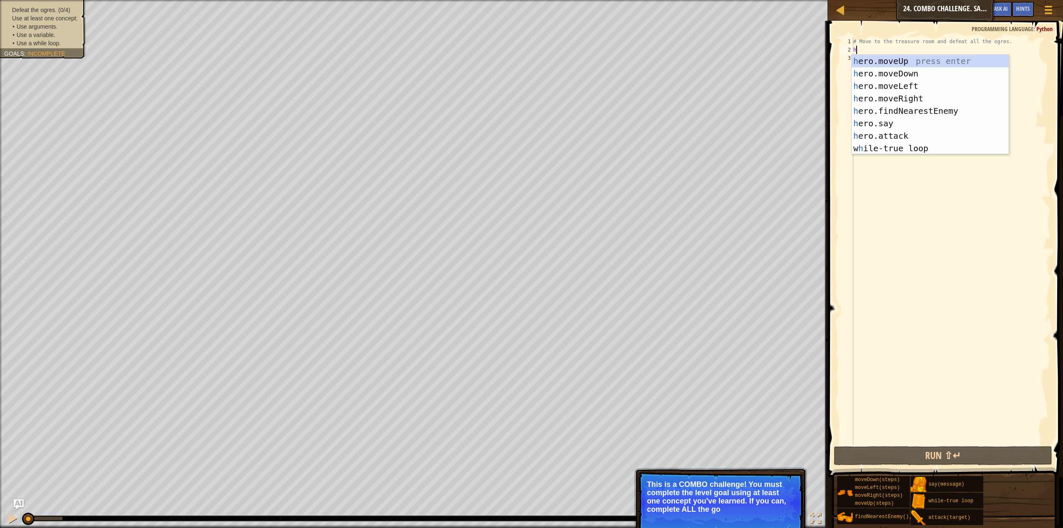
scroll to position [4, 0]
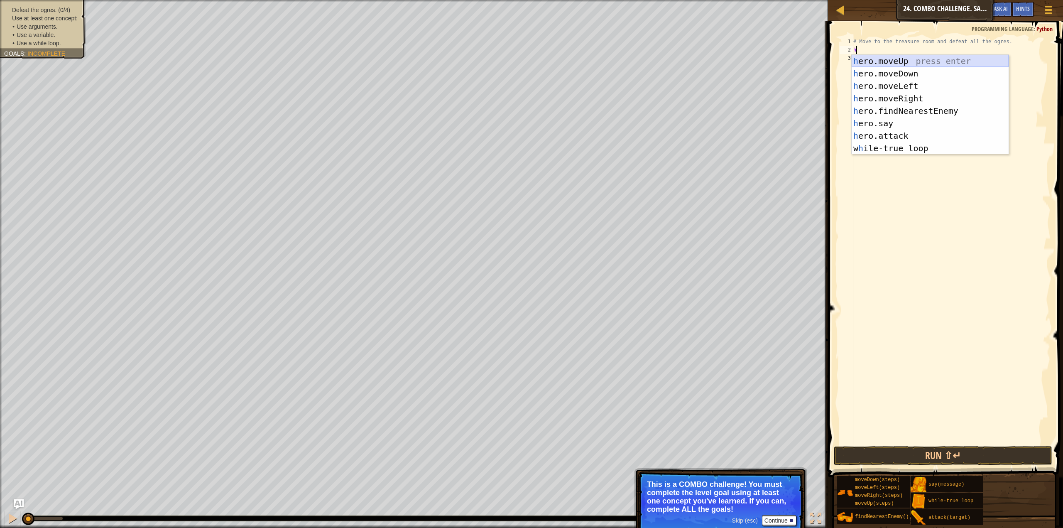
click at [901, 56] on div "h ero.moveUp press enter h ero.moveDown press enter h ero.moveLeft press enter …" at bounding box center [930, 117] width 157 height 125
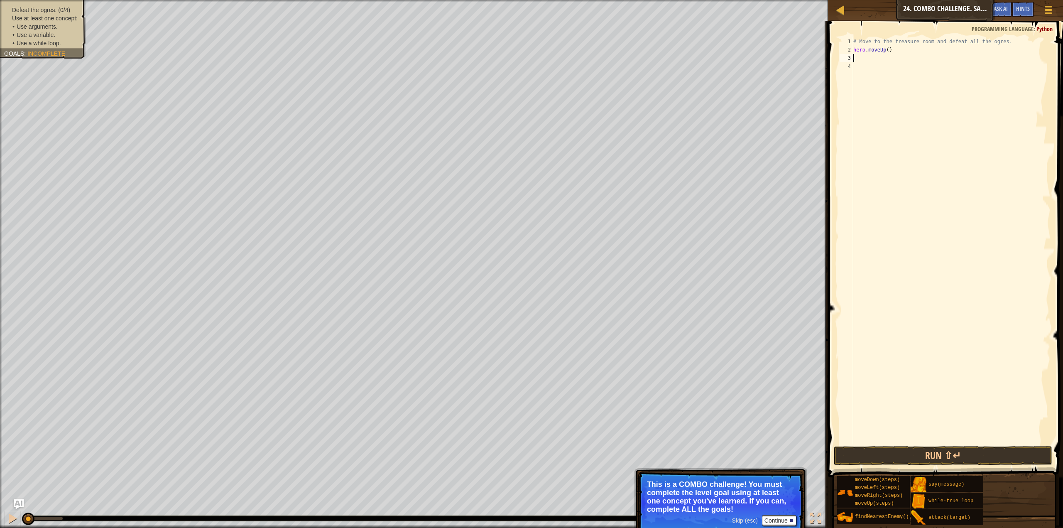
click at [887, 48] on div "# Move to the treasure room and defeat all the ogres. hero . moveUp ( )" at bounding box center [951, 249] width 199 height 424
type textarea "hero.moveUp(4)"
click at [888, 63] on div "# Move to the treasure room and defeat all the ogres. hero . moveUp ( 4 )" at bounding box center [951, 249] width 199 height 424
click at [889, 49] on div "# Move to the treasure room and defeat all the ogres. hero . moveUp ( 4 )" at bounding box center [951, 249] width 199 height 424
click at [889, 52] on div "# Move to the treasure room and defeat all the ogres. hero . moveUp ( 4 )" at bounding box center [951, 240] width 199 height 407
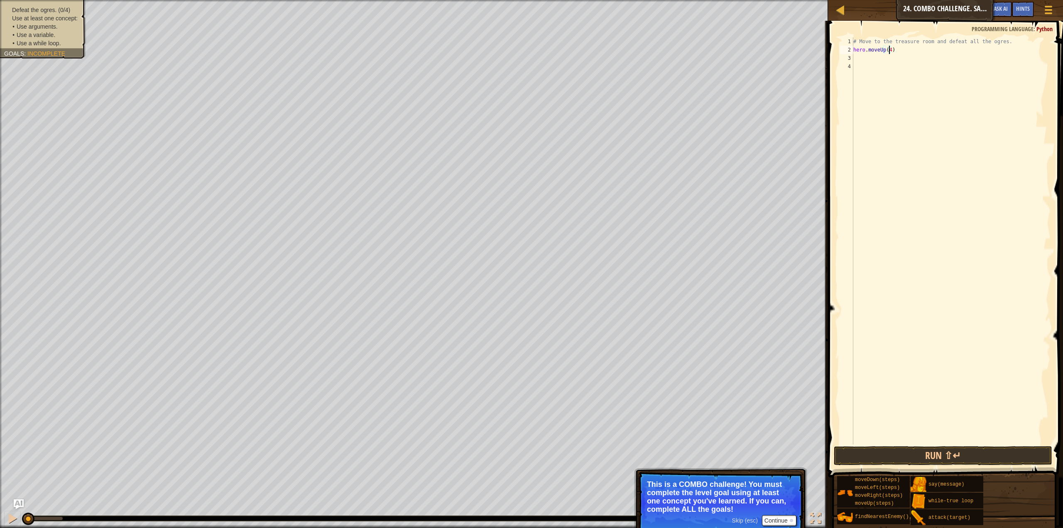
type textarea "hero.moveUp(4)"
click at [878, 56] on div "# Move to the treasure room and defeat all the ogres. hero . moveUp ( 4 )" at bounding box center [951, 249] width 199 height 424
type textarea "h"
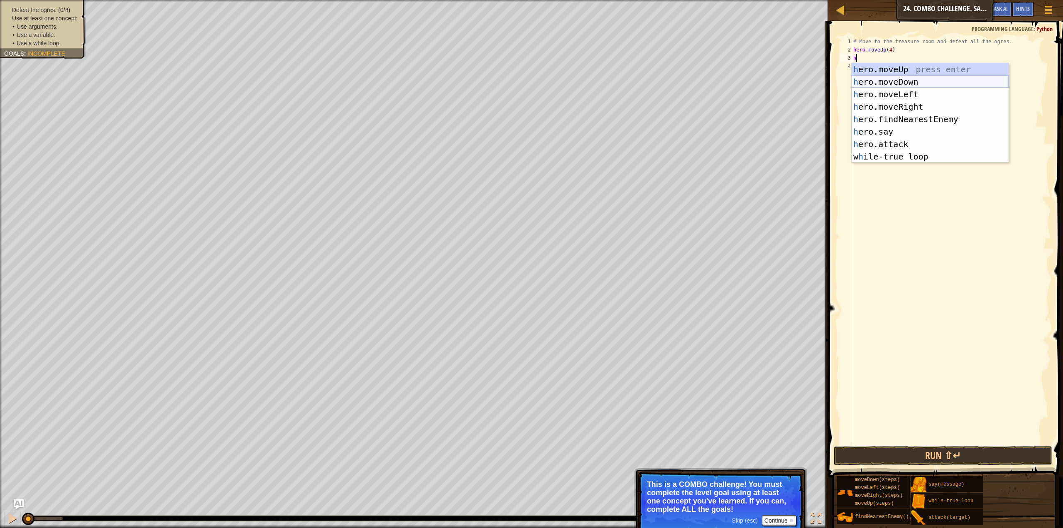
click at [909, 81] on div "h ero.moveUp press enter h ero.moveDown press enter h ero.moveLeft press enter …" at bounding box center [930, 125] width 157 height 125
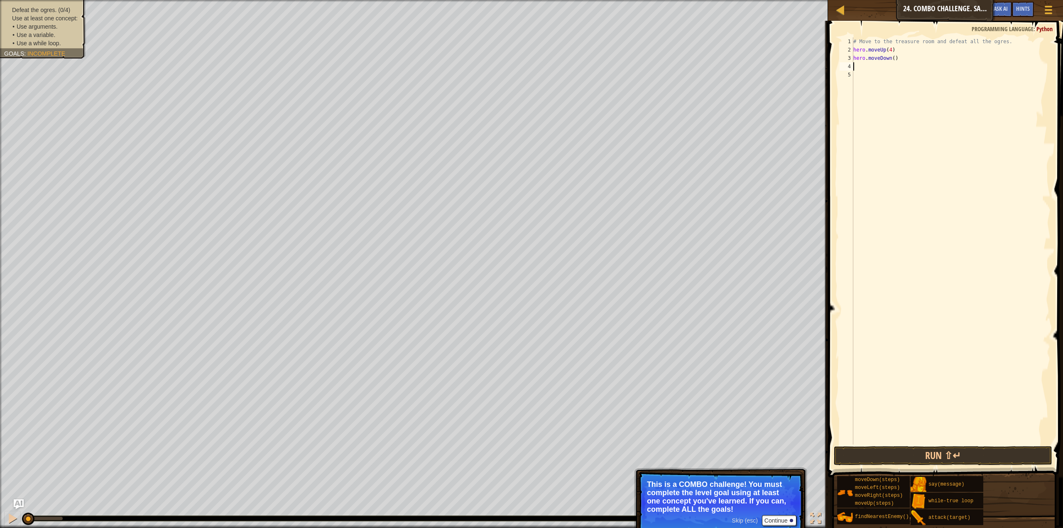
click at [886, 50] on div "# Move to the treasure room and defeat all the ogres. hero . moveUp ( 4 ) hero …" at bounding box center [951, 249] width 199 height 424
click at [923, 50] on div "# Move to the treasure room and defeat all the ogres. hero . moveUp ( 4 ) hero …" at bounding box center [951, 249] width 199 height 424
click at [911, 60] on div "# Move to the treasure room and defeat all the ogres. hero . moveUp ( 4 ) hero …" at bounding box center [951, 249] width 199 height 424
type textarea "h"
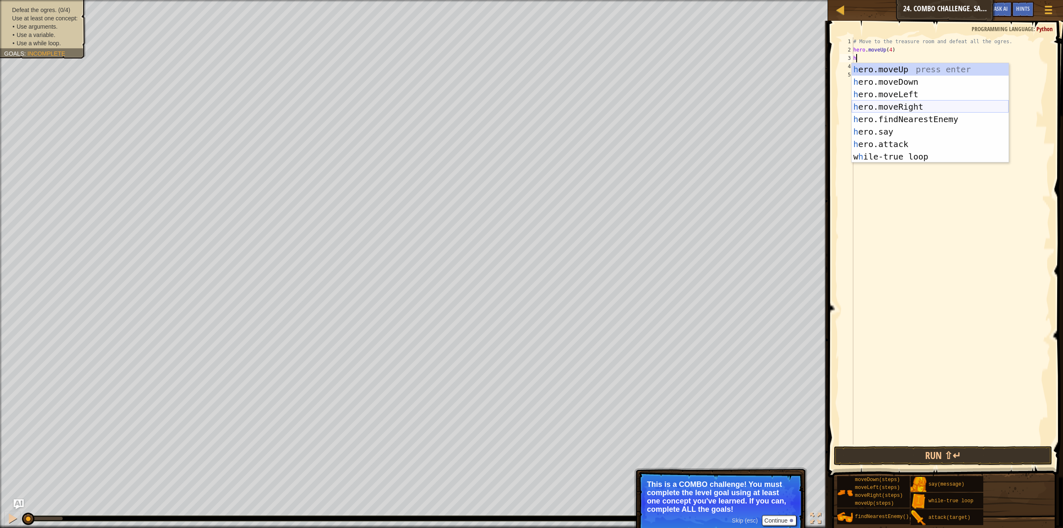
click at [885, 100] on div "h ero.moveUp press enter h ero.moveDown press enter h ero.moveLeft press enter …" at bounding box center [930, 125] width 157 height 125
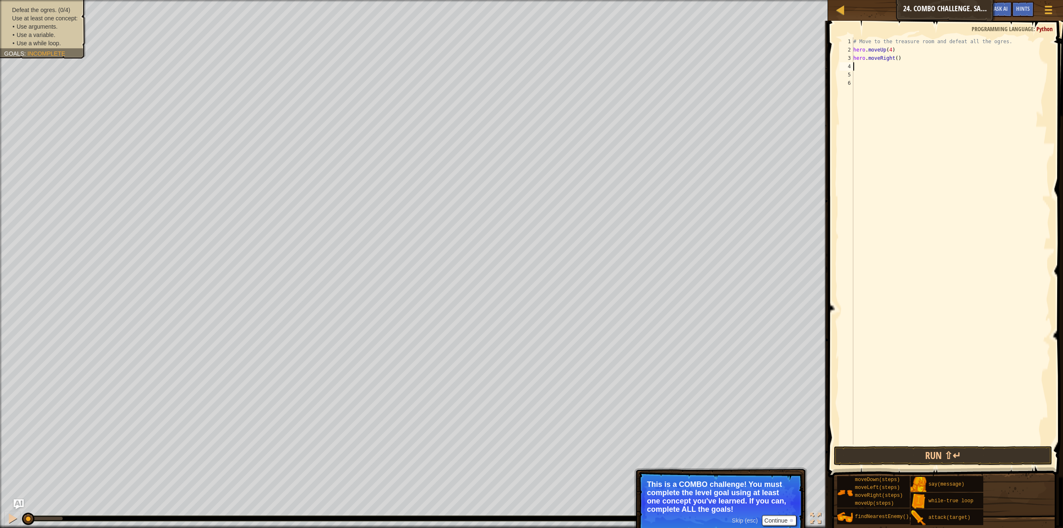
click at [892, 59] on div "# Move to the treasure room and defeat all the ogres. hero . moveUp ( 4 ) hero …" at bounding box center [951, 249] width 199 height 424
click at [890, 56] on div "# Move to the treasure room and defeat all the ogres. hero . moveUp ( 4 ) hero …" at bounding box center [951, 249] width 199 height 424
click at [893, 59] on div "# Move to the treasure room and defeat all the ogres. hero . moveUp ( 4 ) hero …" at bounding box center [951, 249] width 199 height 424
click at [895, 59] on div "# Move to the treasure room and defeat all the ogres. hero . moveUp ( 4 ) hero …" at bounding box center [951, 249] width 199 height 424
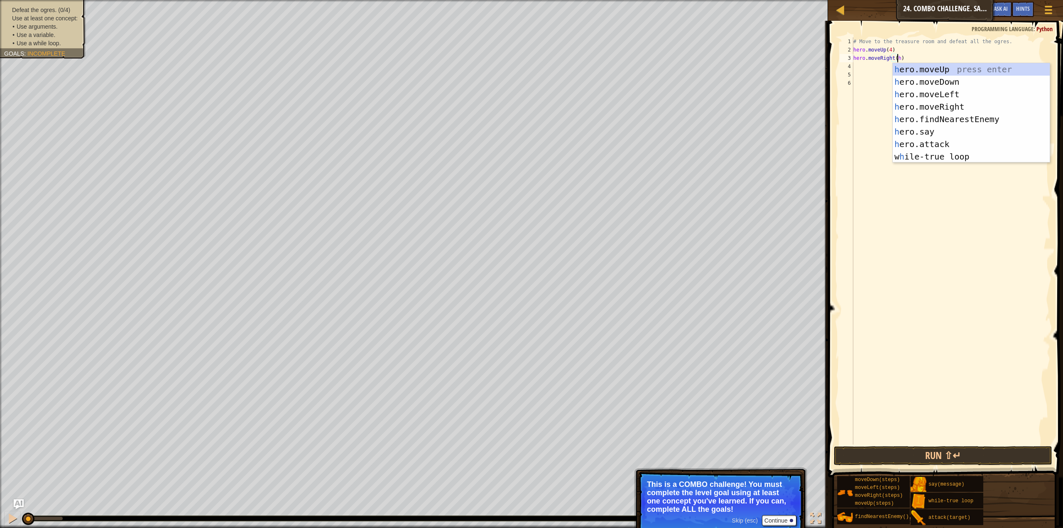
scroll to position [4, 3]
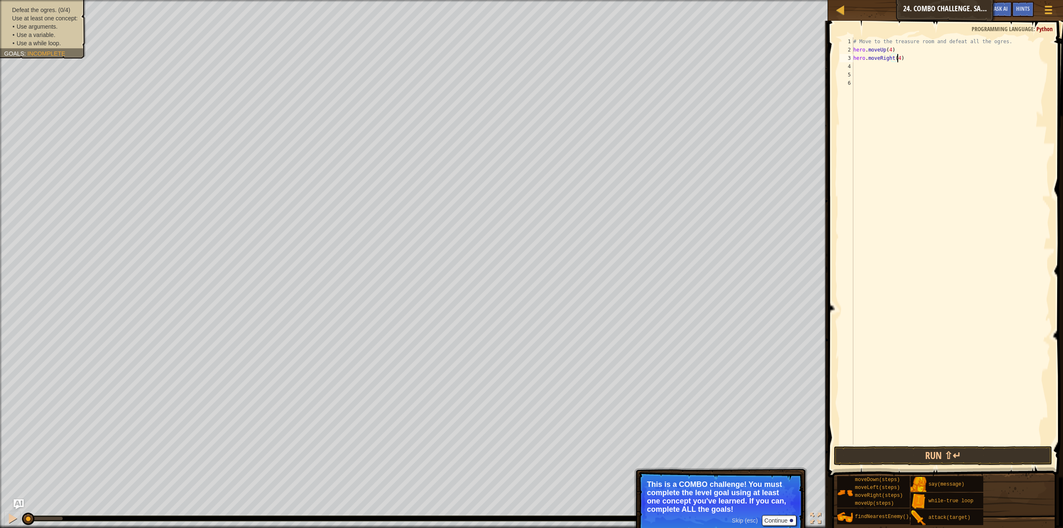
type textarea "hero.moveRight(4)"
click at [867, 66] on div "# Move to the treasure room and defeat all the ogres. hero . moveUp ( 4 ) hero …" at bounding box center [951, 249] width 199 height 424
click at [898, 62] on div "# Move to the treasure room and defeat all the ogres. hero . moveUp ( 4 ) hero …" at bounding box center [951, 249] width 199 height 424
click at [897, 60] on div "# Move to the treasure room and defeat all the ogres. hero . moveUp ( 4 ) hero …" at bounding box center [951, 249] width 199 height 424
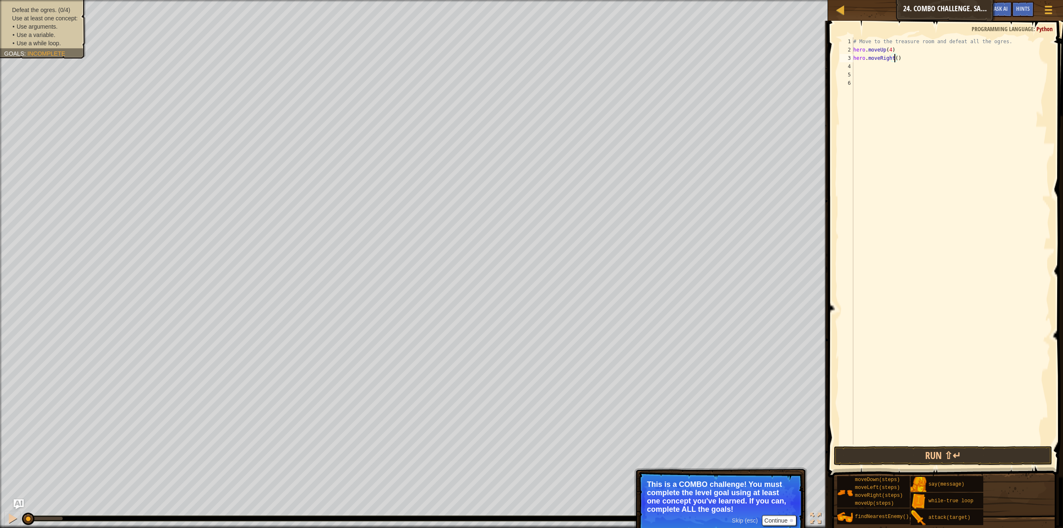
type textarea "hero.moveRight(3)"
click at [866, 64] on div "# Move to the treasure room and defeat all the ogres. hero . moveUp ( 4 ) hero …" at bounding box center [951, 249] width 199 height 424
type textarea "h"
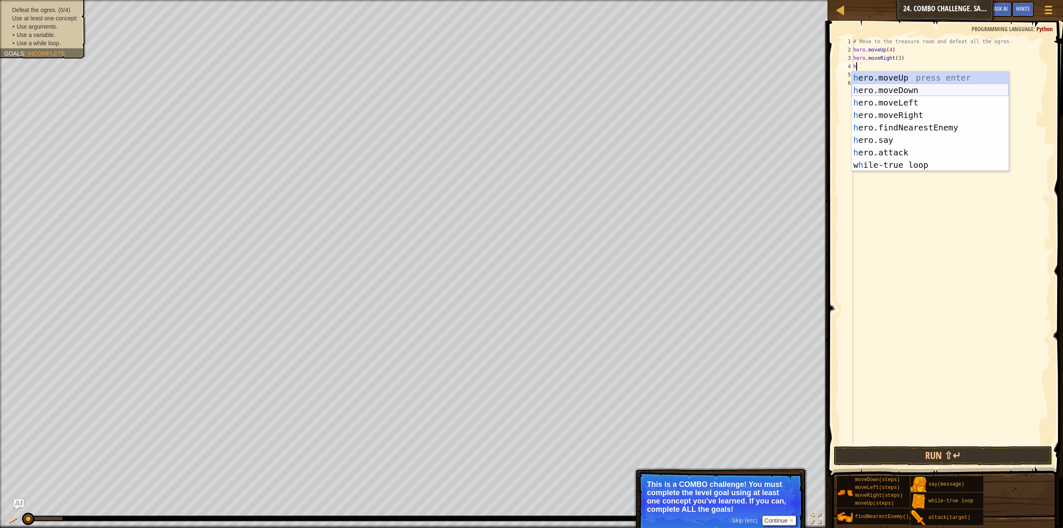
click at [906, 94] on div "h ero.moveUp press enter h ero.moveDown press enter h ero.moveLeft press enter …" at bounding box center [930, 133] width 157 height 125
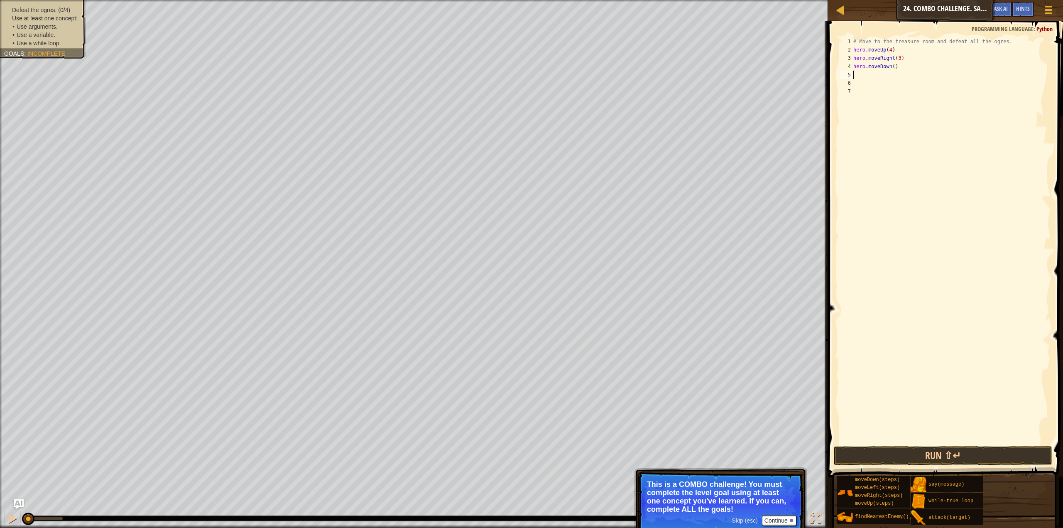
click at [893, 68] on div "# Move to the treasure room and defeat all the ogres. hero . moveUp ( 4 ) hero …" at bounding box center [951, 249] width 199 height 424
type textarea "hero.moveDown(3)"
click at [902, 77] on div "# Move to the treasure room and defeat all the ogres. hero . moveUp ( 4 ) hero …" at bounding box center [951, 249] width 199 height 424
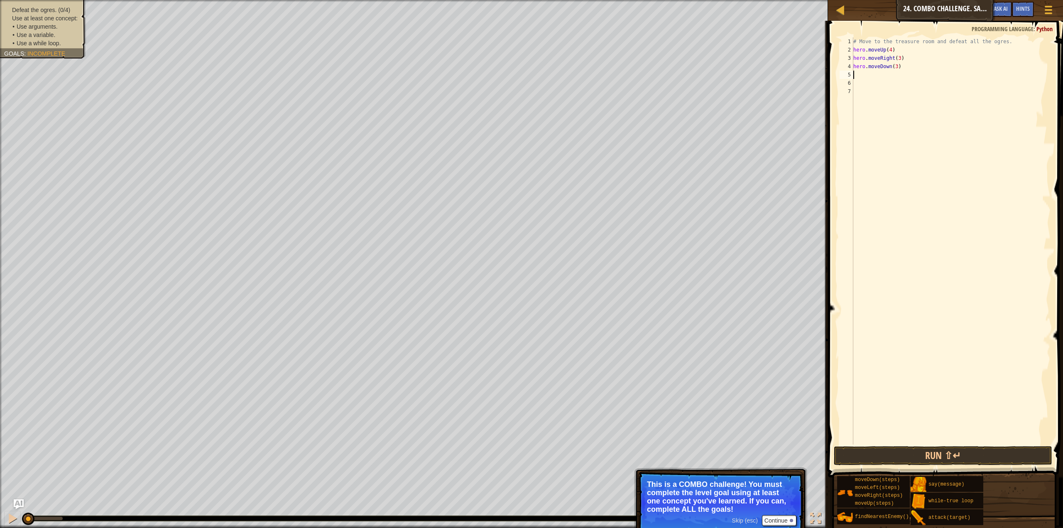
type textarea "h"
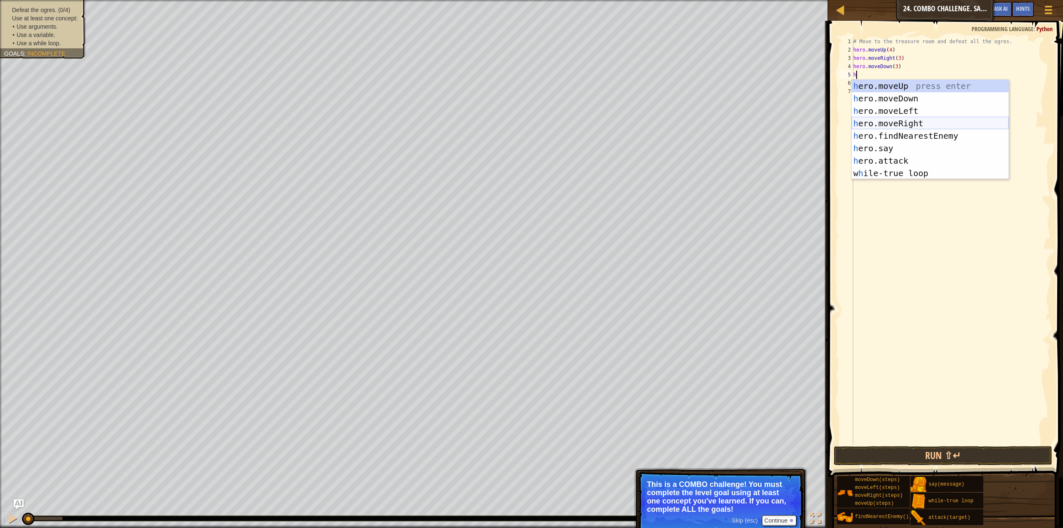
click at [899, 123] on div "h ero.moveUp press enter h ero.moveDown press enter h ero.moveLeft press enter …" at bounding box center [930, 142] width 157 height 125
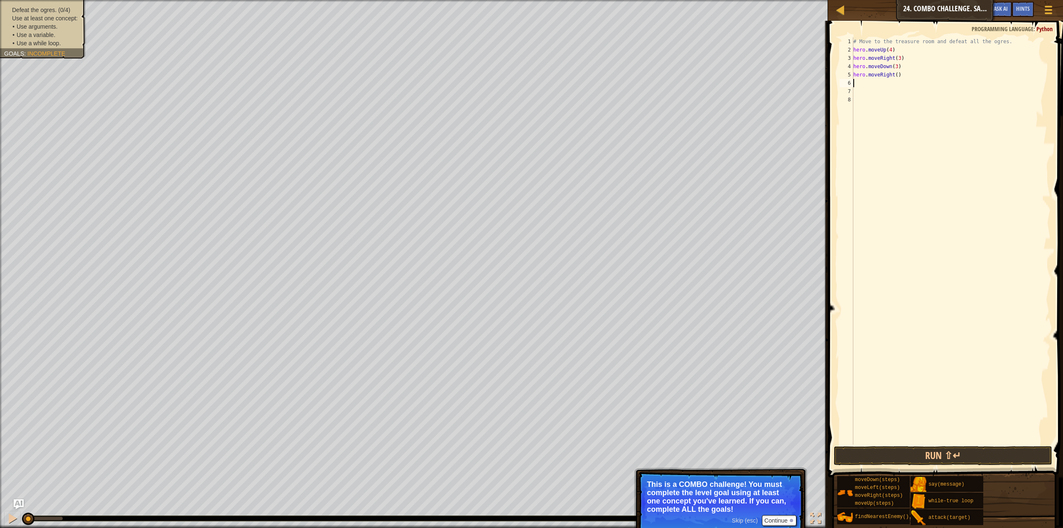
click at [898, 75] on div "# Move to the treasure room and defeat all the ogres. hero . moveUp ( 4 ) hero …" at bounding box center [951, 249] width 199 height 424
type textarea "h"
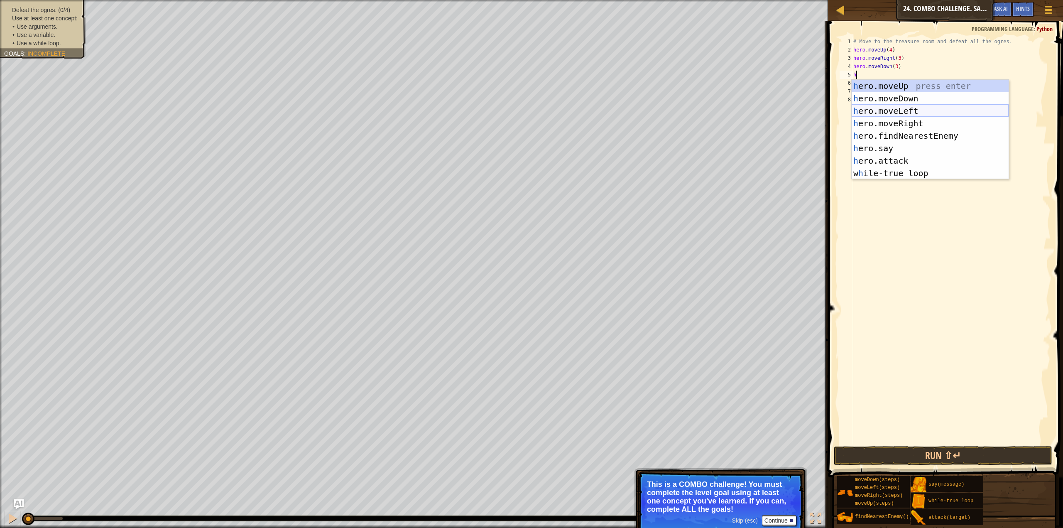
click at [911, 111] on div "h ero.moveUp press enter h ero.moveDown press enter h ero.moveLeft press enter …" at bounding box center [930, 142] width 157 height 125
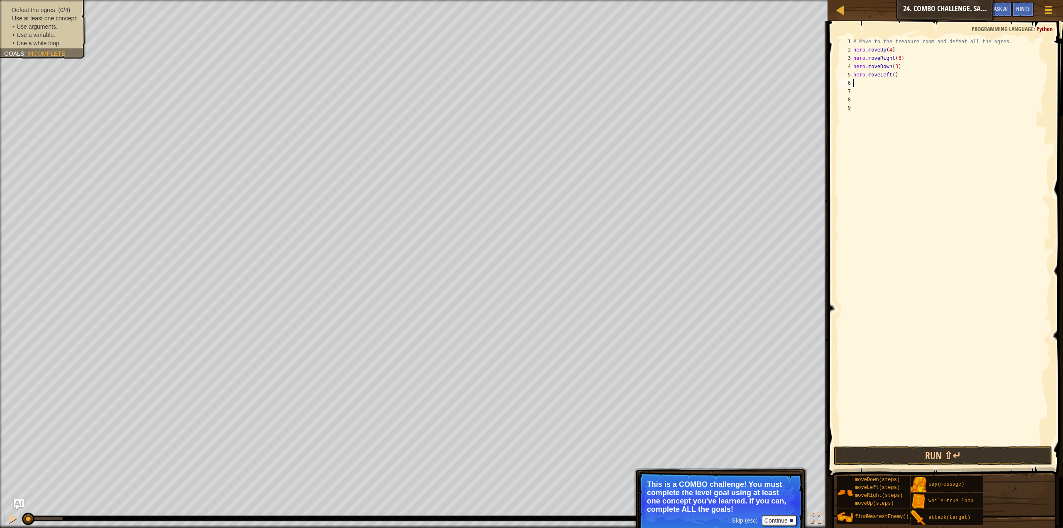
click at [892, 75] on div "# Move to the treasure room and defeat all the ogres. hero . moveUp ( 4 ) hero …" at bounding box center [951, 249] width 199 height 424
type textarea "hero.moveLeft(2)"
click at [872, 81] on div "# Move to the treasure room and defeat all the ogres. hero . moveUp ( 4 ) hero …" at bounding box center [951, 249] width 199 height 424
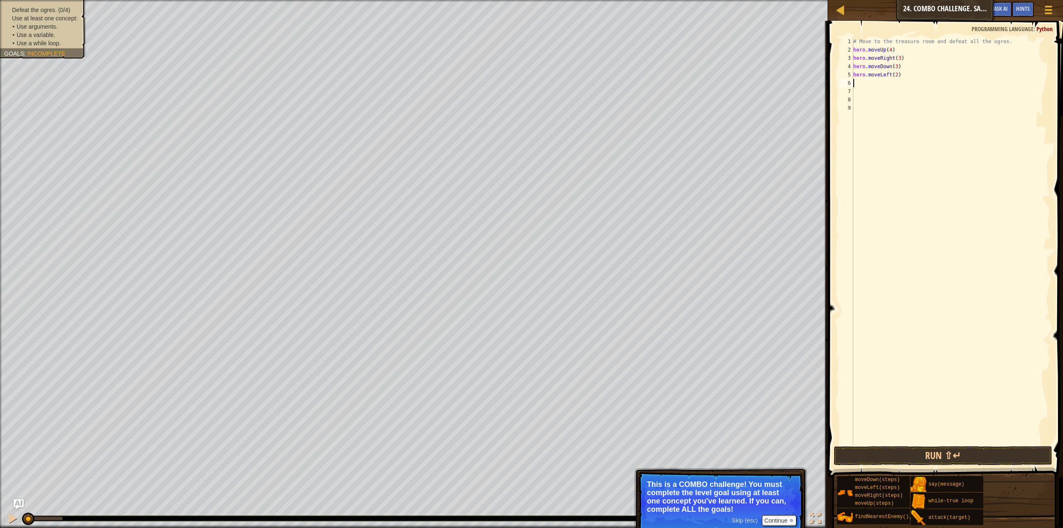
type textarea "h"
type textarea "w"
click at [887, 89] on div "w [PERSON_NAME]-true loop press enter hero.moveDo w n press enter" at bounding box center [930, 113] width 157 height 50
click at [872, 90] on div "# Move to the treasure room and defeat all the ogres. hero . moveUp ( 4 ) hero …" at bounding box center [952, 249] width 196 height 424
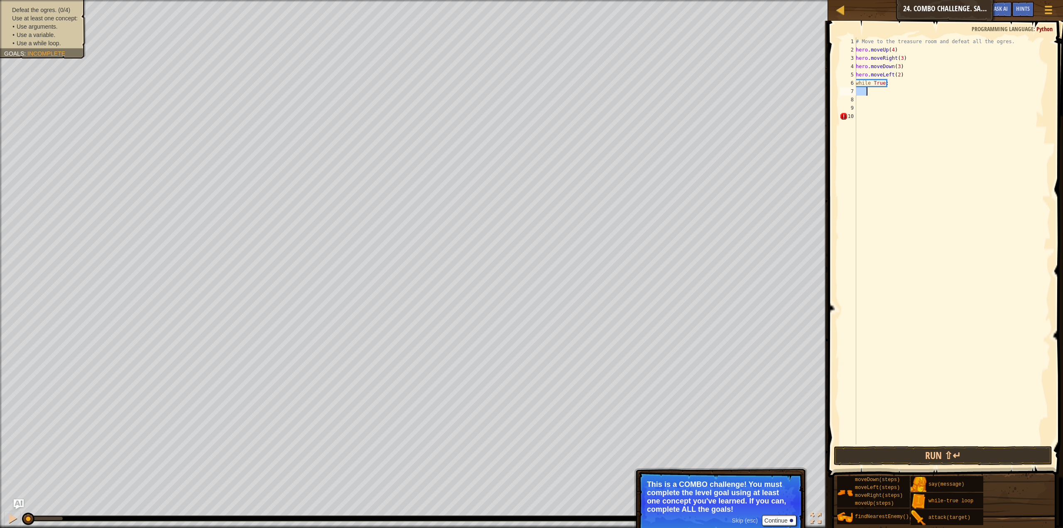
click at [872, 90] on div "# Move to the treasure room and defeat all the ogres. hero . moveUp ( 4 ) hero …" at bounding box center [952, 240] width 196 height 407
type textarea "h"
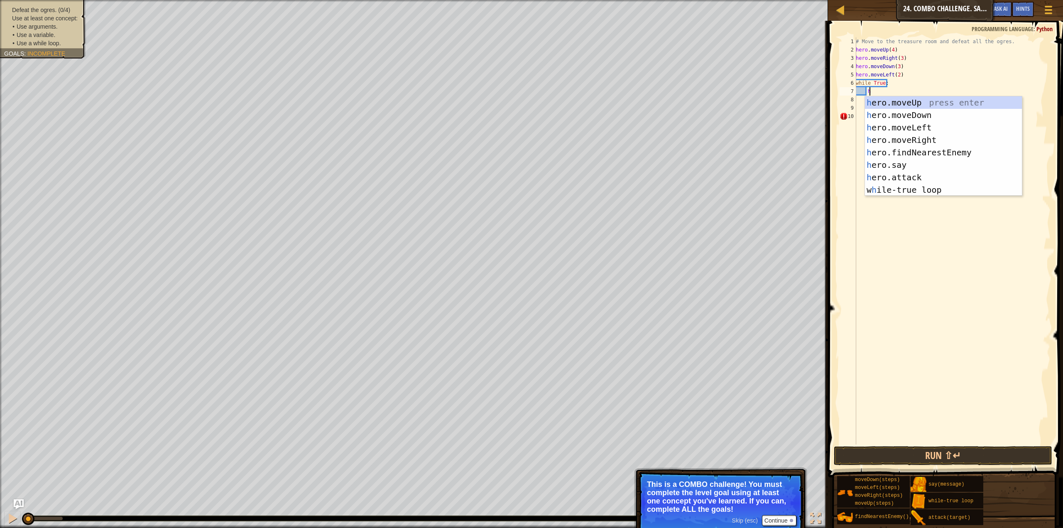
scroll to position [4, 0]
click at [907, 148] on div "h ero.moveUp press enter h ero.moveDown press enter h ero.moveLeft press enter …" at bounding box center [943, 158] width 157 height 125
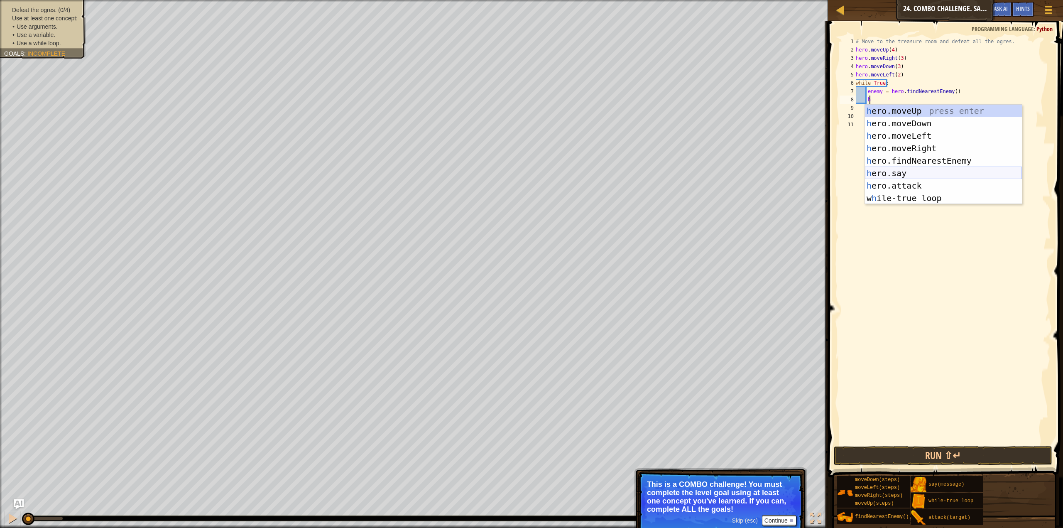
click at [899, 179] on div "h ero.moveUp press enter h ero.moveDown press enter h ero.moveLeft press enter …" at bounding box center [943, 167] width 157 height 125
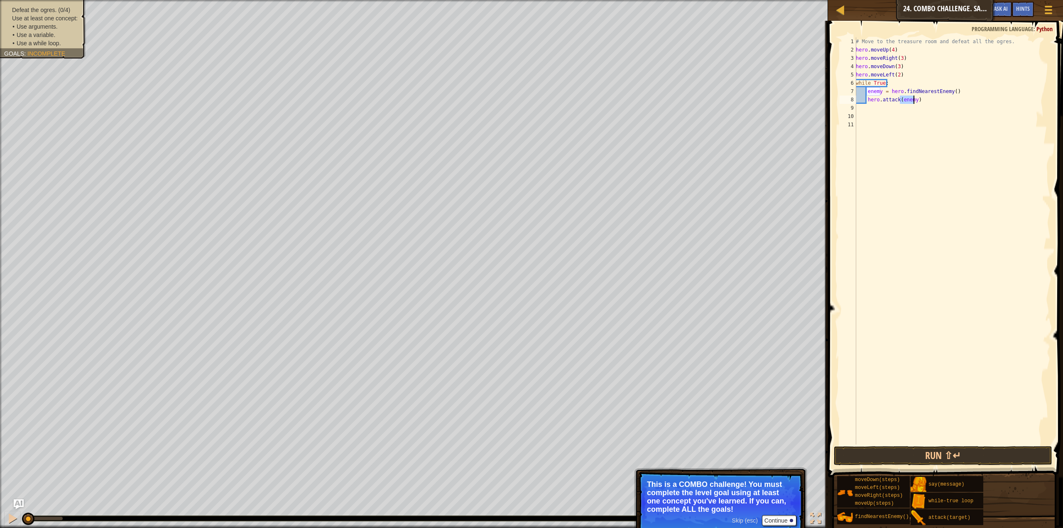
type textarea "hero.attack(enemy)"
click at [896, 113] on div "# Move to the treasure room and defeat all the ogres. hero . moveUp ( 4 ) hero …" at bounding box center [952, 249] width 196 height 424
click at [896, 106] on div "# Move to the treasure room and defeat all the ogres. hero . moveUp ( 4 ) hero …" at bounding box center [952, 249] width 196 height 424
click at [916, 100] on div "# Move to the treasure room and defeat all the ogres. hero . moveUp ( 4 ) hero …" at bounding box center [952, 249] width 196 height 424
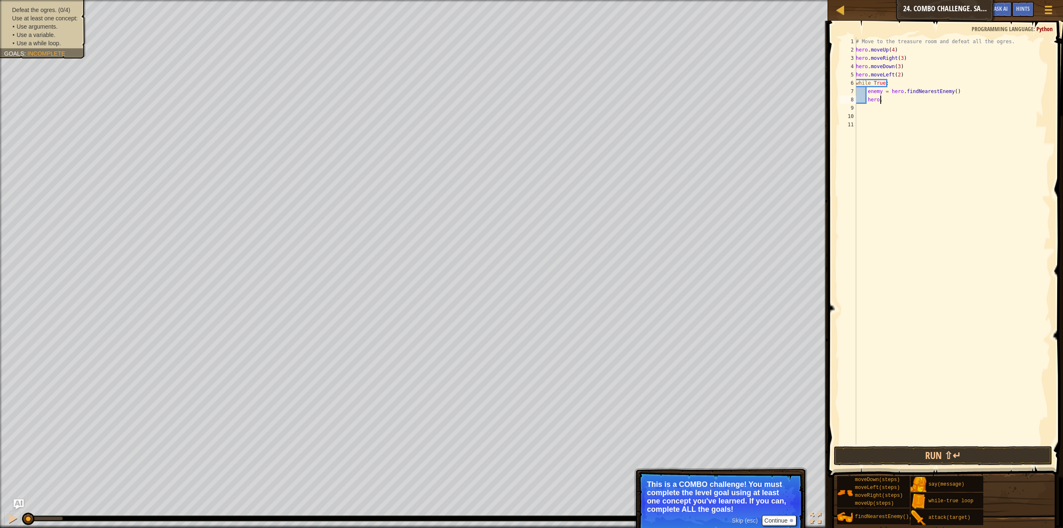
type textarea "h"
click at [943, 91] on div "# Move to the treasure room and defeat all the ogres. hero . moveUp ( 4 ) hero …" at bounding box center [952, 249] width 196 height 424
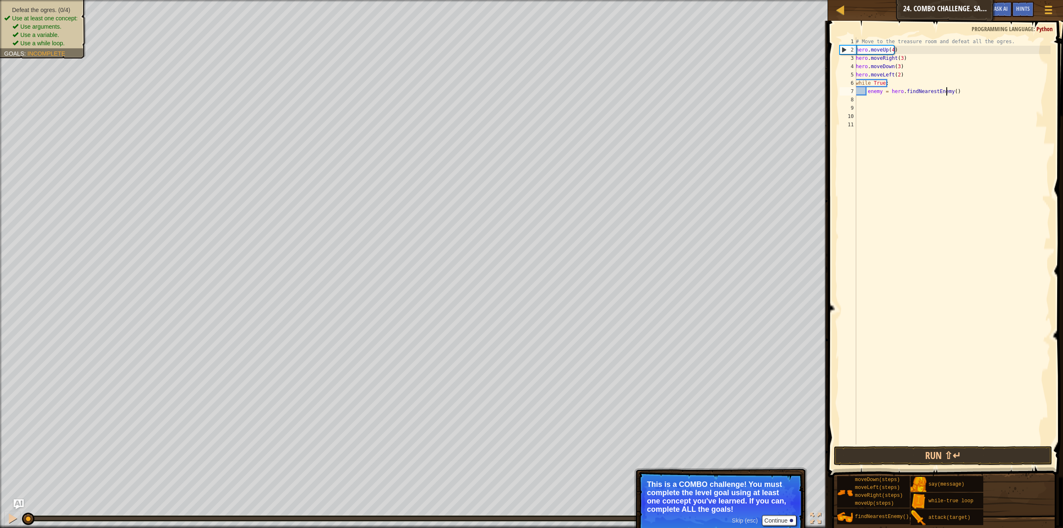
drag, startPoint x: 947, startPoint y: 91, endPoint x: 963, endPoint y: 91, distance: 16.2
click at [958, 91] on div "# Move to the treasure room and defeat all the ogres. hero . moveUp ( 4 ) hero …" at bounding box center [952, 249] width 196 height 424
click at [963, 91] on div "# Move to the treasure room and defeat all the ogres. hero . moveUp ( 4 ) hero …" at bounding box center [952, 240] width 196 height 407
type textarea "e"
type textarea "w"
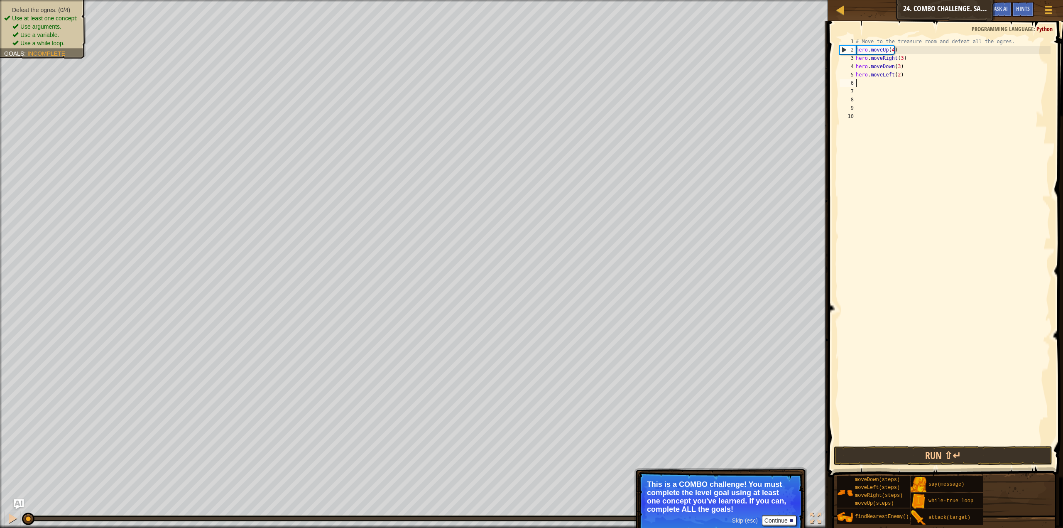
type textarea "w"
click at [927, 93] on div "w [PERSON_NAME]-true loop press enter hero.moveDo w n press enter" at bounding box center [932, 113] width 157 height 50
type textarea "h"
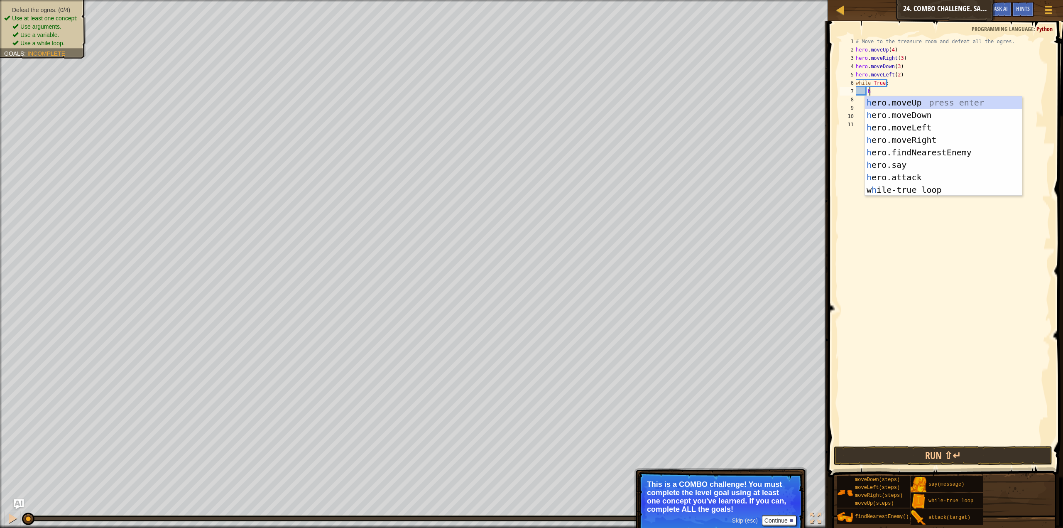
scroll to position [4, 0]
click at [916, 157] on div "h ero.moveUp press enter h ero.moveDown press enter h ero.moveLeft press enter …" at bounding box center [943, 158] width 157 height 125
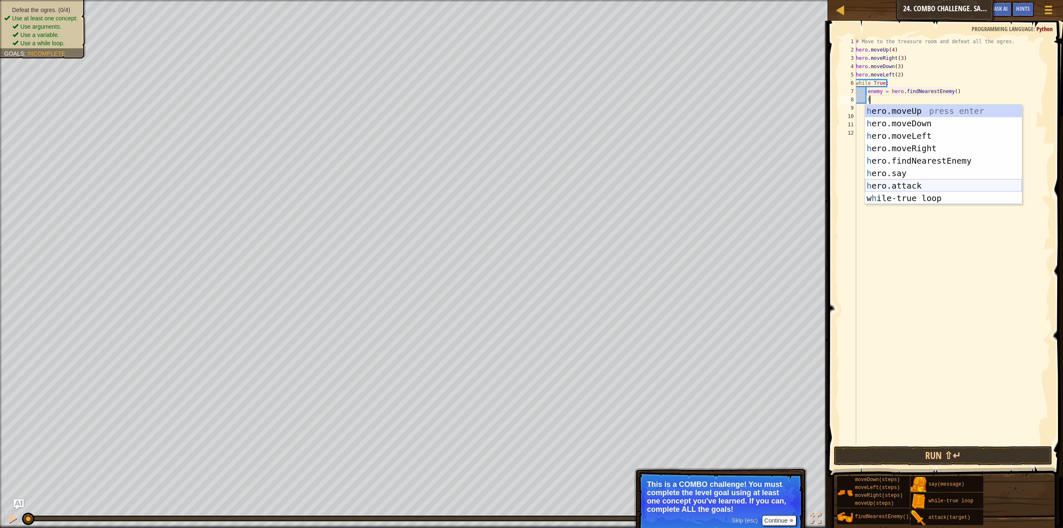
click at [904, 188] on div "h ero.moveUp press enter h ero.moveDown press enter h ero.moveLeft press enter …" at bounding box center [943, 167] width 157 height 125
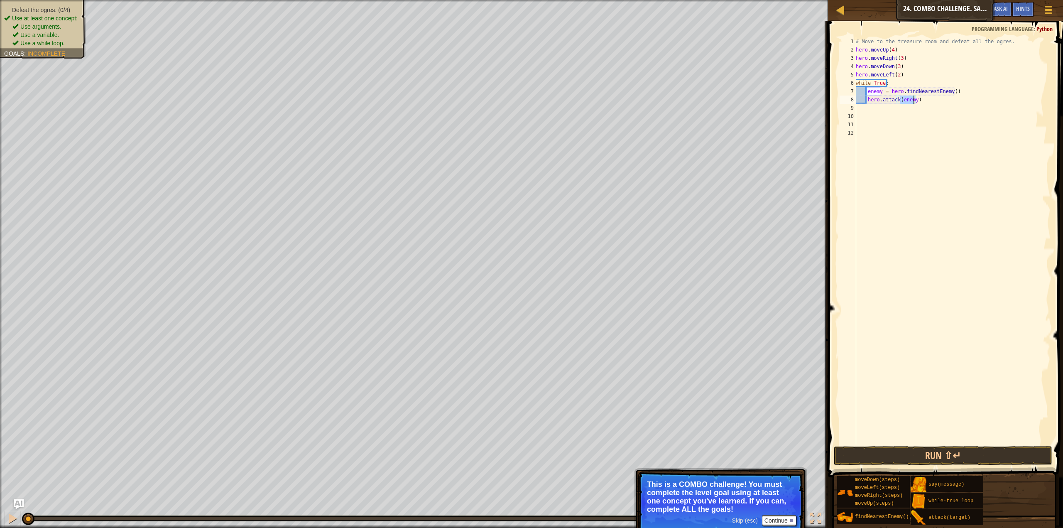
type textarea "hero.attack(enemy)"
click at [914, 100] on div "# Move to the treasure room and defeat all the ogres. hero . moveUp ( 4 ) hero …" at bounding box center [952, 240] width 196 height 407
click at [880, 107] on div "# Move to the treasure room and defeat all the ogres. hero . moveUp ( 4 ) hero …" at bounding box center [952, 249] width 196 height 424
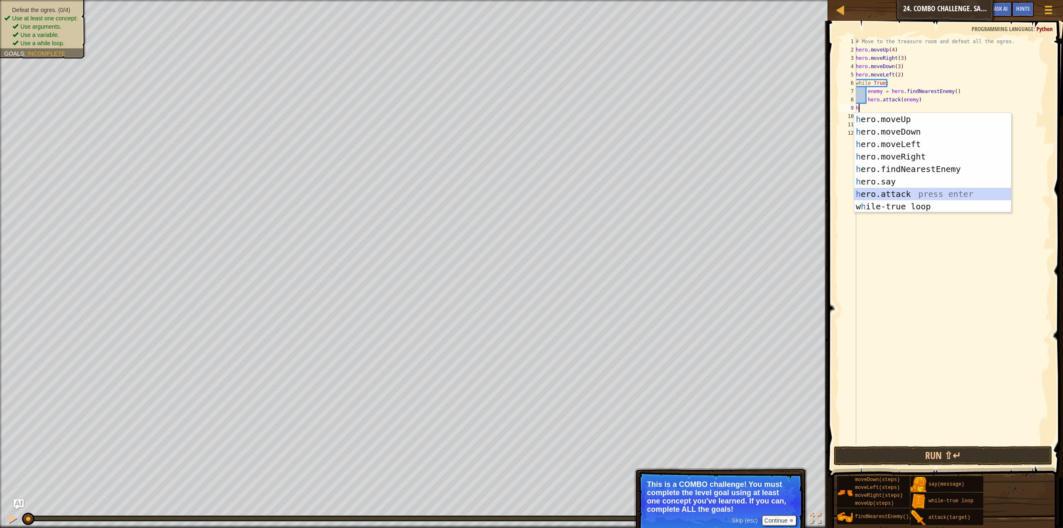
click at [872, 191] on div "h ero.moveUp press enter h ero.moveDown press enter h ero.moveLeft press enter …" at bounding box center [932, 175] width 157 height 125
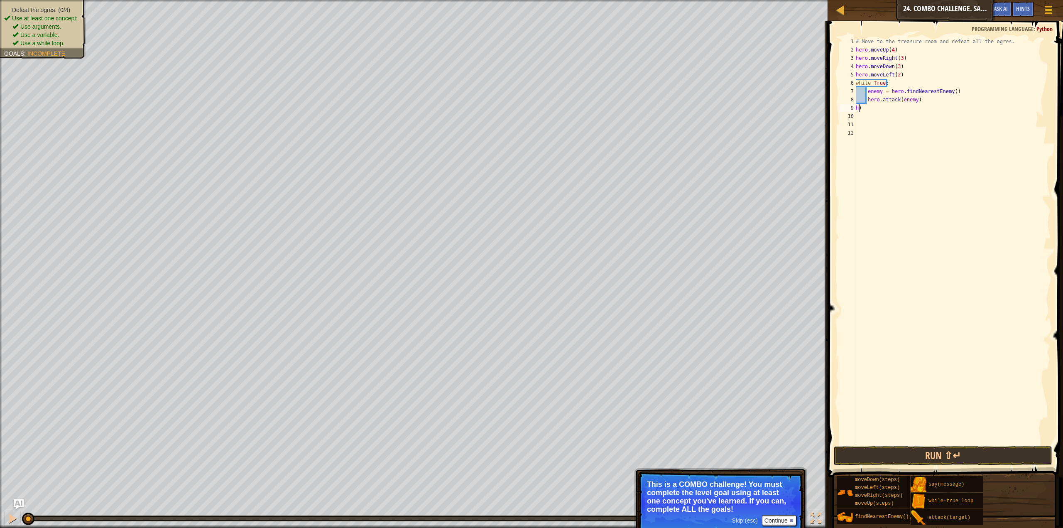
type textarea ")"
click at [887, 115] on div "# Move to the treasure room and defeat all the ogres. hero . moveUp ( 4 ) hero …" at bounding box center [952, 249] width 196 height 424
type textarea "hero.attack(enemy)"
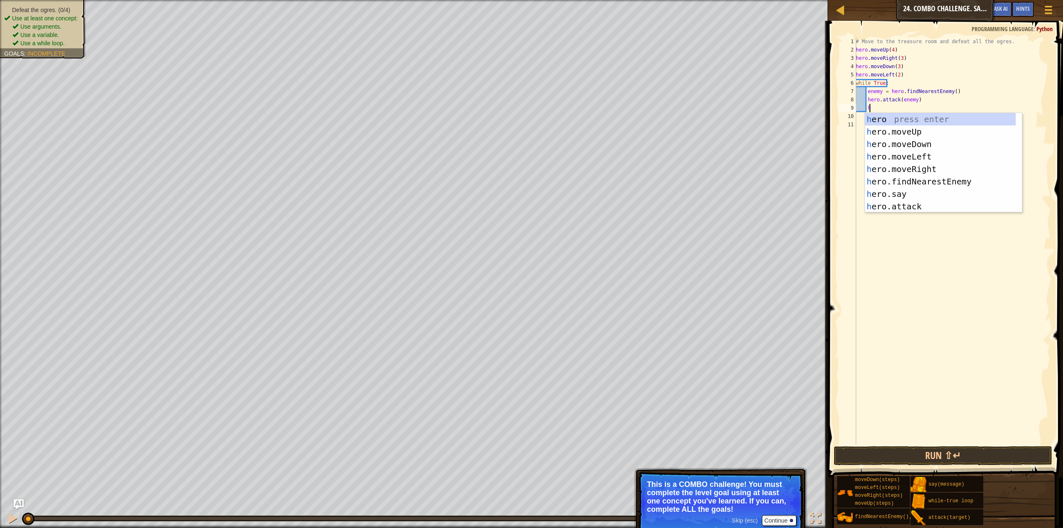
scroll to position [4, 0]
click at [903, 201] on div "h ero press enter h ero.moveUp press enter h ero.moveDown press enter h ero.mov…" at bounding box center [940, 175] width 151 height 125
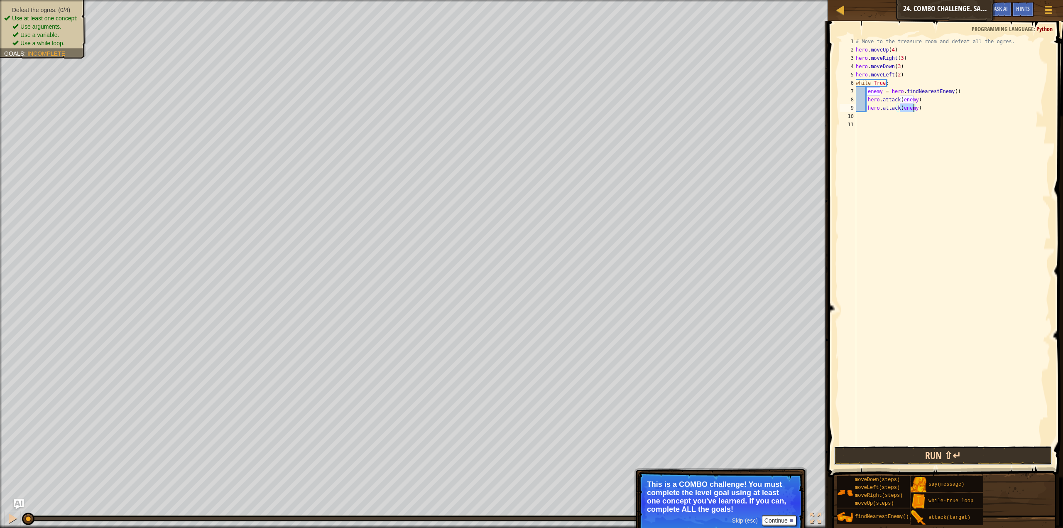
click at [947, 458] on button "Run ⇧↵" at bounding box center [943, 455] width 218 height 19
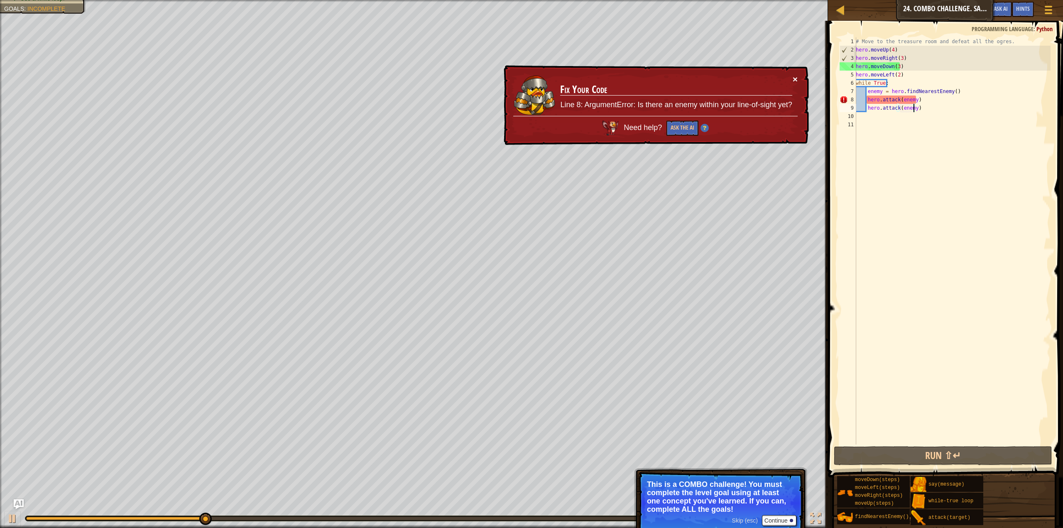
click at [795, 80] on button "×" at bounding box center [795, 79] width 5 height 9
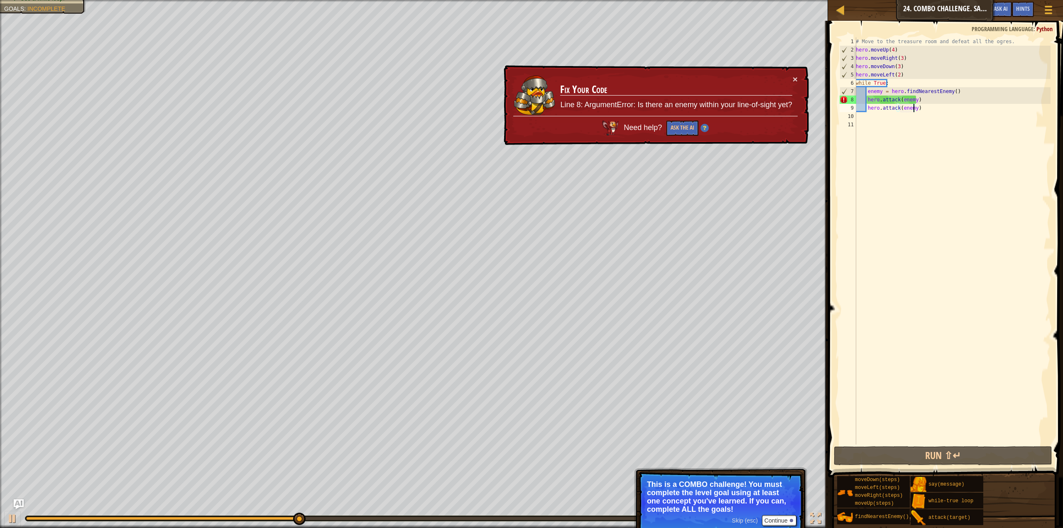
click at [900, 54] on div "# Move to the treasure room and defeat all the ogres. hero . moveUp ( 4 ) hero …" at bounding box center [952, 249] width 196 height 424
click at [898, 60] on div "# Move to the treasure room and defeat all the ogres. hero . moveUp ( 4 ) hero …" at bounding box center [952, 249] width 196 height 424
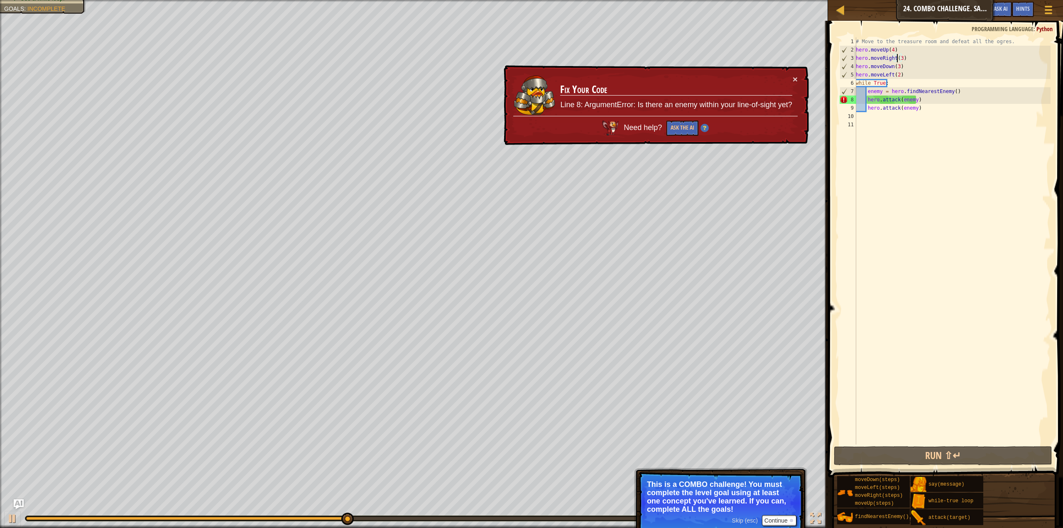
click at [899, 60] on div "# Move to the treasure room and defeat all the ogres. hero . moveUp ( 4 ) hero …" at bounding box center [952, 249] width 196 height 424
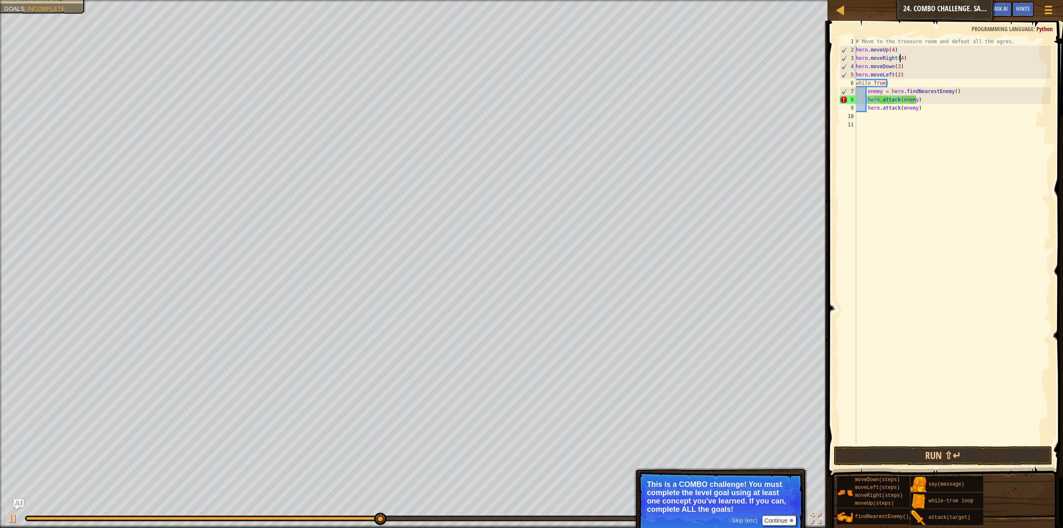
scroll to position [4, 3]
type textarea "hero.moveRight(4)"
click at [884, 451] on button "Run ⇧↵" at bounding box center [943, 455] width 218 height 19
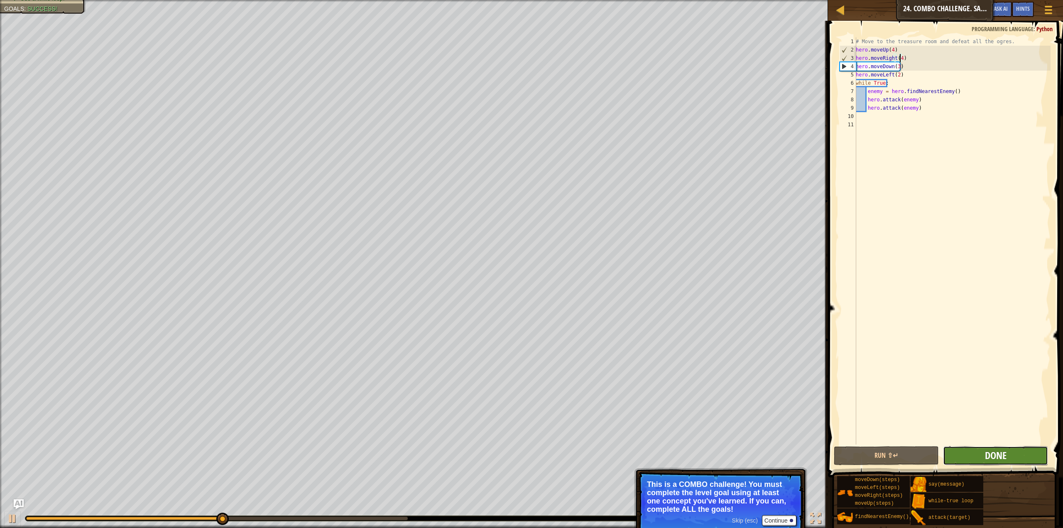
click at [992, 455] on span "Done" at bounding box center [996, 454] width 22 height 13
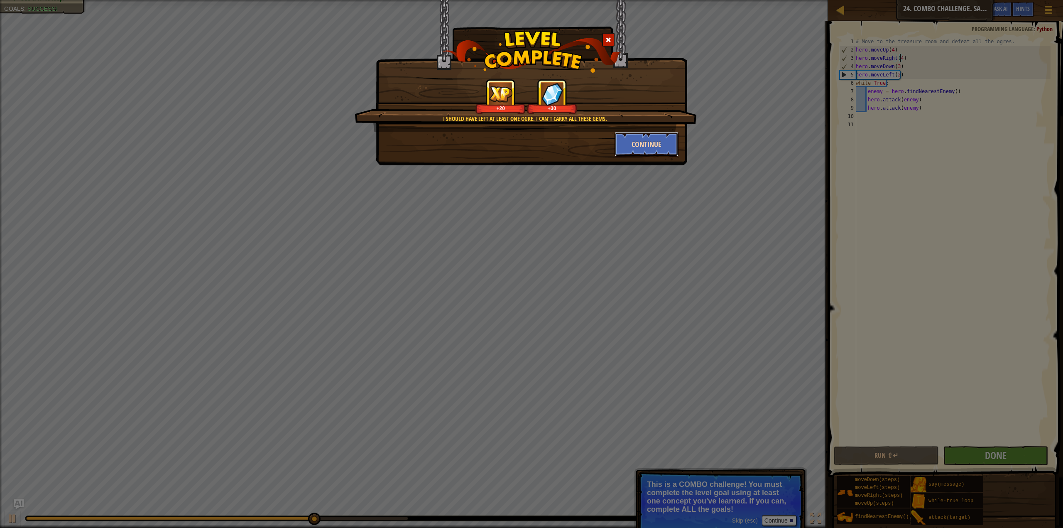
click at [647, 138] on button "Continue" at bounding box center [647, 144] width 64 height 25
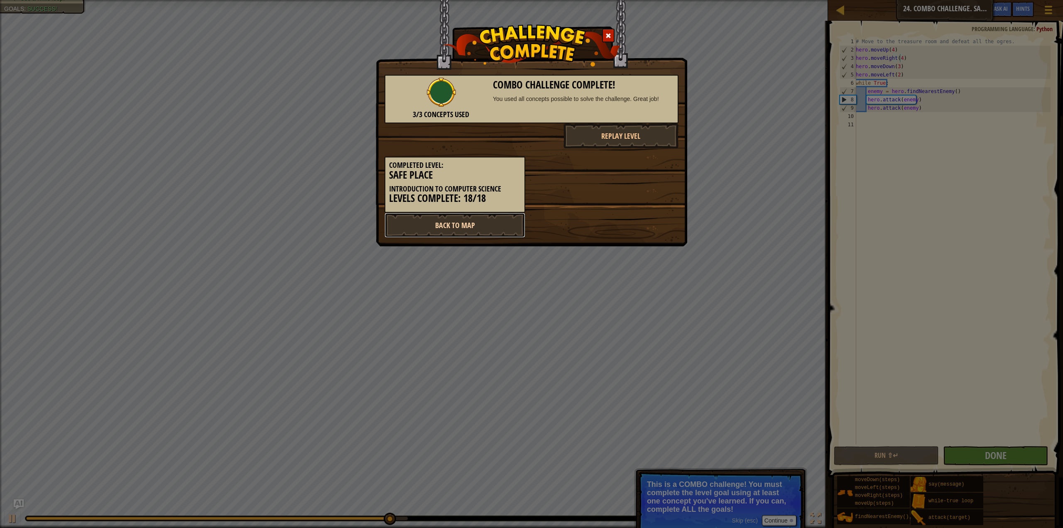
click at [468, 231] on link "Back to Map" at bounding box center [454, 225] width 141 height 25
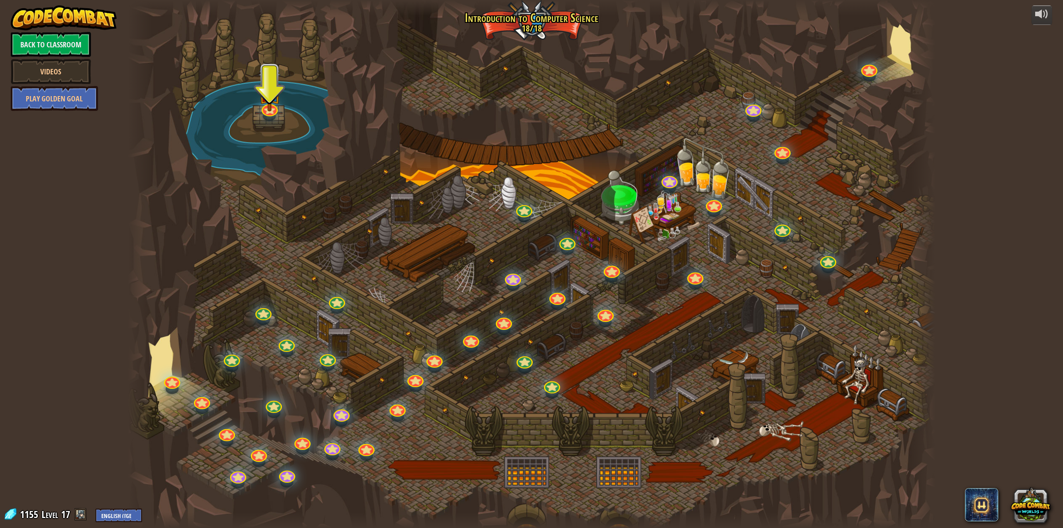
click at [93, 52] on div "powered by Back to Classroom Videos Play Golden Goal 25. Kithgard Gates Escape …" at bounding box center [531, 264] width 1063 height 528
click at [90, 51] on link "Back to Classroom" at bounding box center [51, 44] width 80 height 25
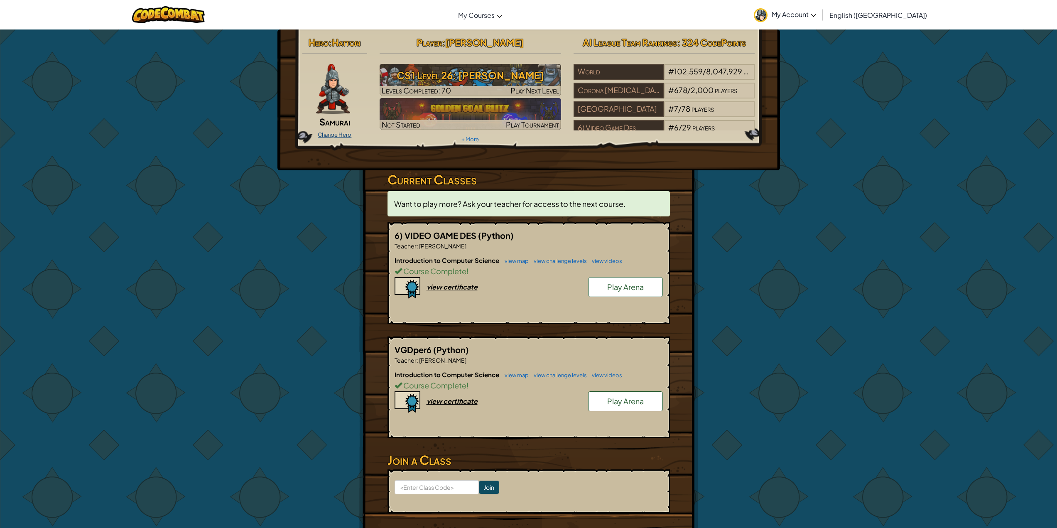
click at [337, 135] on div "Hero : Hattori Samurai Change Hero Player : [PERSON_NAME] CS1 Level 26: [PERSON…" at bounding box center [528, 294] width 1057 height 530
click at [340, 137] on link "Change Hero" at bounding box center [335, 134] width 34 height 7
